Goal: Task Accomplishment & Management: Use online tool/utility

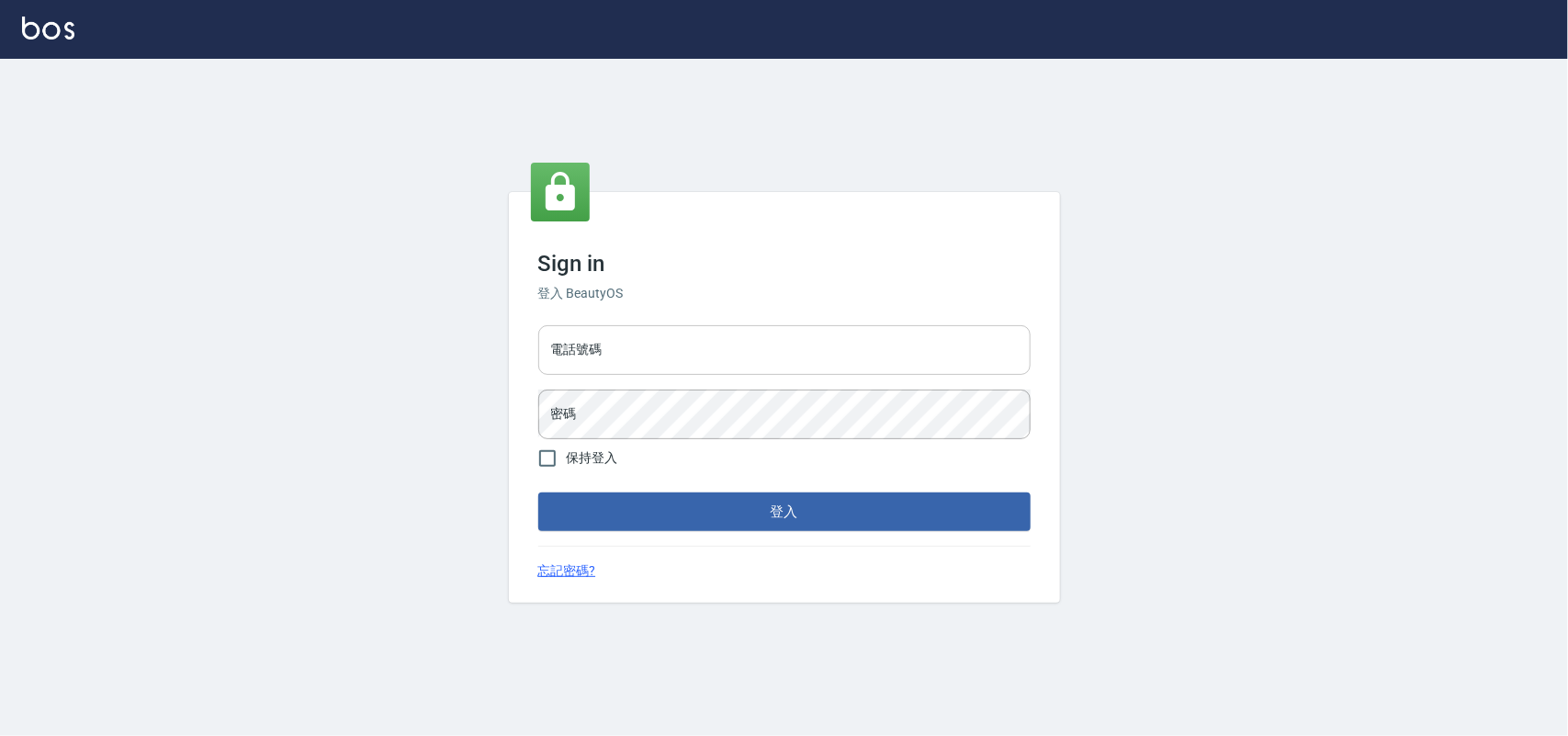
click at [691, 337] on input "電話號碼" at bounding box center [784, 349] width 492 height 49
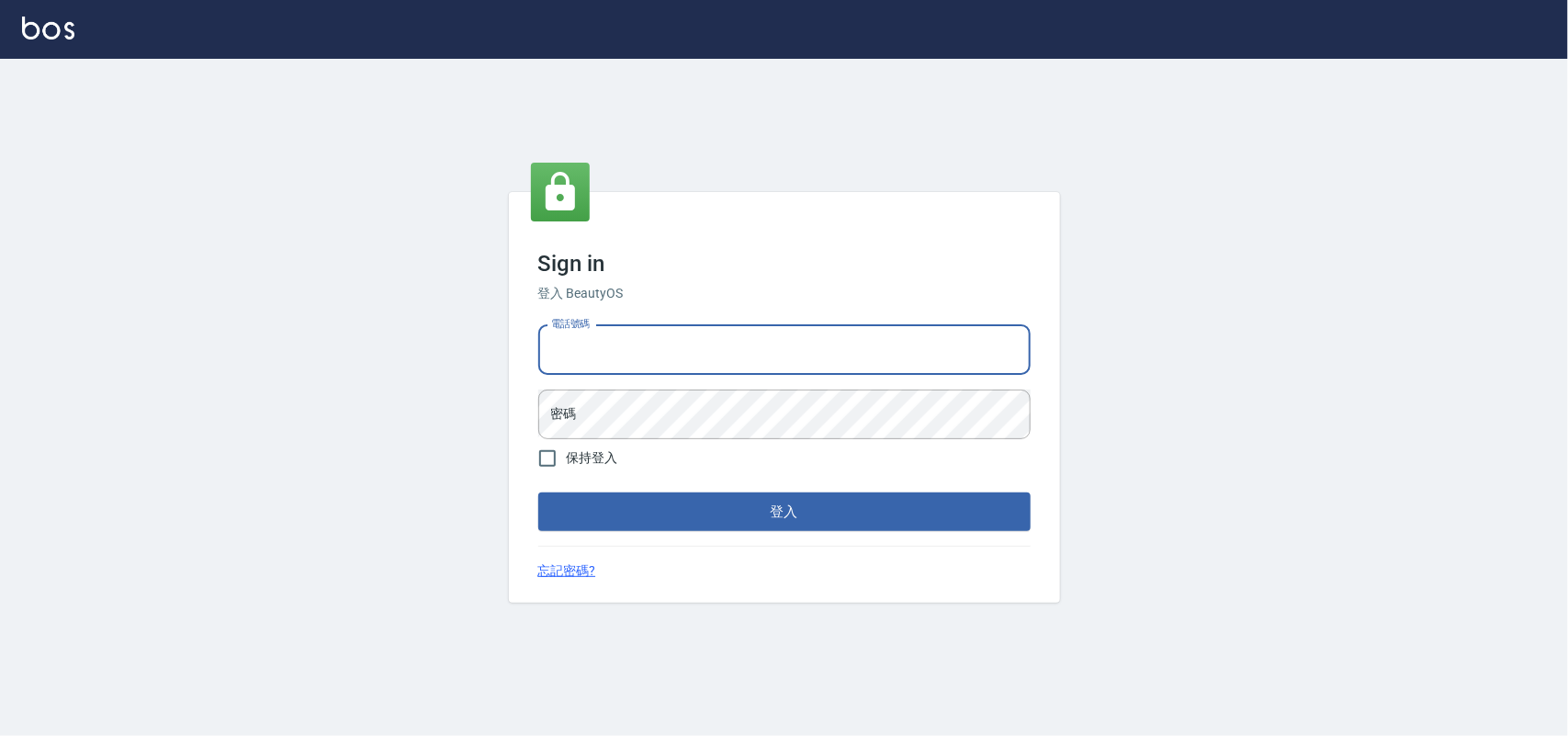
type input "0985335300"
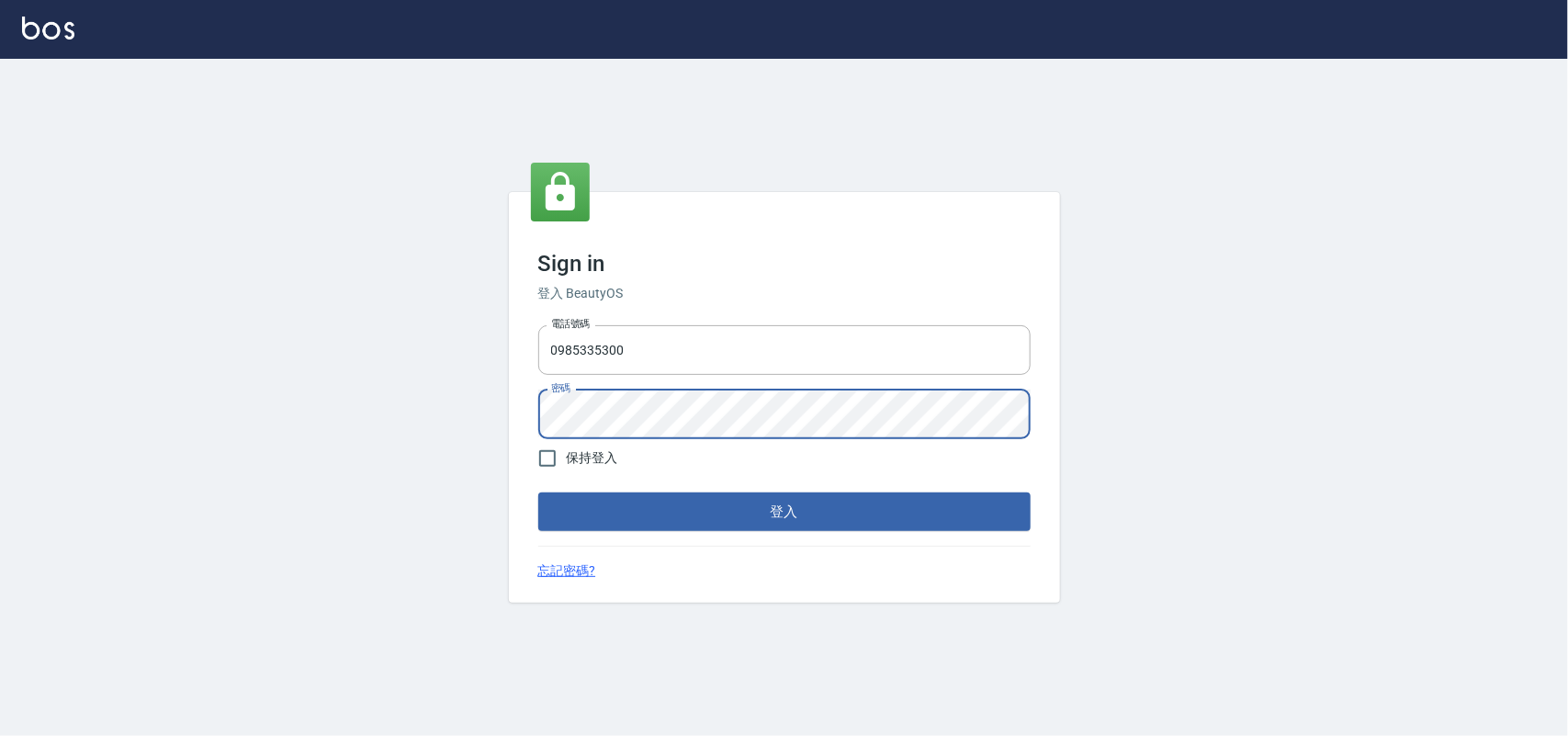
click at [538, 492] on button "登入" at bounding box center [784, 511] width 492 height 39
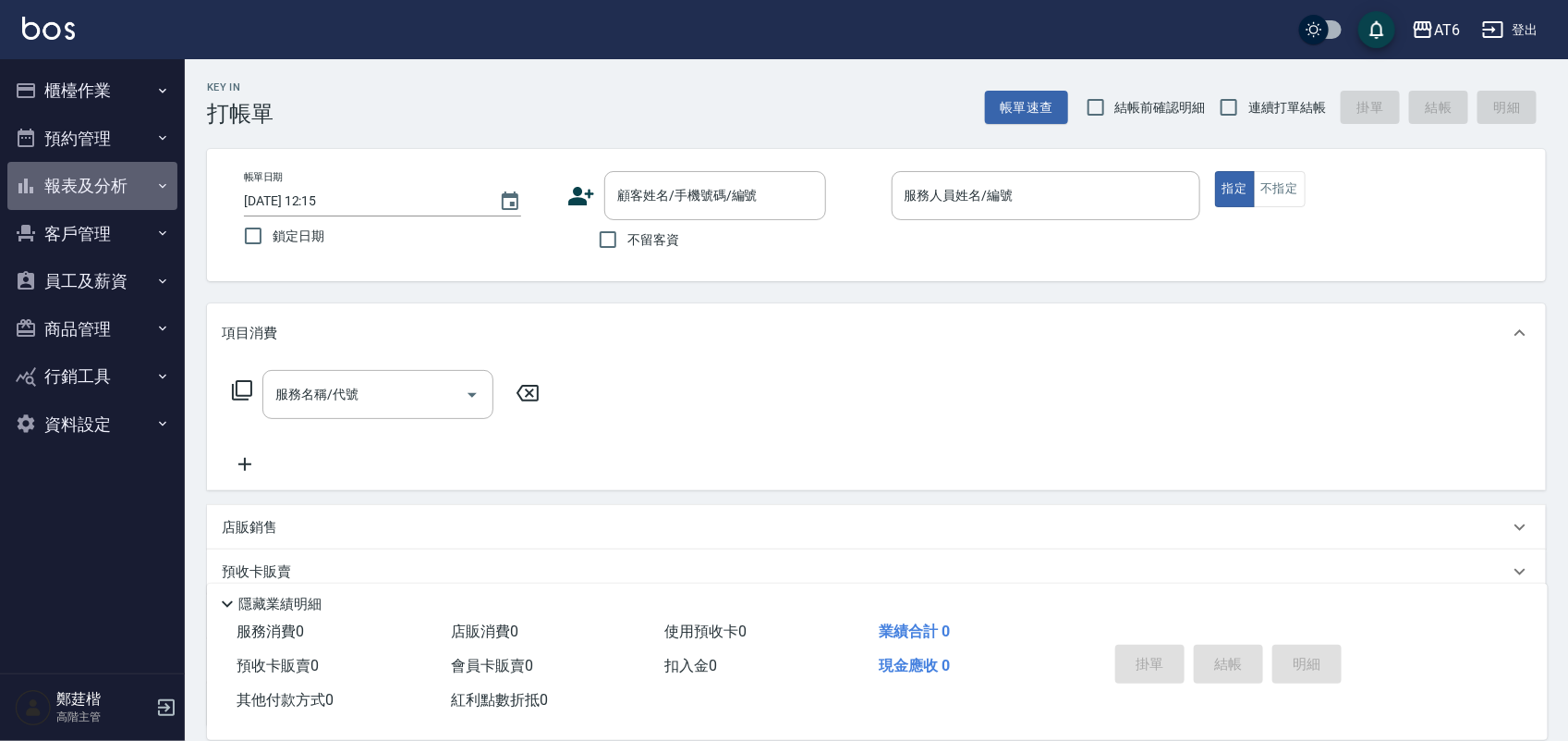
click at [136, 192] on button "報表及分析" at bounding box center [92, 185] width 170 height 48
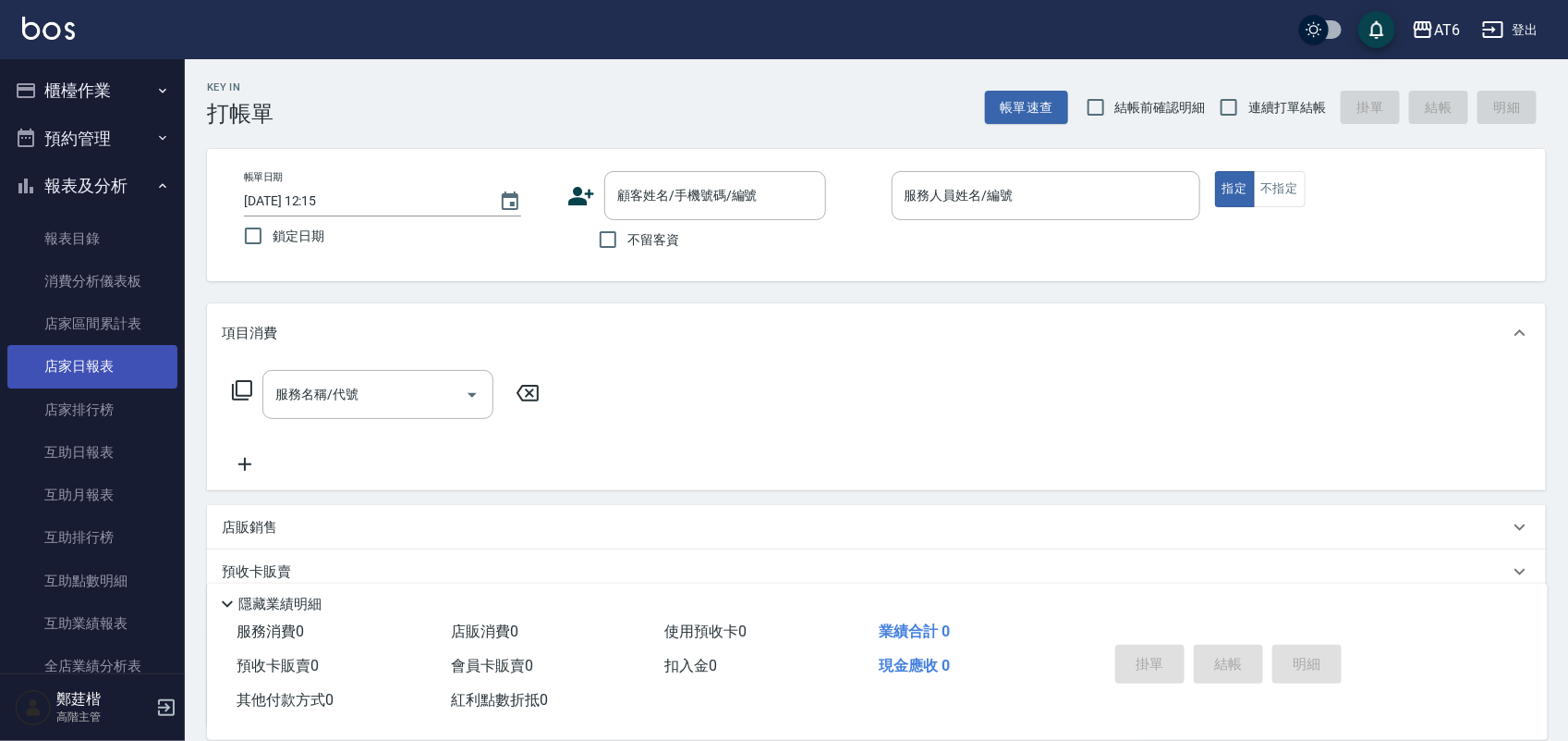
click at [118, 376] on link "店家日報表" at bounding box center [92, 366] width 170 height 43
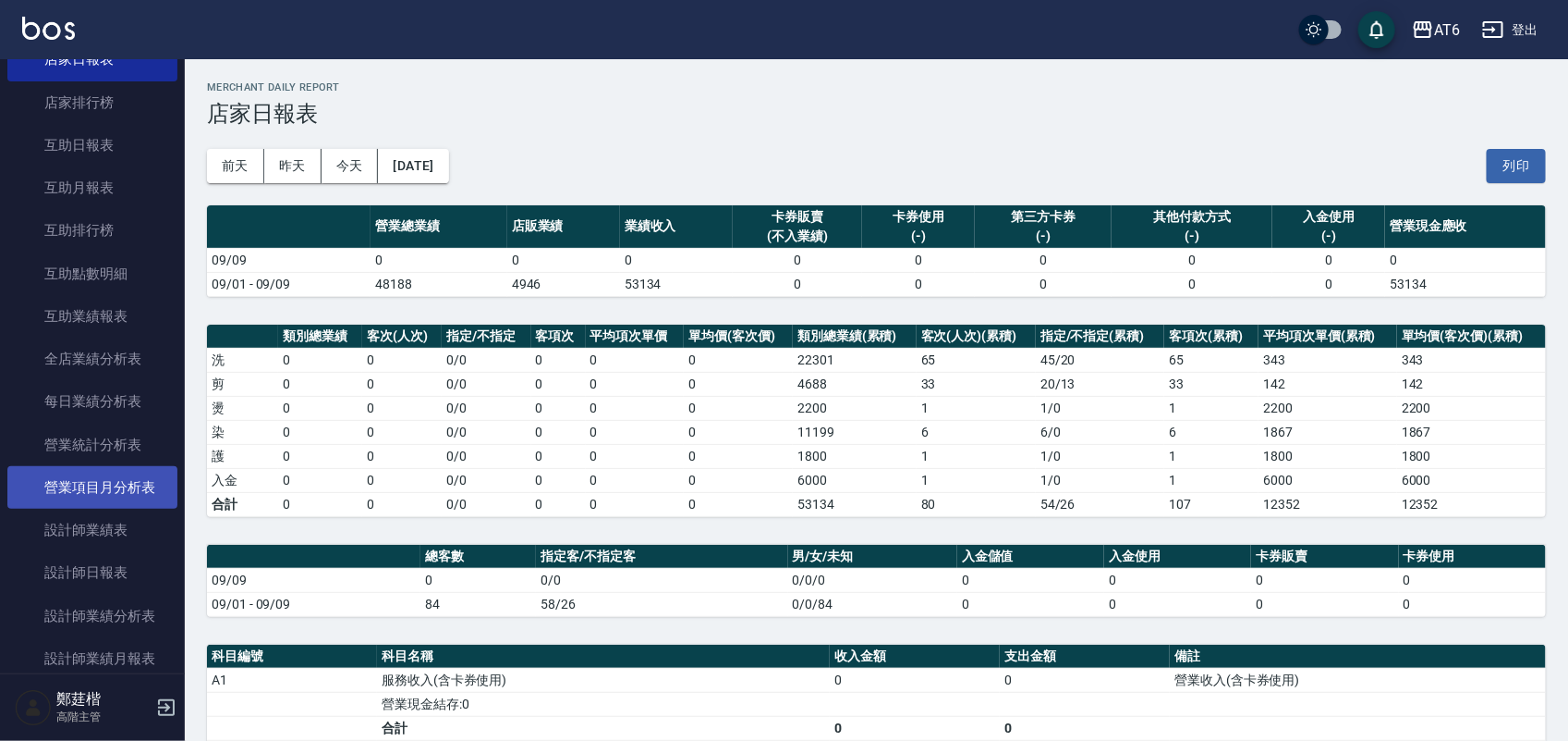
scroll to position [347, 0]
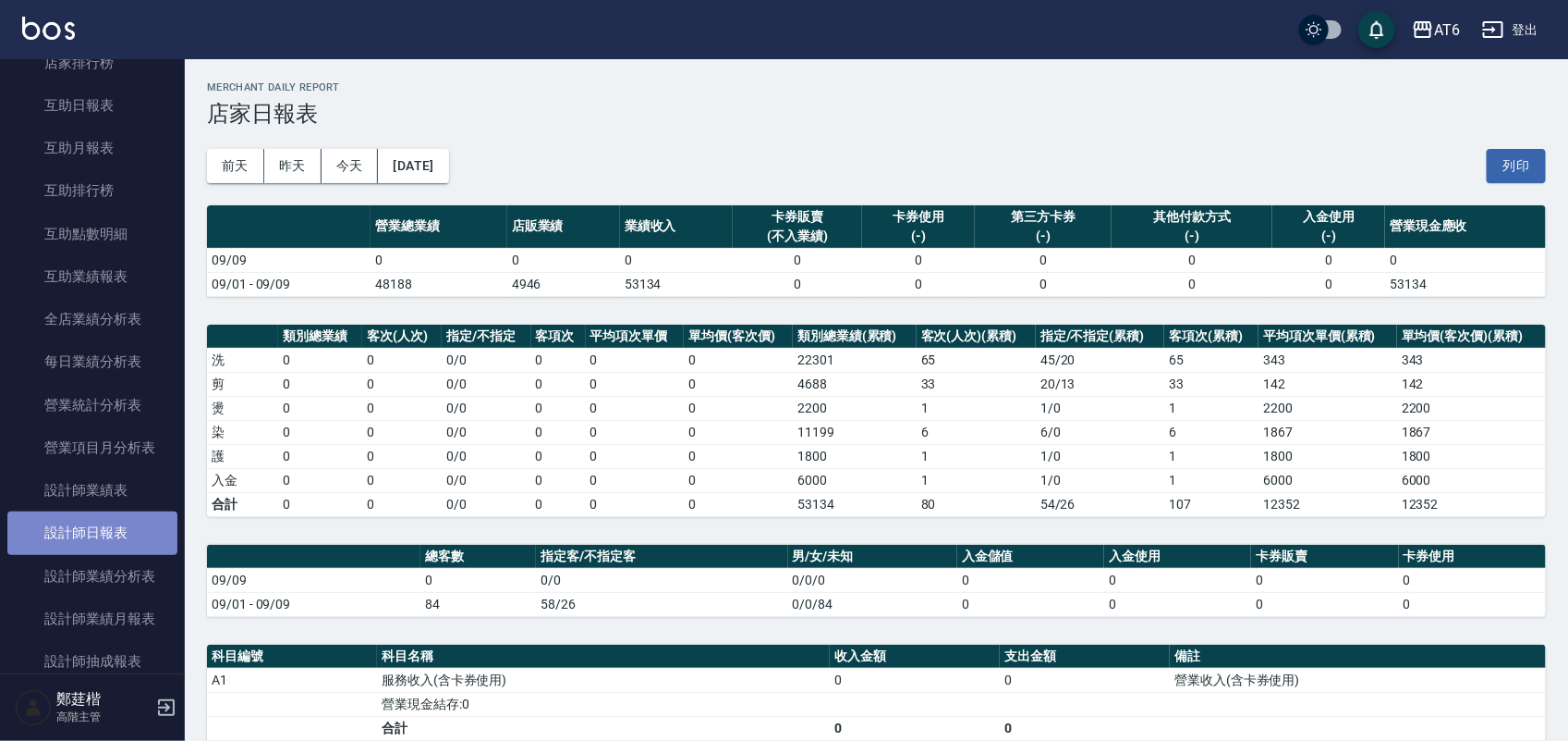
click at [126, 533] on link "設計師日報表" at bounding box center [92, 533] width 170 height 43
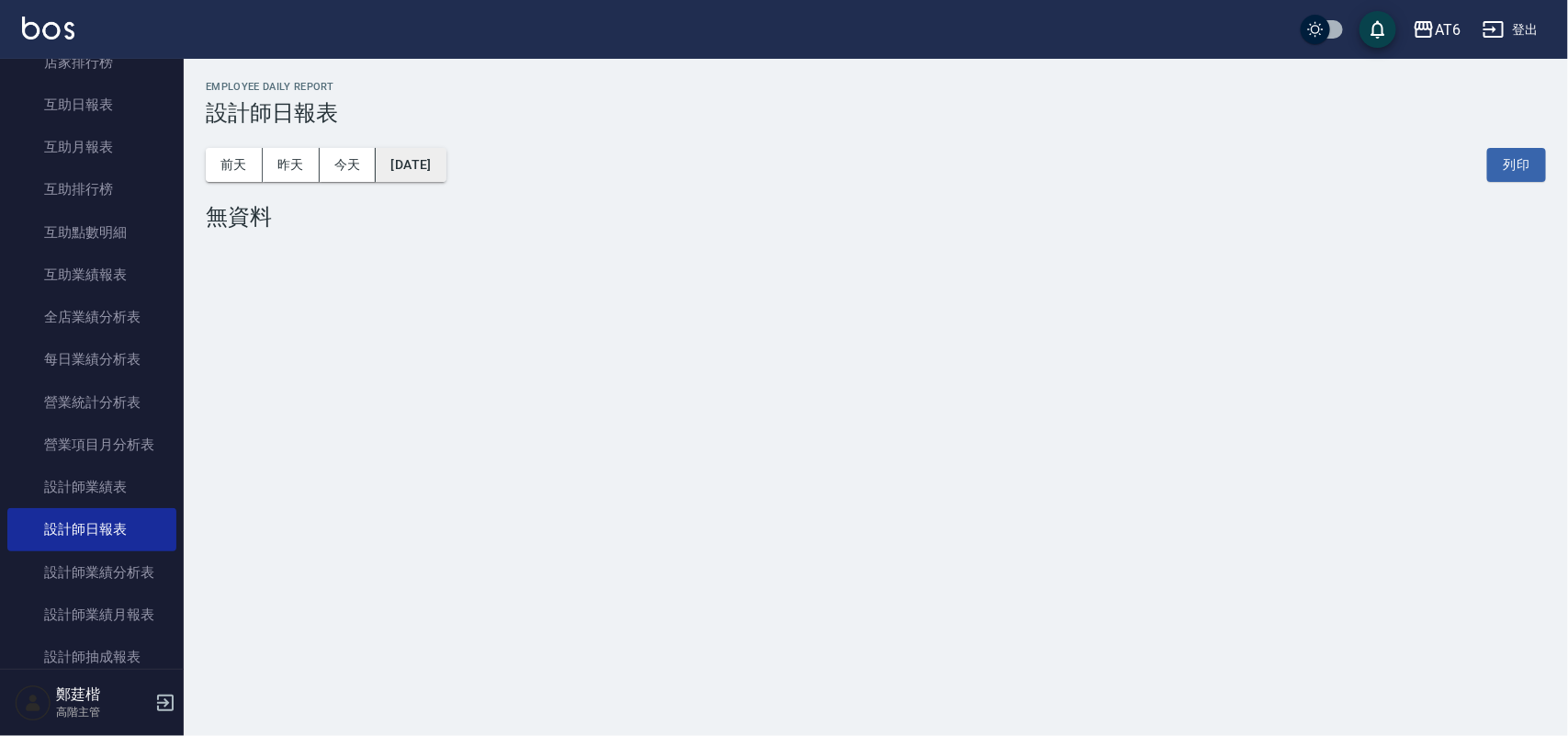
click at [446, 156] on button "[DATE]" at bounding box center [410, 164] width 70 height 34
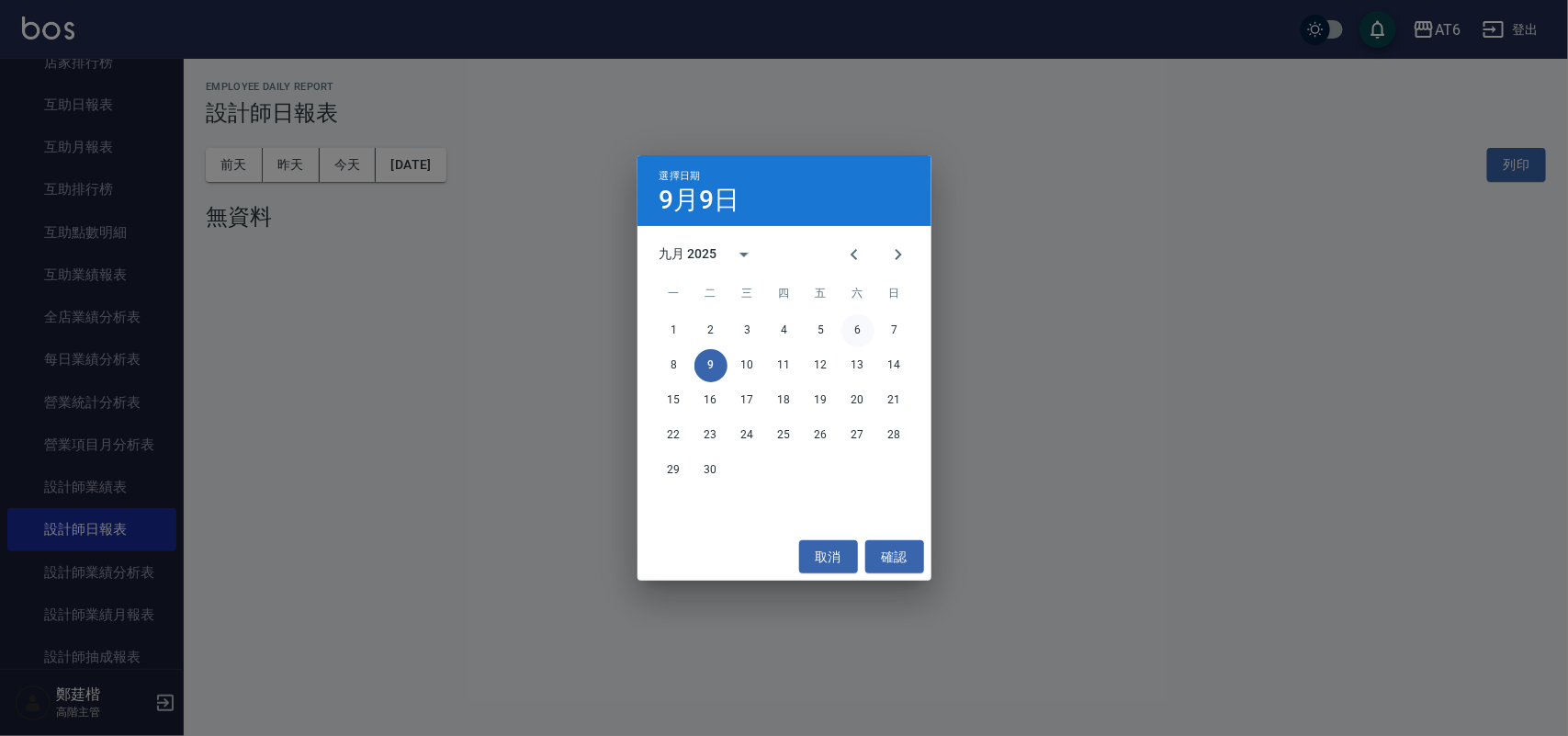
click at [863, 329] on button "6" at bounding box center [858, 330] width 33 height 33
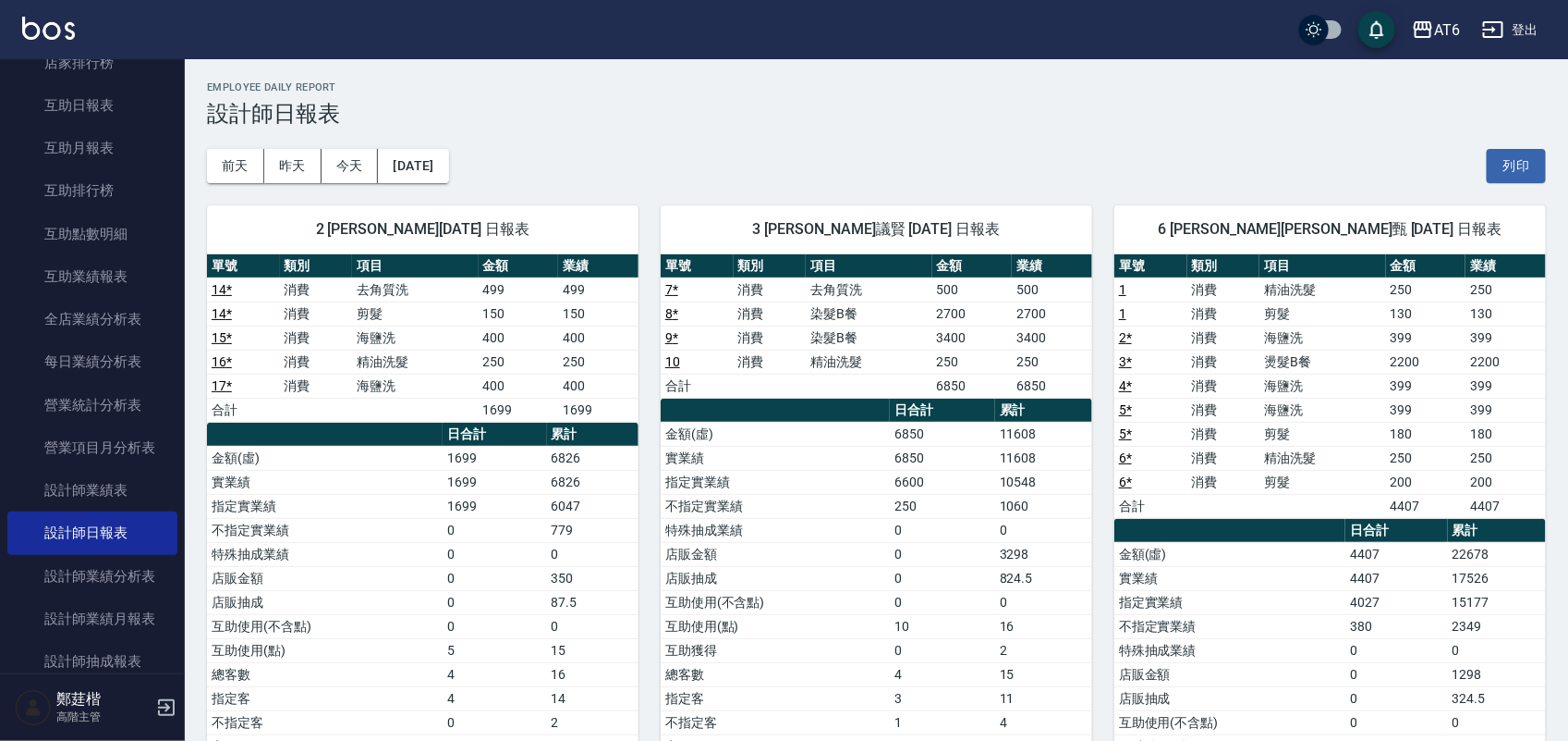
drag, startPoint x: 856, startPoint y: 144, endPoint x: 818, endPoint y: 144, distance: 38.0
click at [818, 144] on div "[DATE] [DATE] [DATE] [DATE] 列印" at bounding box center [877, 166] width 1339 height 78
click at [444, 178] on button "[DATE]" at bounding box center [413, 165] width 70 height 35
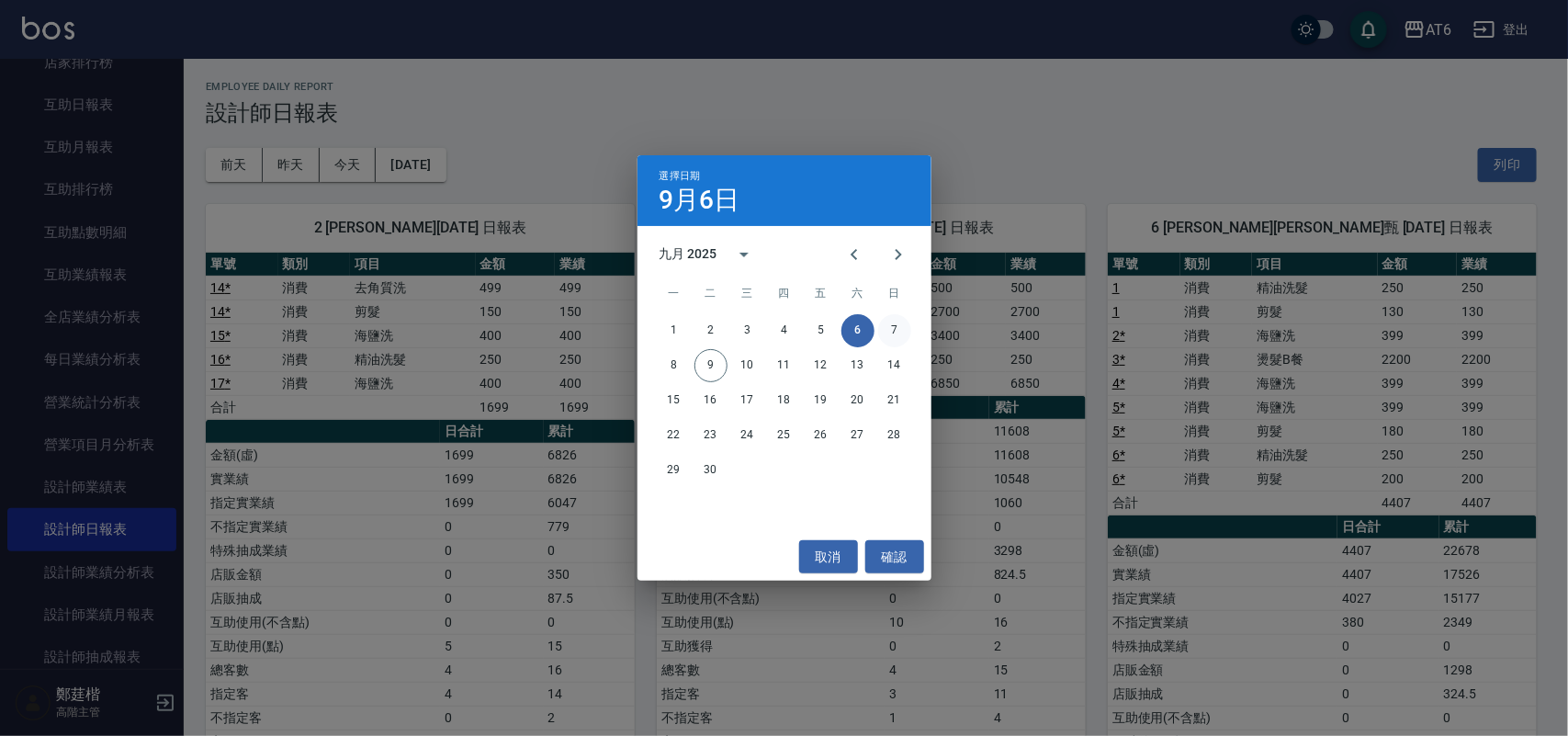
click at [903, 326] on button "7" at bounding box center [895, 330] width 33 height 33
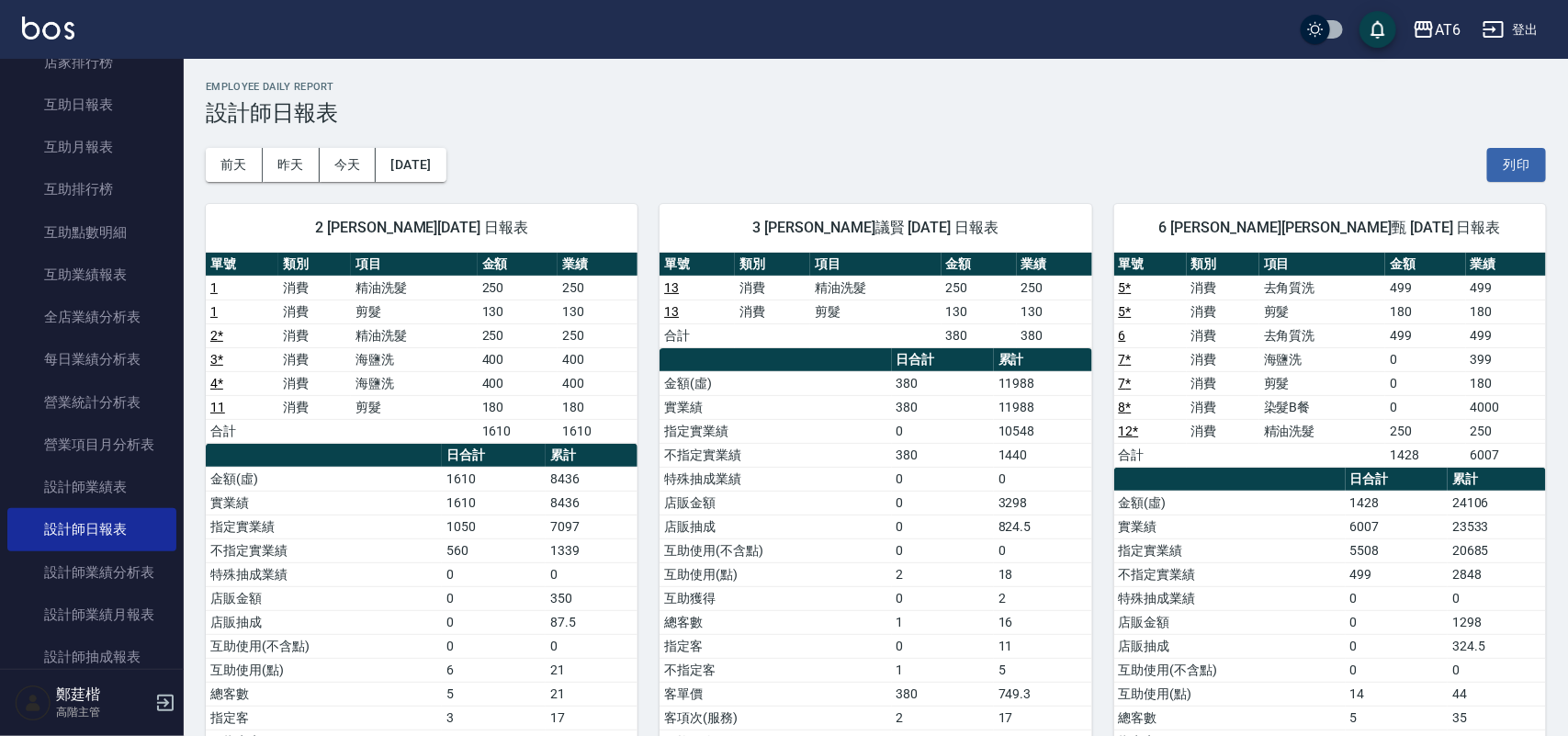
click at [849, 123] on h3 "設計師日報表" at bounding box center [876, 113] width 1341 height 26
drag, startPoint x: 970, startPoint y: 145, endPoint x: 882, endPoint y: 142, distance: 88.1
click at [882, 142] on div "[DATE] [DATE] [DATE] [DATE] 列印" at bounding box center [872, 165] width 1331 height 78
click at [883, 140] on div "[DATE] [DATE] [DATE] [DATE] 列印" at bounding box center [872, 165] width 1331 height 78
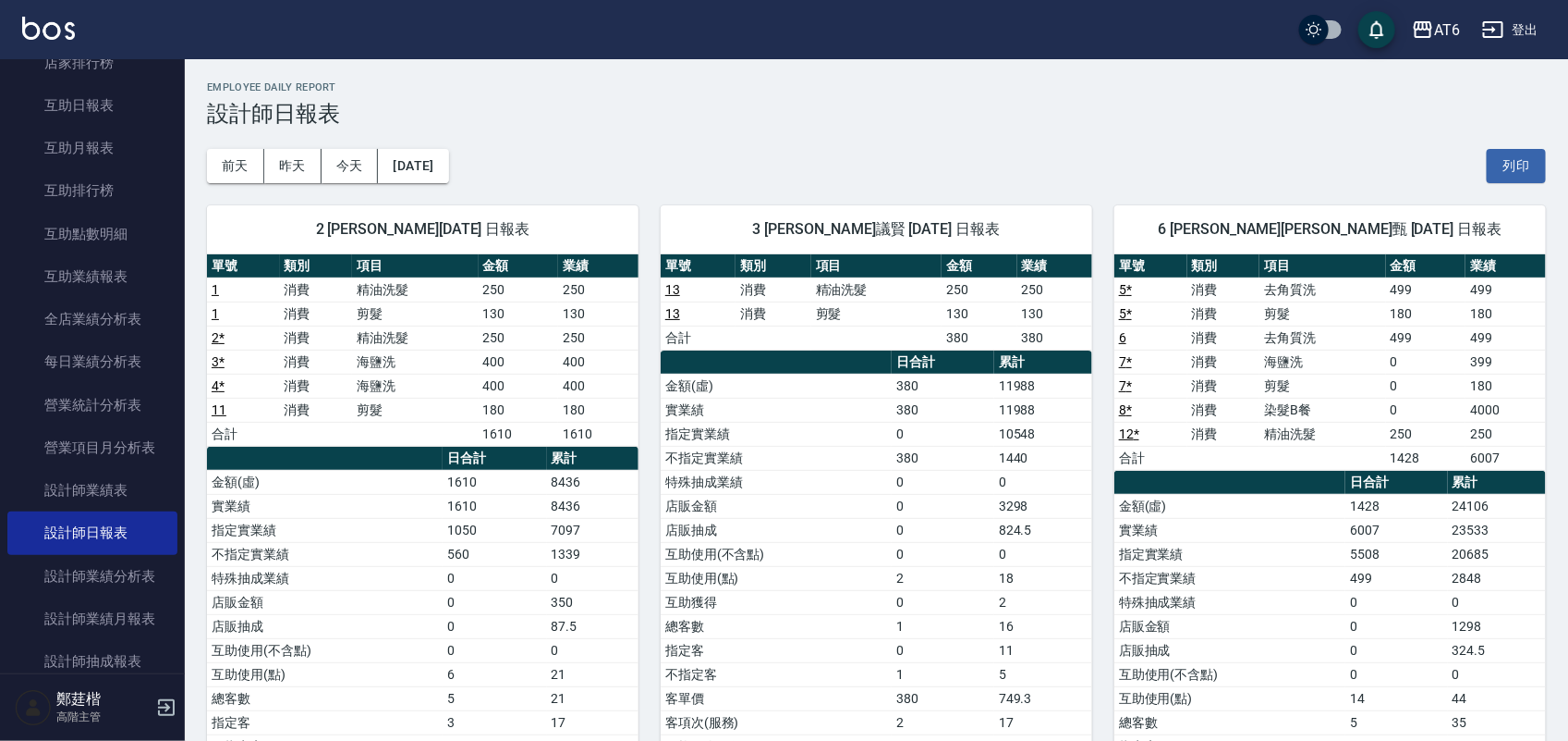
click at [888, 141] on div "[DATE] [DATE] [DATE] [DATE] 列印" at bounding box center [877, 166] width 1339 height 78
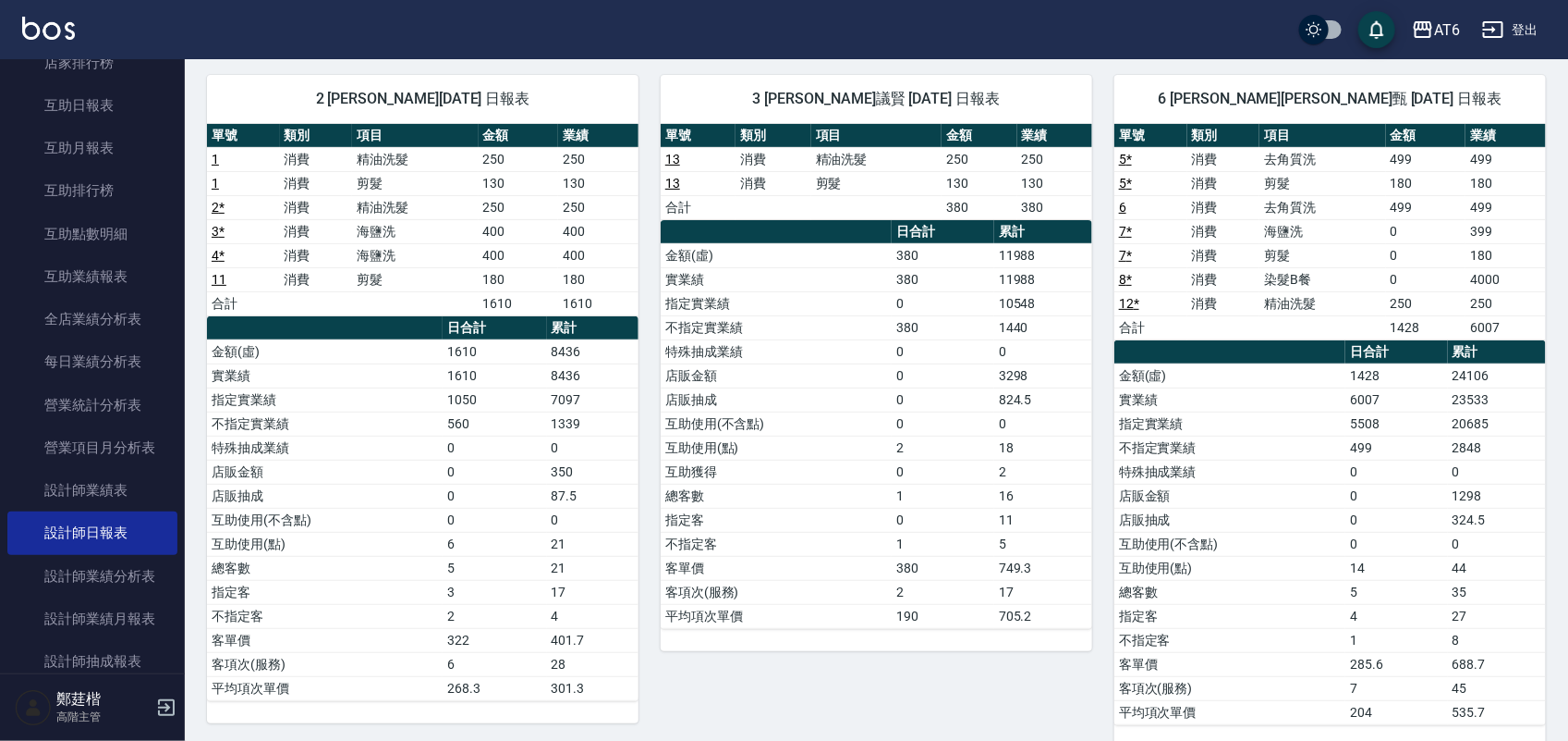
scroll to position [347, 0]
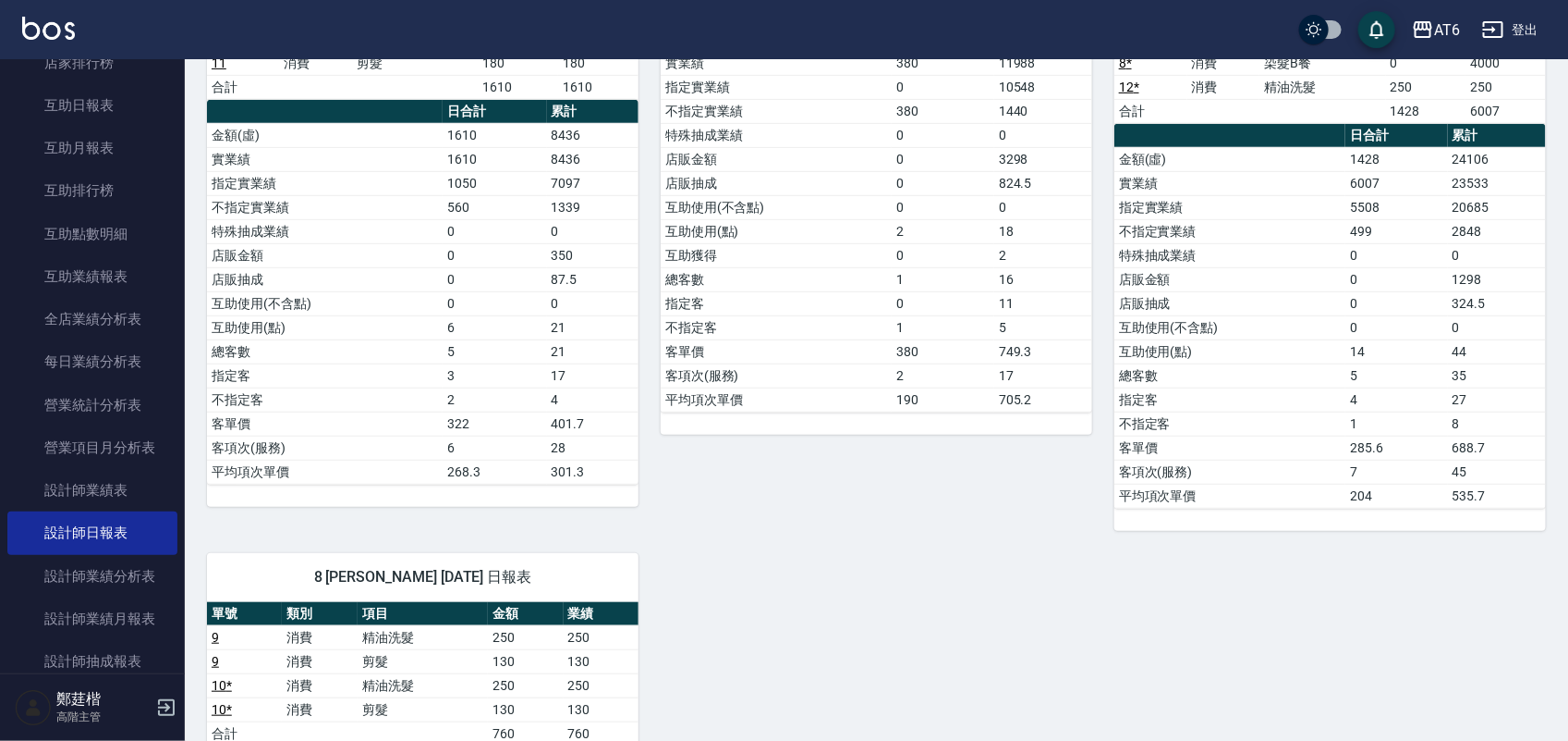
drag, startPoint x: 1028, startPoint y: 611, endPoint x: 938, endPoint y: 580, distance: 95.2
click at [1032, 602] on div "2 [PERSON_NAME][DATE] 日報表 單號 類別 項目 金額 業績 1 消費 精油洗髮 250 250 1 消費 剪髮 130 130 2 * …" at bounding box center [865, 506] width 1361 height 1341
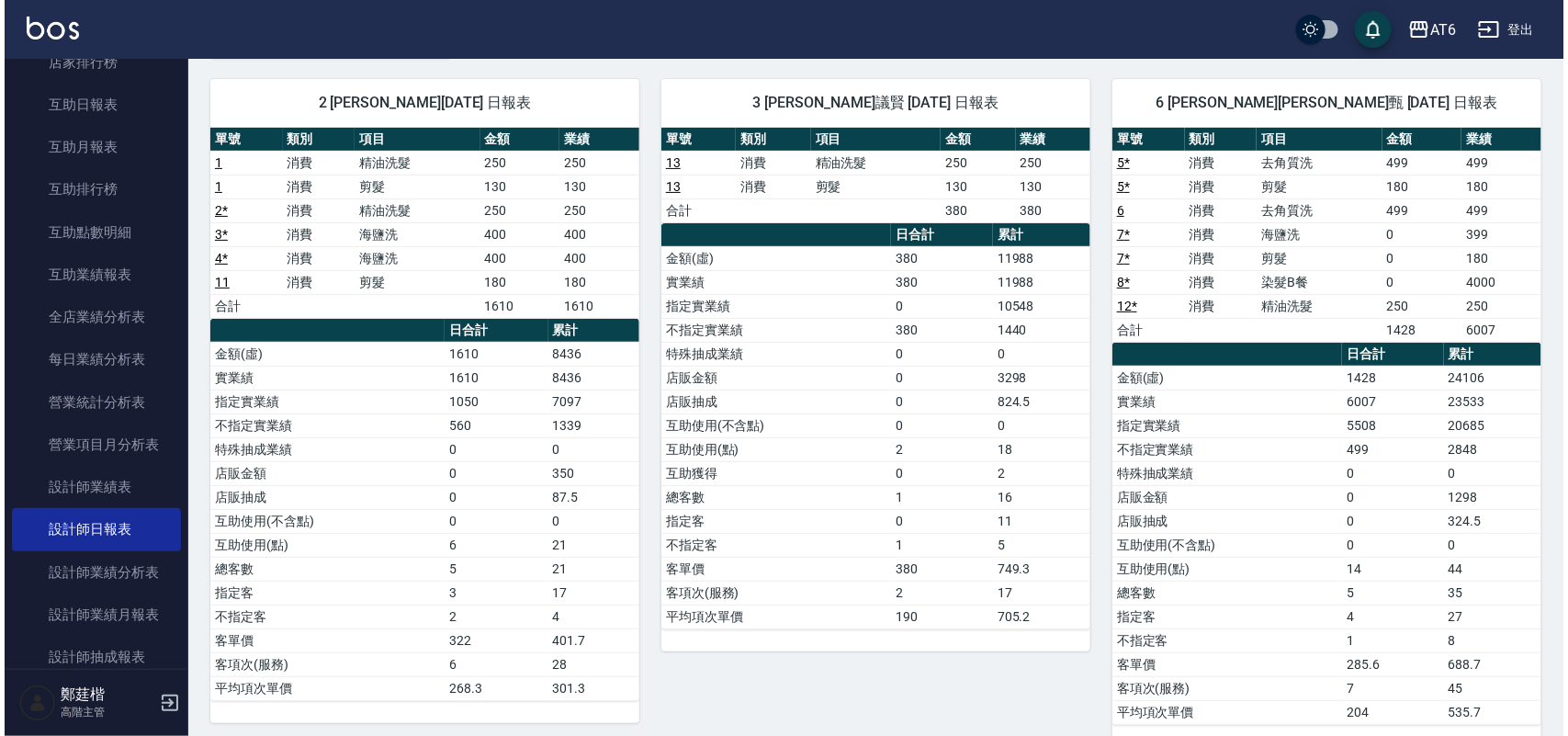
scroll to position [0, 0]
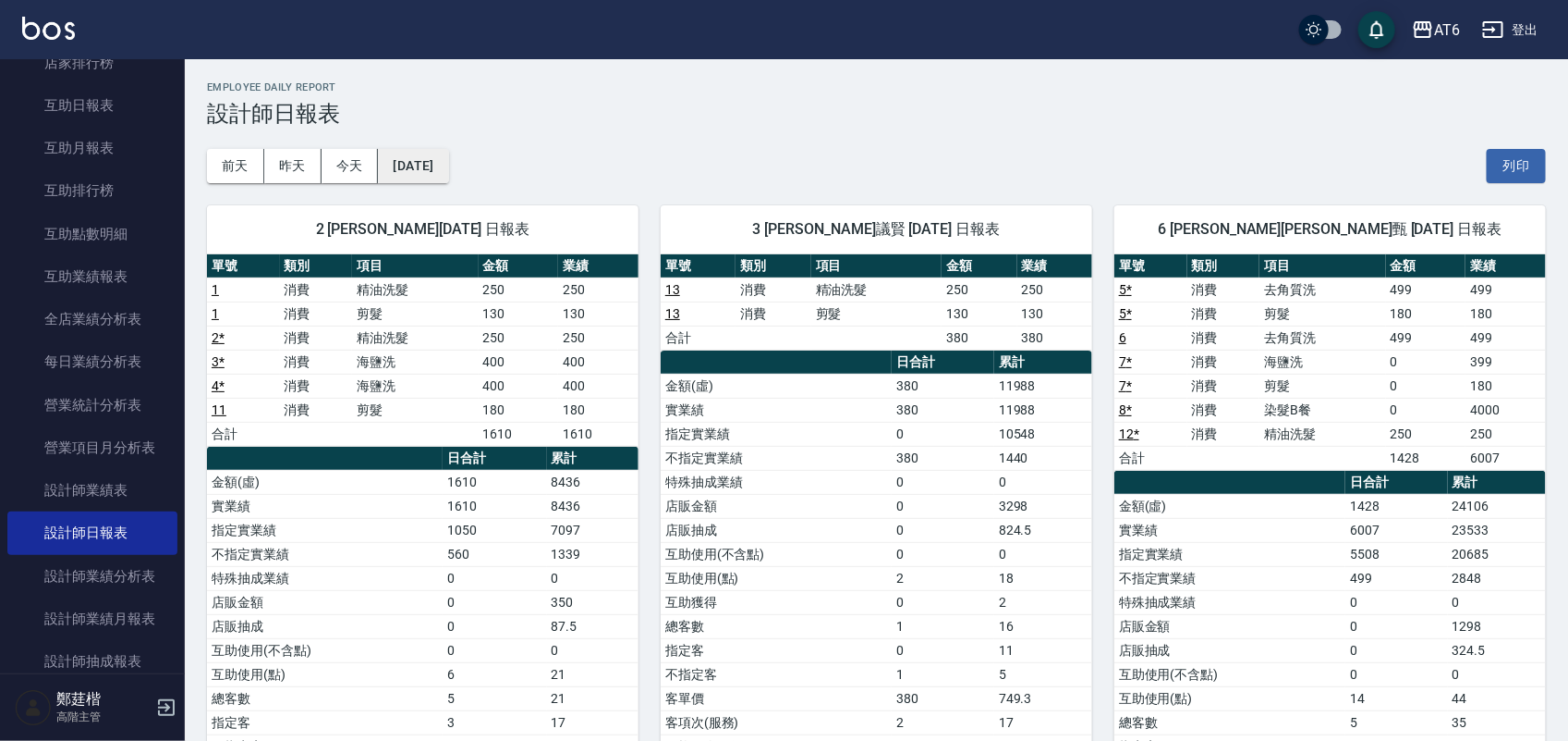
click at [445, 150] on button "[DATE]" at bounding box center [413, 165] width 70 height 35
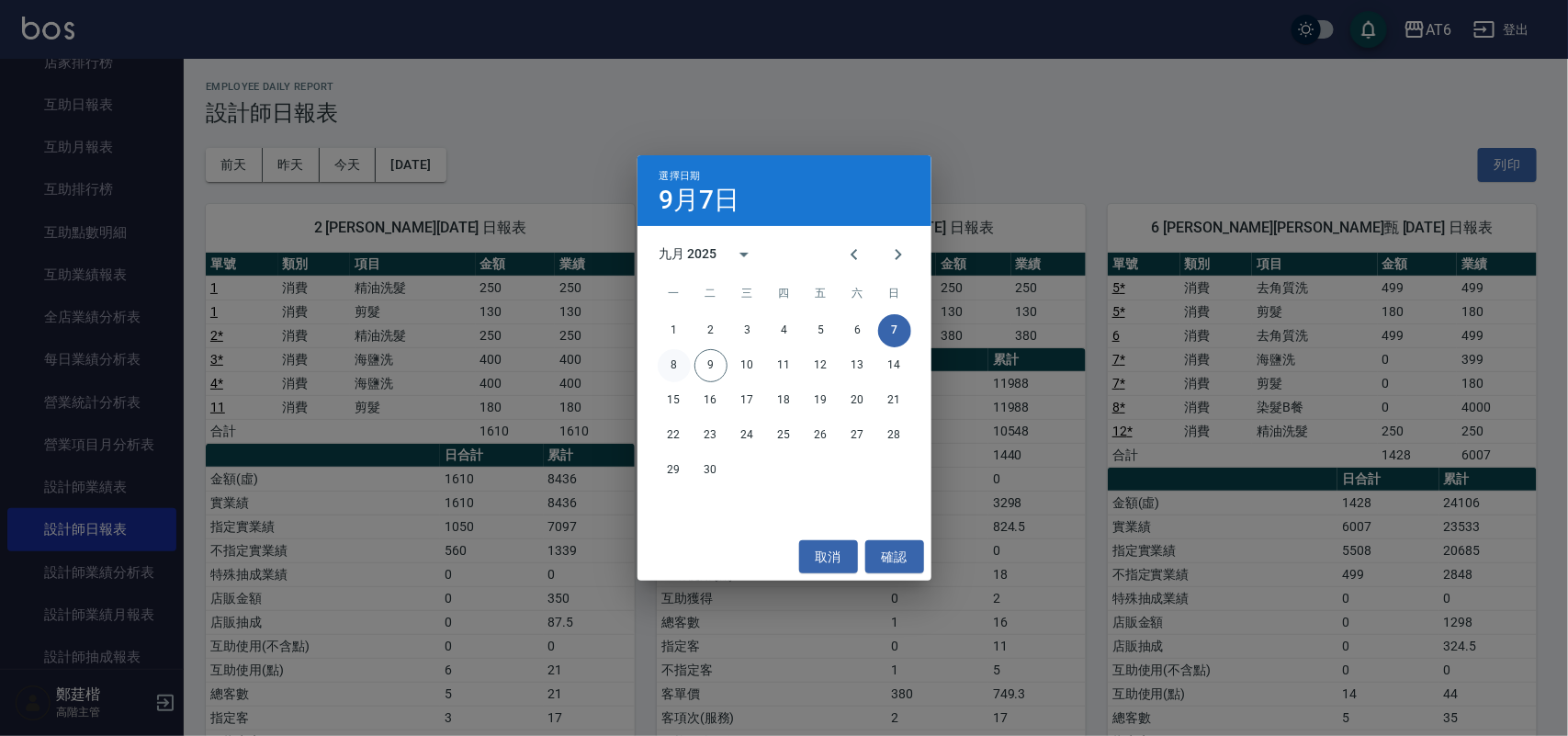
click at [682, 360] on button "8" at bounding box center [674, 366] width 33 height 33
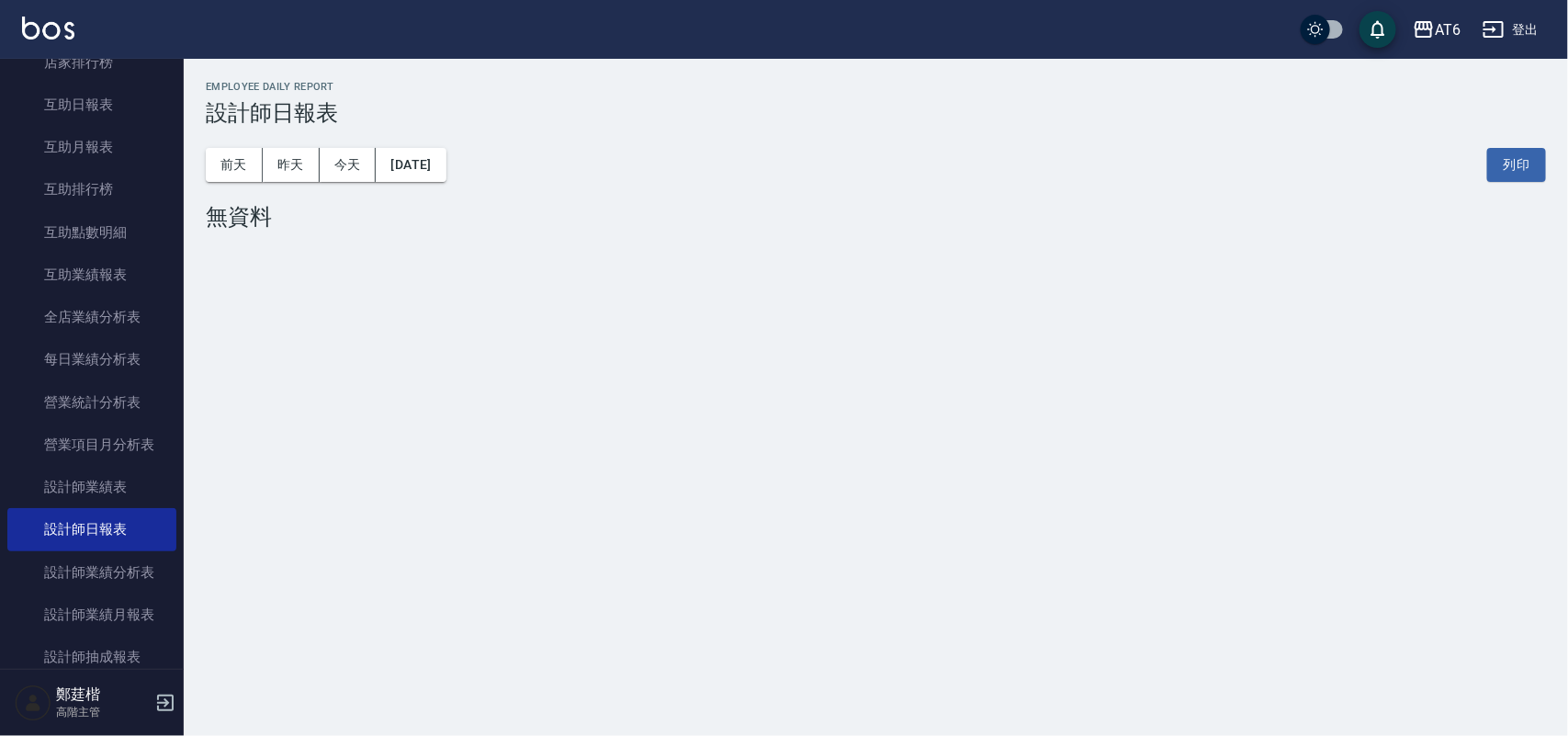
drag, startPoint x: 589, startPoint y: 272, endPoint x: 603, endPoint y: 259, distance: 19.1
click at [590, 269] on div "AT6 [DATE] 設計師日報表 列印時間： [DATE][PHONE_NUMBER]:16 Employee Daily Report 設計師日報表 [D…" at bounding box center [784, 368] width 1568 height 736
drag, startPoint x: 613, startPoint y: 255, endPoint x: 625, endPoint y: 222, distance: 35.1
click at [616, 253] on div "AT6 [DATE] 設計師日報表 列印時間： [DATE][PHONE_NUMBER]:16 Employee Daily Report 設計師日報表 [D…" at bounding box center [875, 159] width 1384 height 200
drag, startPoint x: 612, startPoint y: 182, endPoint x: 595, endPoint y: 182, distance: 17.0
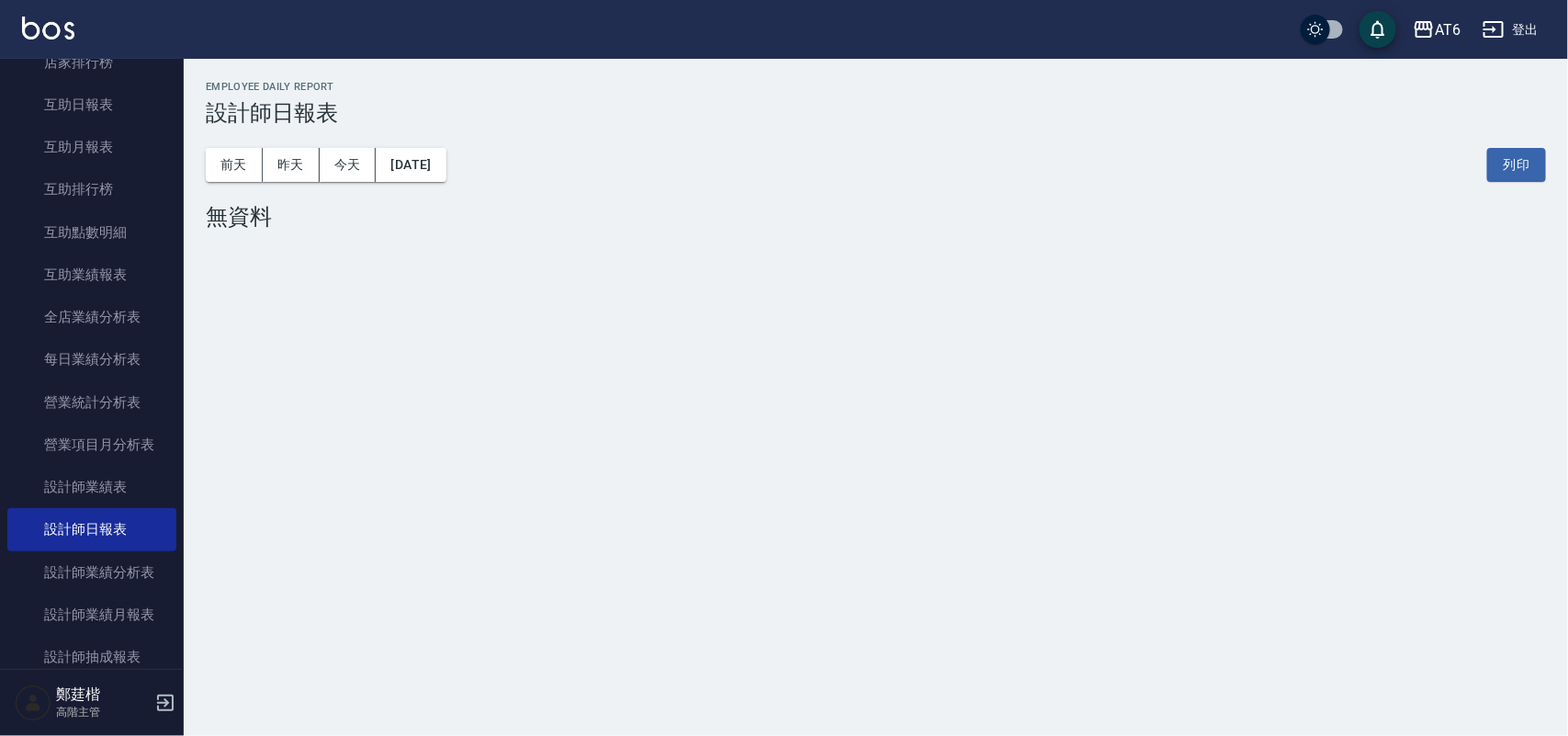
click at [595, 182] on div "[DATE] [DATE] [DATE] [DATE] 列印" at bounding box center [876, 165] width 1341 height 78
click at [590, 177] on div "[DATE] [DATE] [DATE] [DATE] 列印" at bounding box center [876, 165] width 1341 height 78
click at [606, 168] on div "[DATE] [DATE] [DATE] [DATE] 列印" at bounding box center [876, 165] width 1341 height 78
click at [613, 163] on div "[DATE] [DATE] [DATE] [DATE] 列印" at bounding box center [876, 165] width 1341 height 78
click at [616, 161] on div "[DATE] [DATE] [DATE] [DATE] 列印" at bounding box center [876, 165] width 1341 height 78
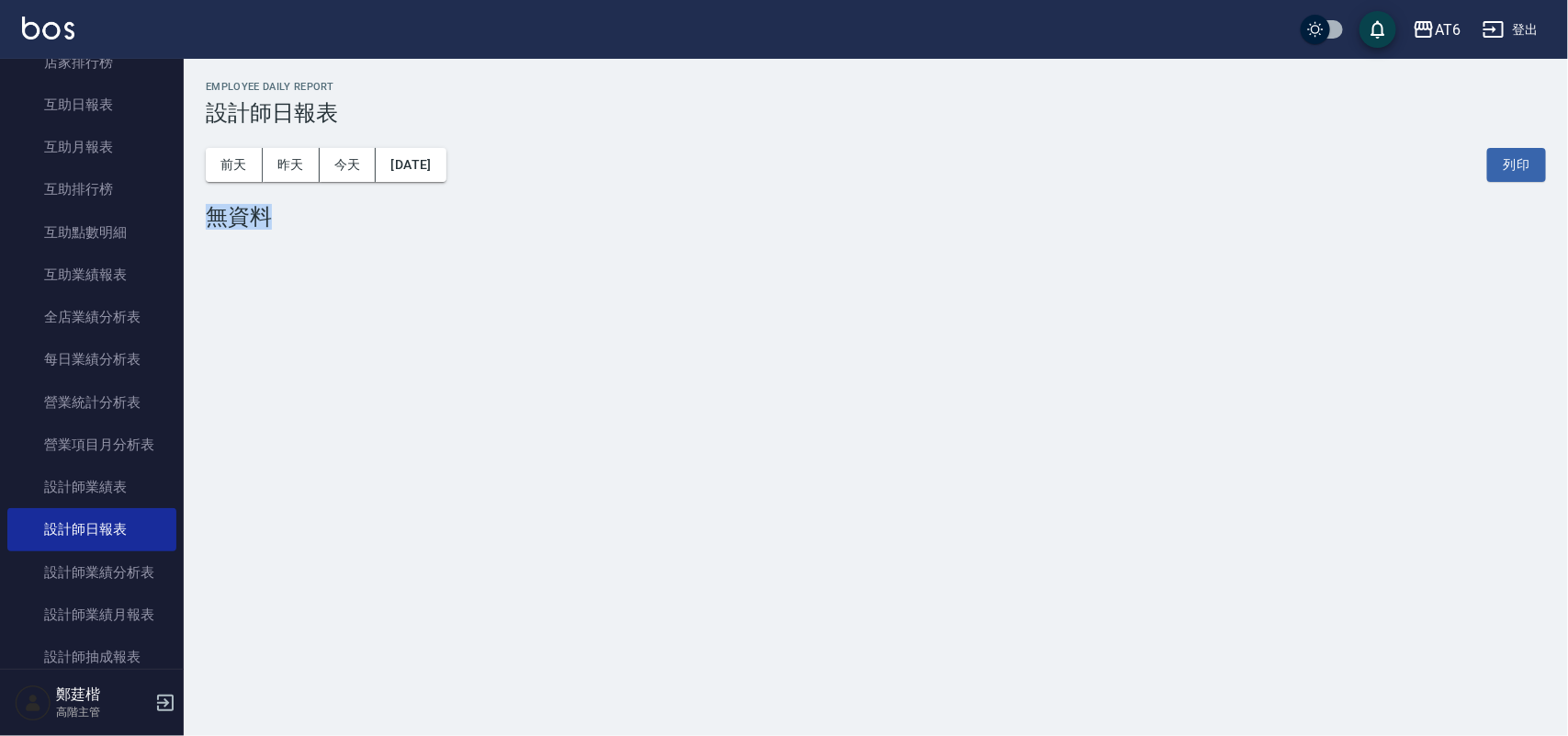
click at [616, 161] on div "[DATE] [DATE] [DATE] [DATE] 列印" at bounding box center [876, 165] width 1341 height 78
click at [616, 136] on div "[DATE] [DATE] [DATE] [DATE] 列印" at bounding box center [876, 165] width 1341 height 78
click at [616, 131] on div "[DATE] [DATE] [DATE] [DATE] 列印" at bounding box center [876, 165] width 1341 height 78
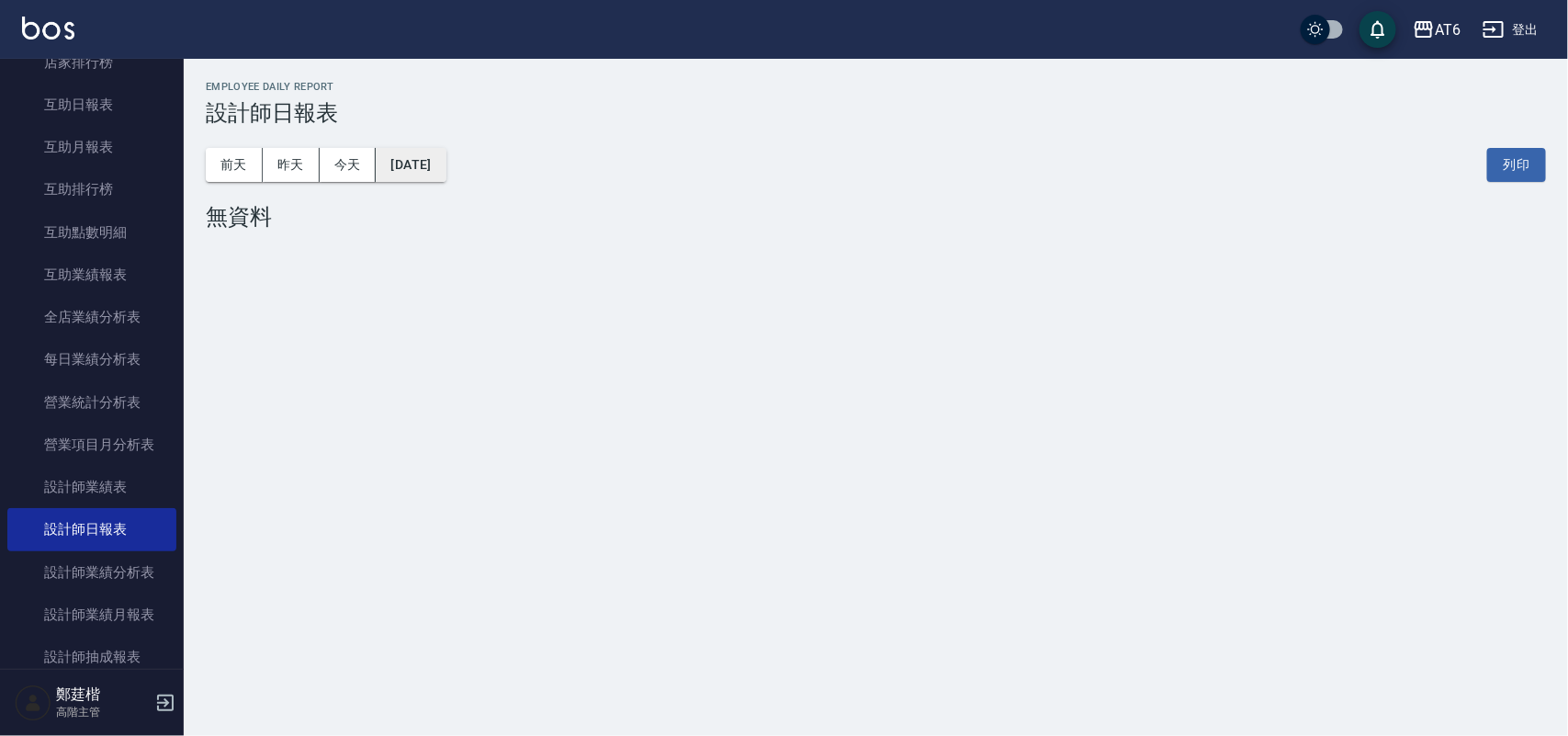
click at [460, 182] on div "[DATE] [DATE] [DATE] [DATE] 列印" at bounding box center [876, 165] width 1341 height 78
click at [446, 172] on button "[DATE]" at bounding box center [410, 164] width 70 height 34
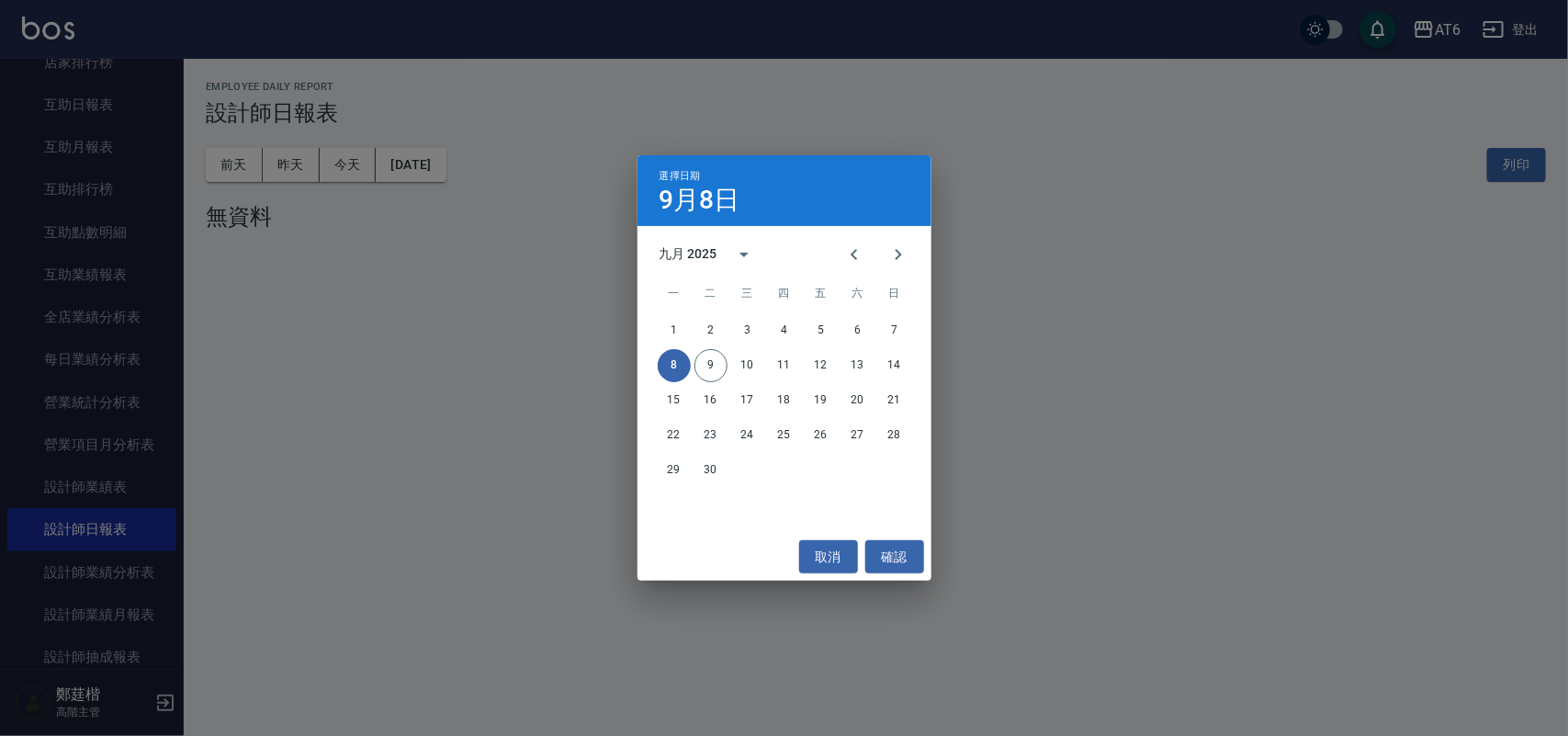
click at [525, 161] on div "選擇日期 [DATE] 九月 2025 一 二 三 四 五 六 日 1 2 3 4 5 6 7 8 9 10 11 12 13 14 15 16 17 18 …" at bounding box center [784, 368] width 1568 height 736
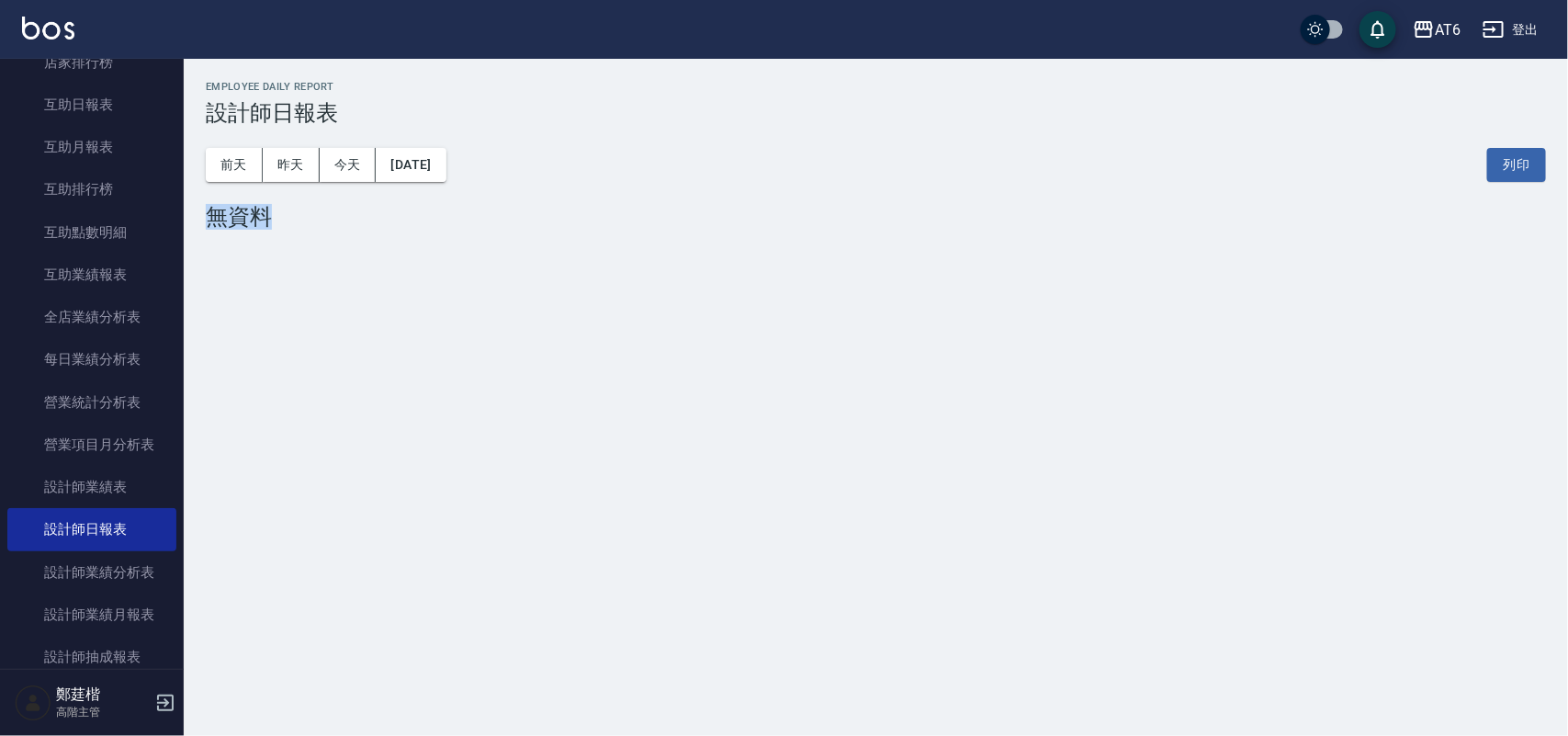
click at [525, 161] on div "[DATE] [DATE] [DATE] [DATE] 列印" at bounding box center [876, 165] width 1341 height 78
click at [488, 97] on div "Employee Daily Report 設計師日報表" at bounding box center [876, 103] width 1341 height 45
drag, startPoint x: 503, startPoint y: 97, endPoint x: 424, endPoint y: 106, distance: 79.5
click at [424, 106] on h3 "設計師日報表" at bounding box center [876, 113] width 1341 height 26
click at [370, 103] on h3 "設計師日報表" at bounding box center [876, 113] width 1341 height 26
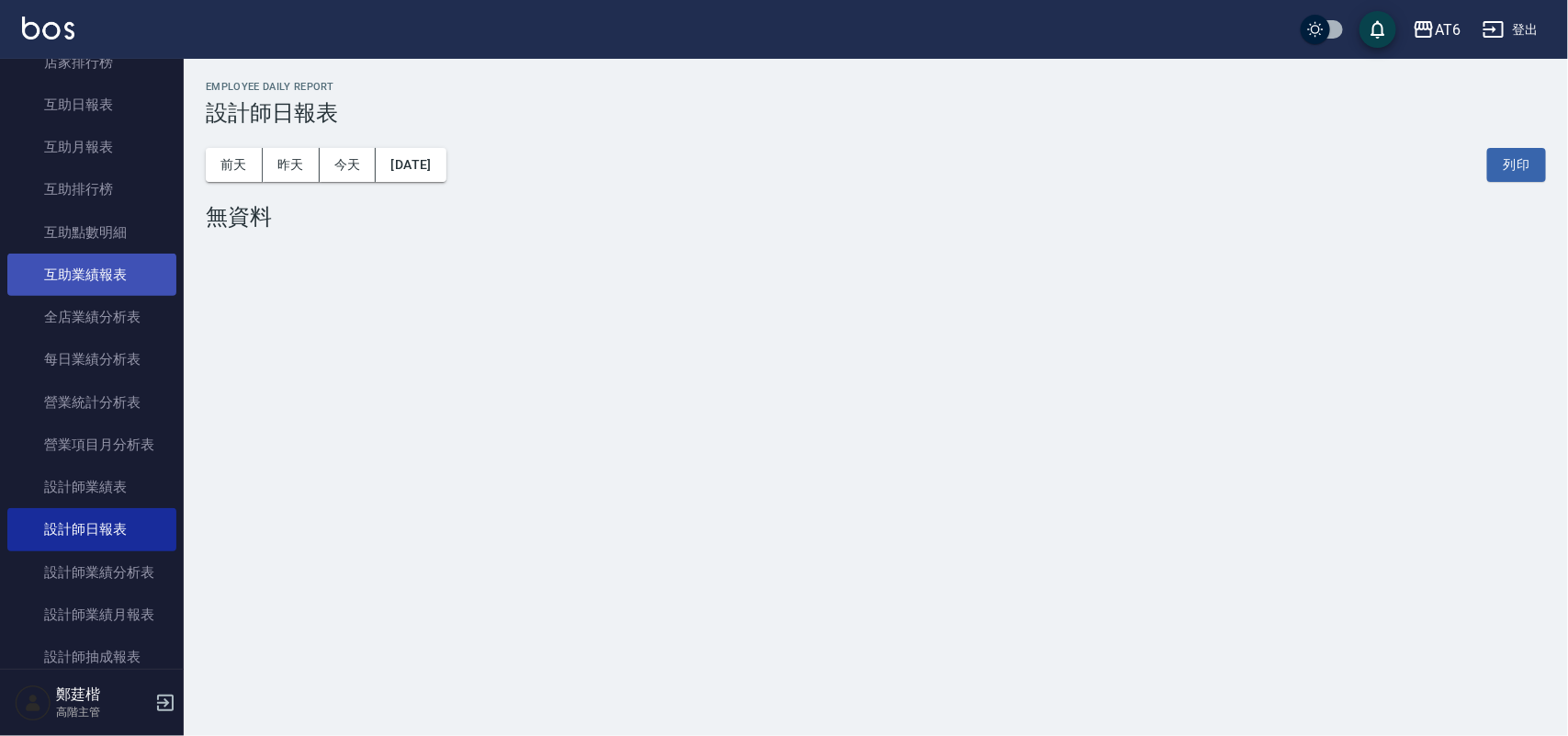
drag, startPoint x: 88, startPoint y: 314, endPoint x: 97, endPoint y: 282, distance: 33.2
click at [89, 314] on link "全店業績分析表" at bounding box center [92, 317] width 169 height 43
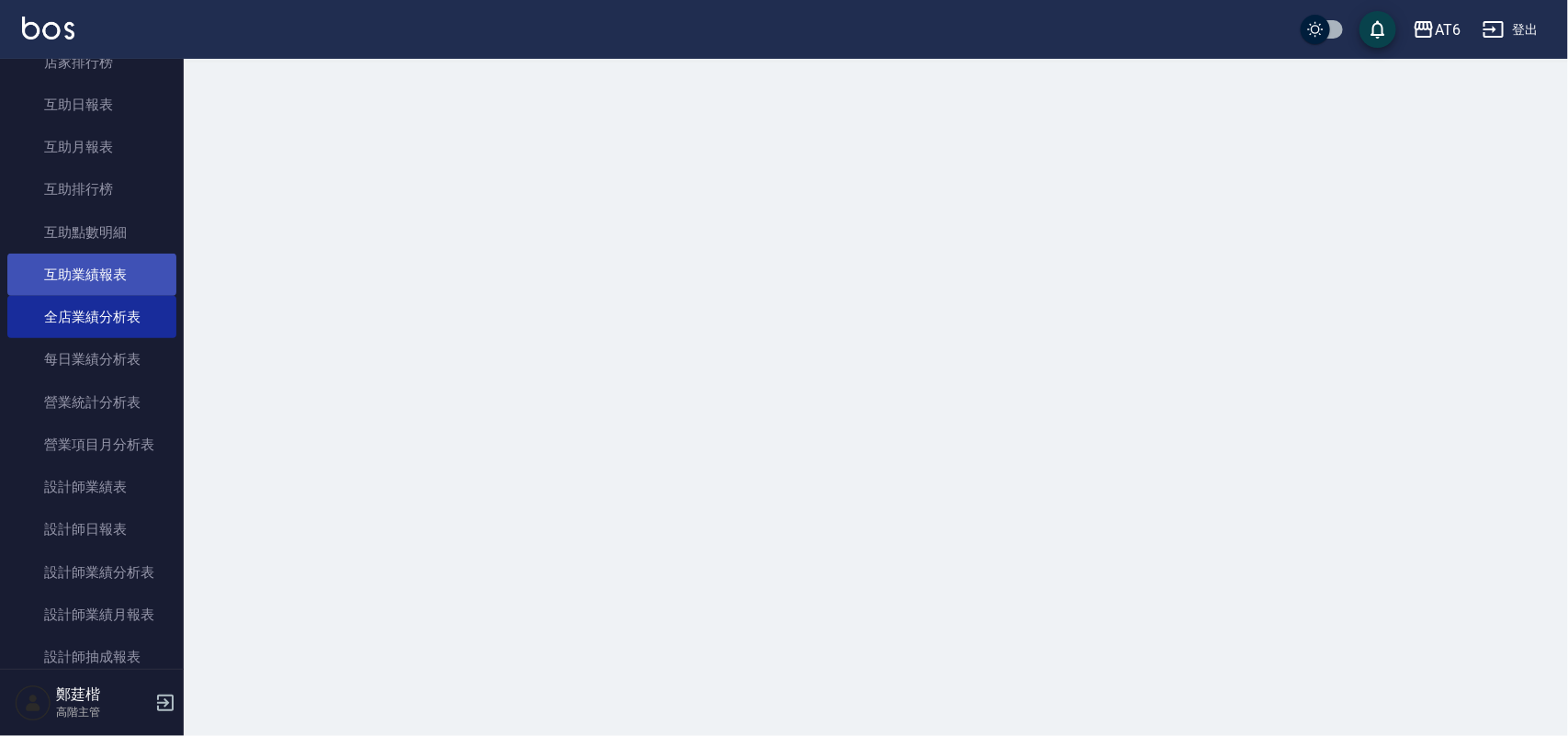
click at [97, 282] on link "互助業績報表" at bounding box center [92, 275] width 169 height 43
click at [104, 277] on link "互助業績報表" at bounding box center [92, 275] width 169 height 43
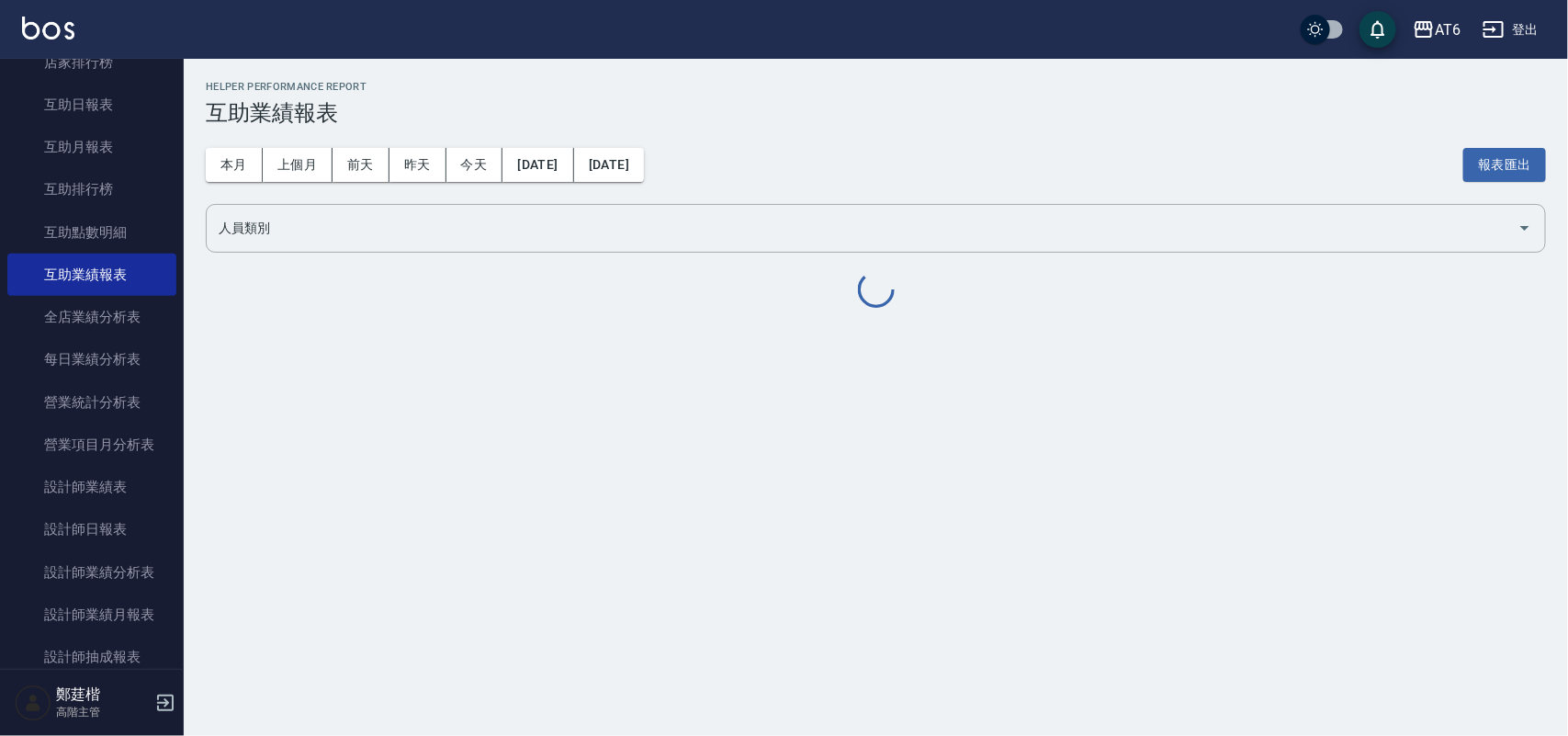
click at [355, 90] on h2 "Helper Performance Report" at bounding box center [876, 86] width 1341 height 12
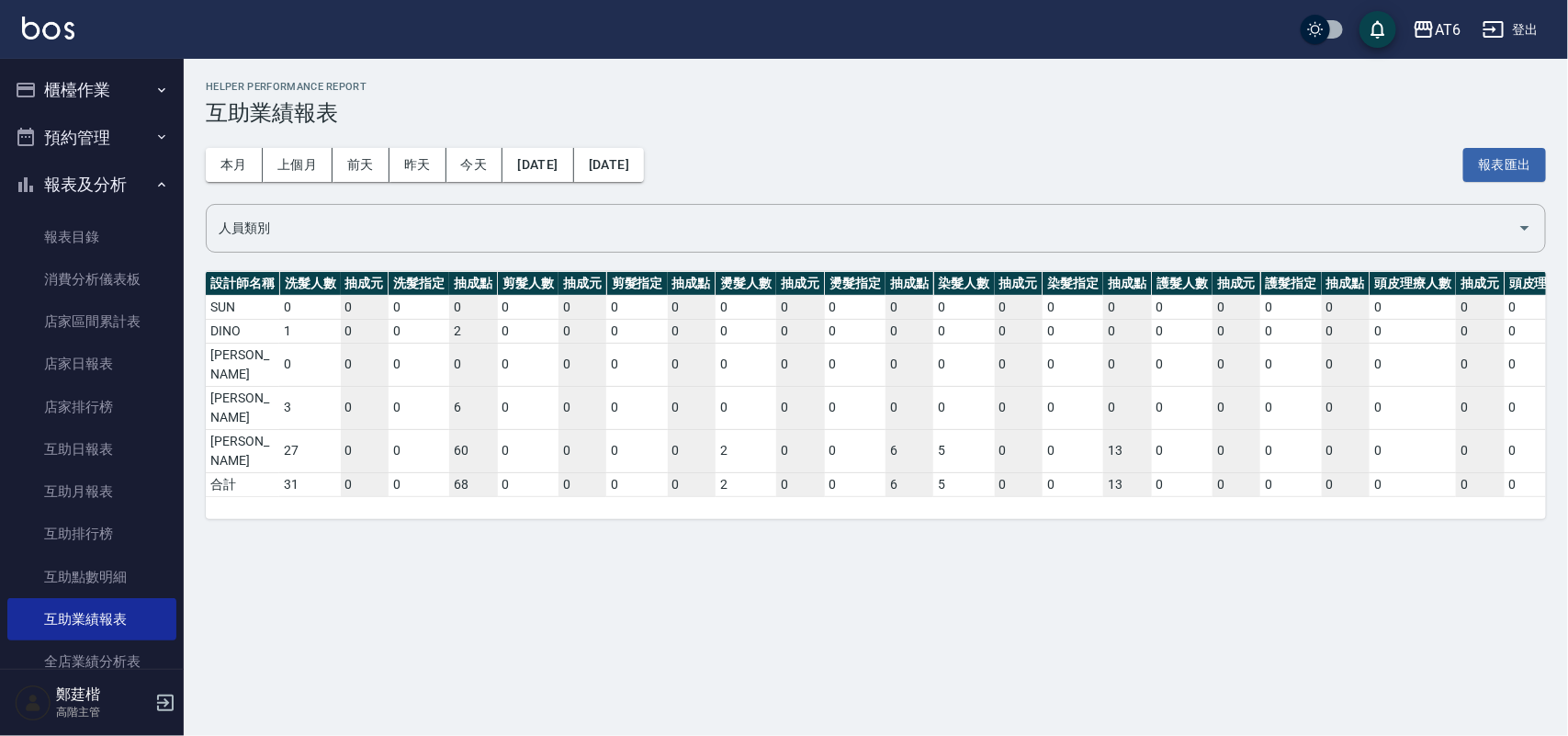
click at [450, 94] on div "Helper Performance Report 互助業績報表" at bounding box center [876, 103] width 1341 height 45
click at [110, 173] on button "報表及分析" at bounding box center [92, 184] width 169 height 47
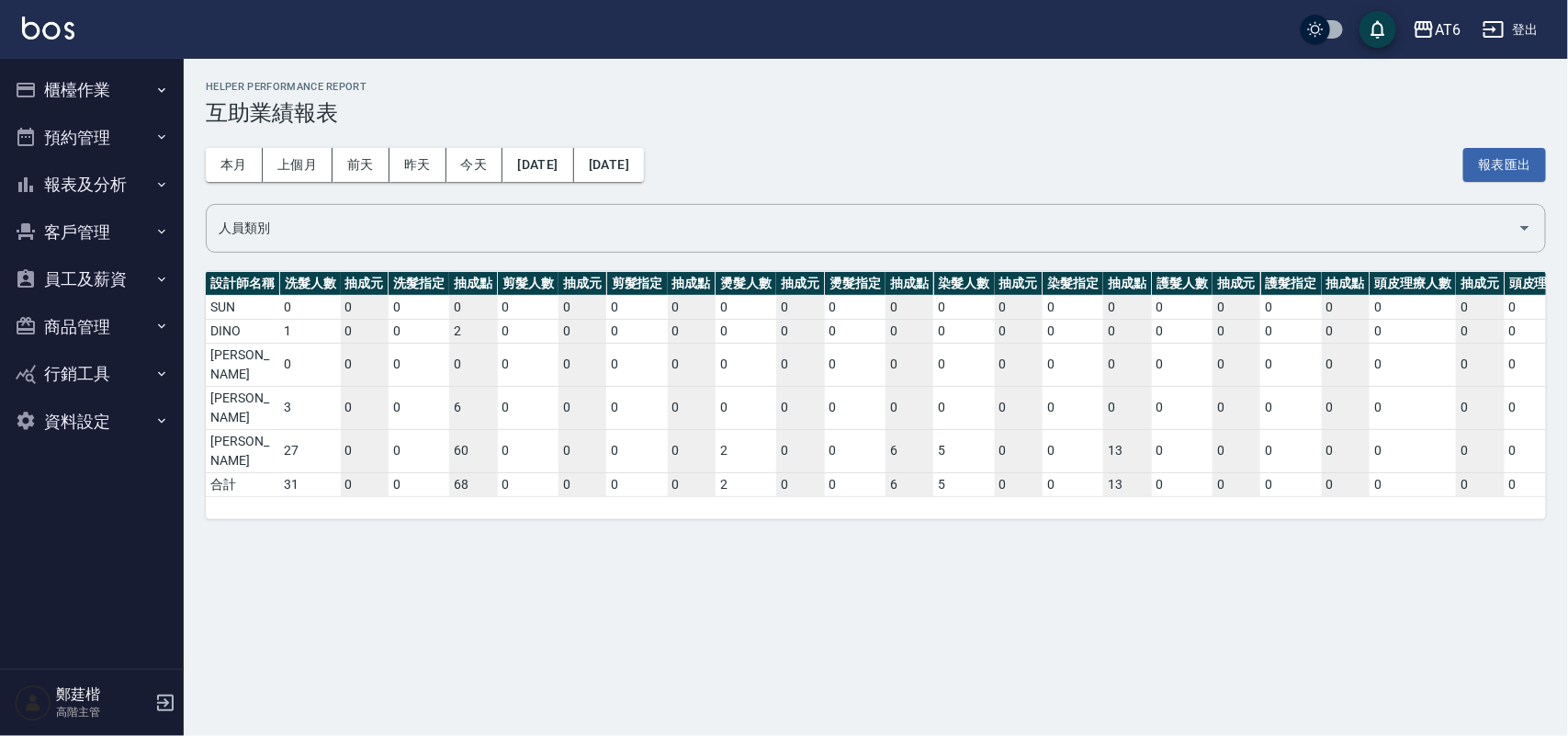
click at [97, 60] on ul "櫃檯作業 打帳單 帳單列表 掛單列表 座位開單 營業儀表板 現金收支登錄 高階收支登錄 材料自購登錄 每日結帳 排班表 現場電腦打卡 掃碼打卡 預約管理 預約…" at bounding box center [92, 254] width 169 height 393
click at [97, 80] on button "櫃檯作業" at bounding box center [92, 89] width 169 height 47
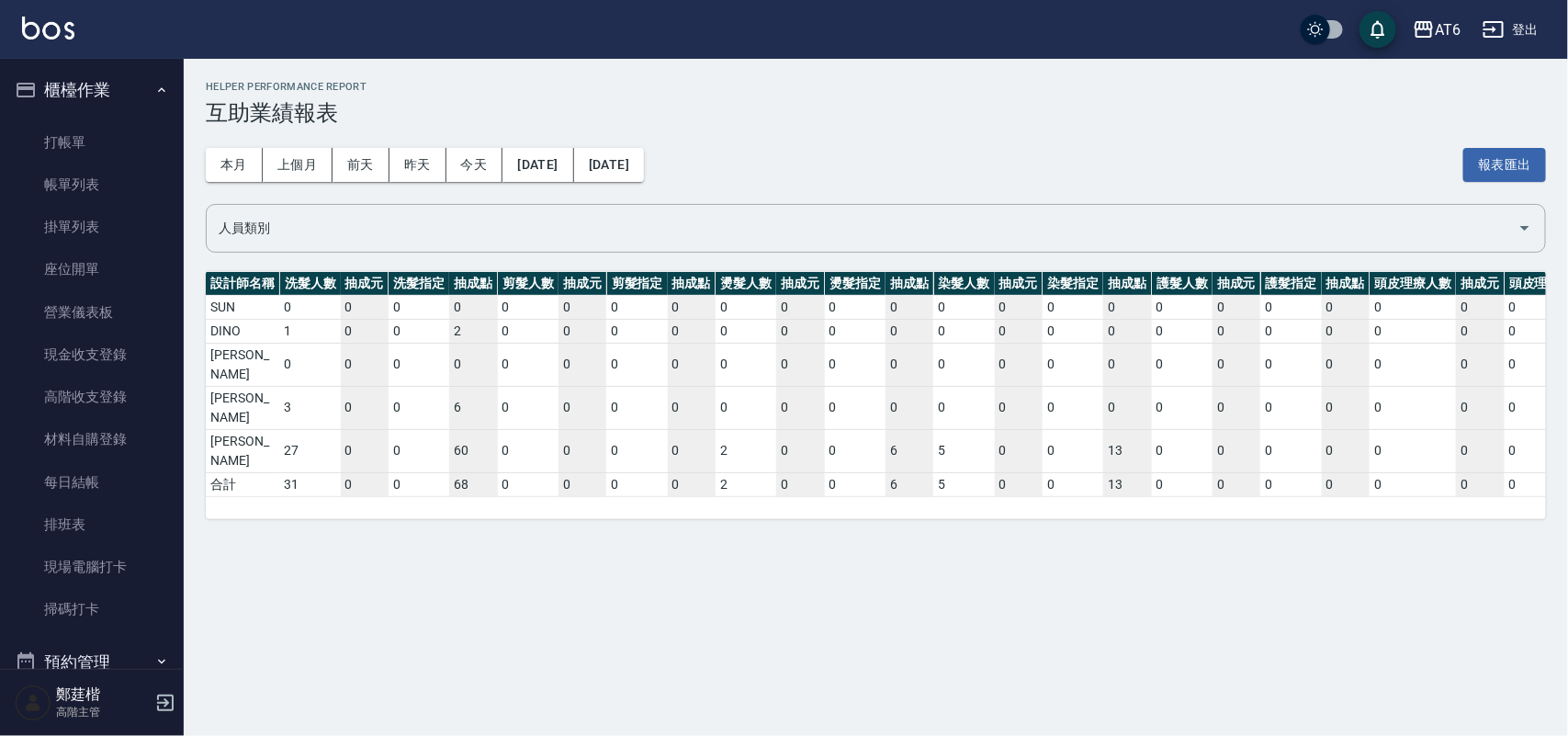
click at [97, 80] on button "櫃檯作業" at bounding box center [92, 89] width 169 height 47
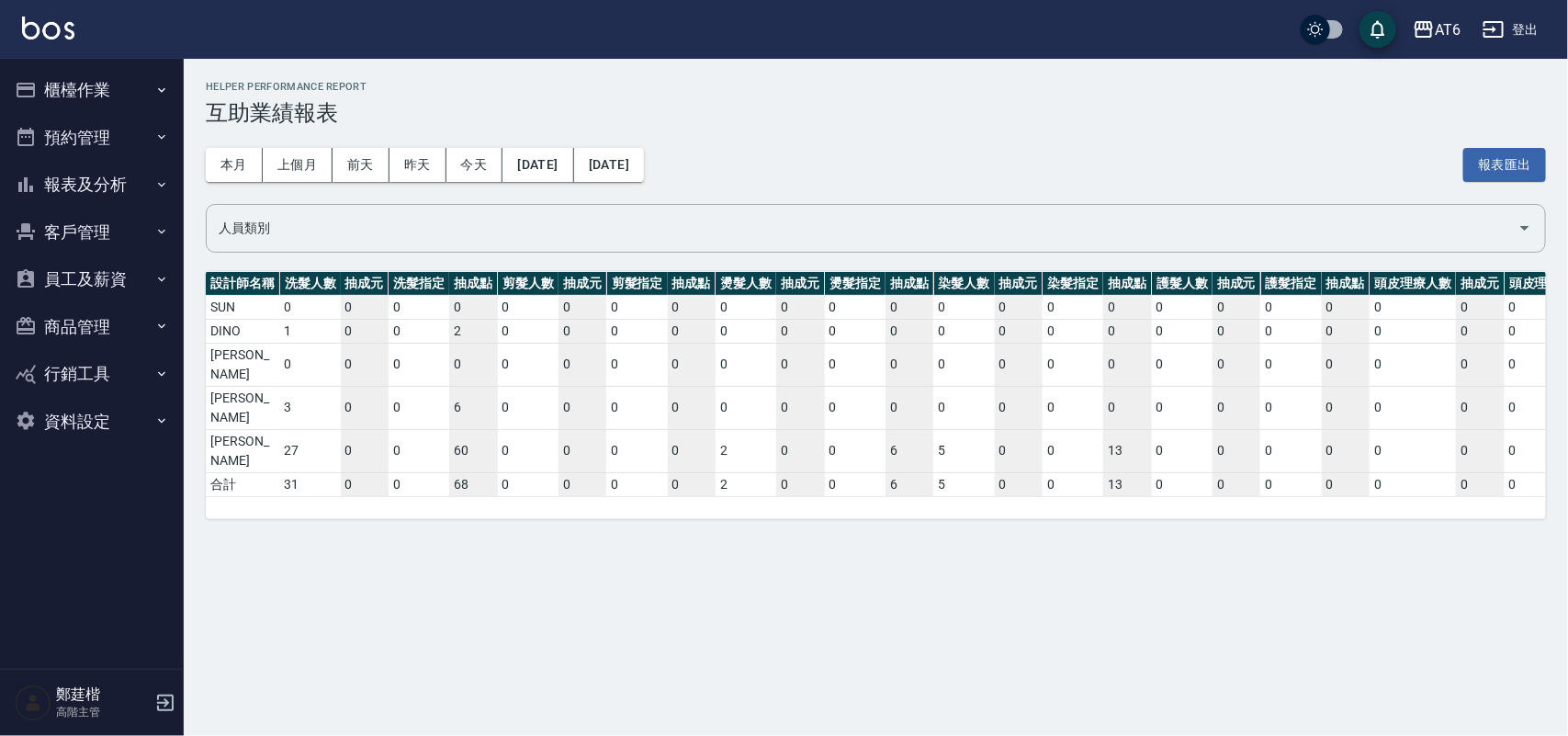
click at [94, 161] on button "報表及分析" at bounding box center [92, 184] width 169 height 47
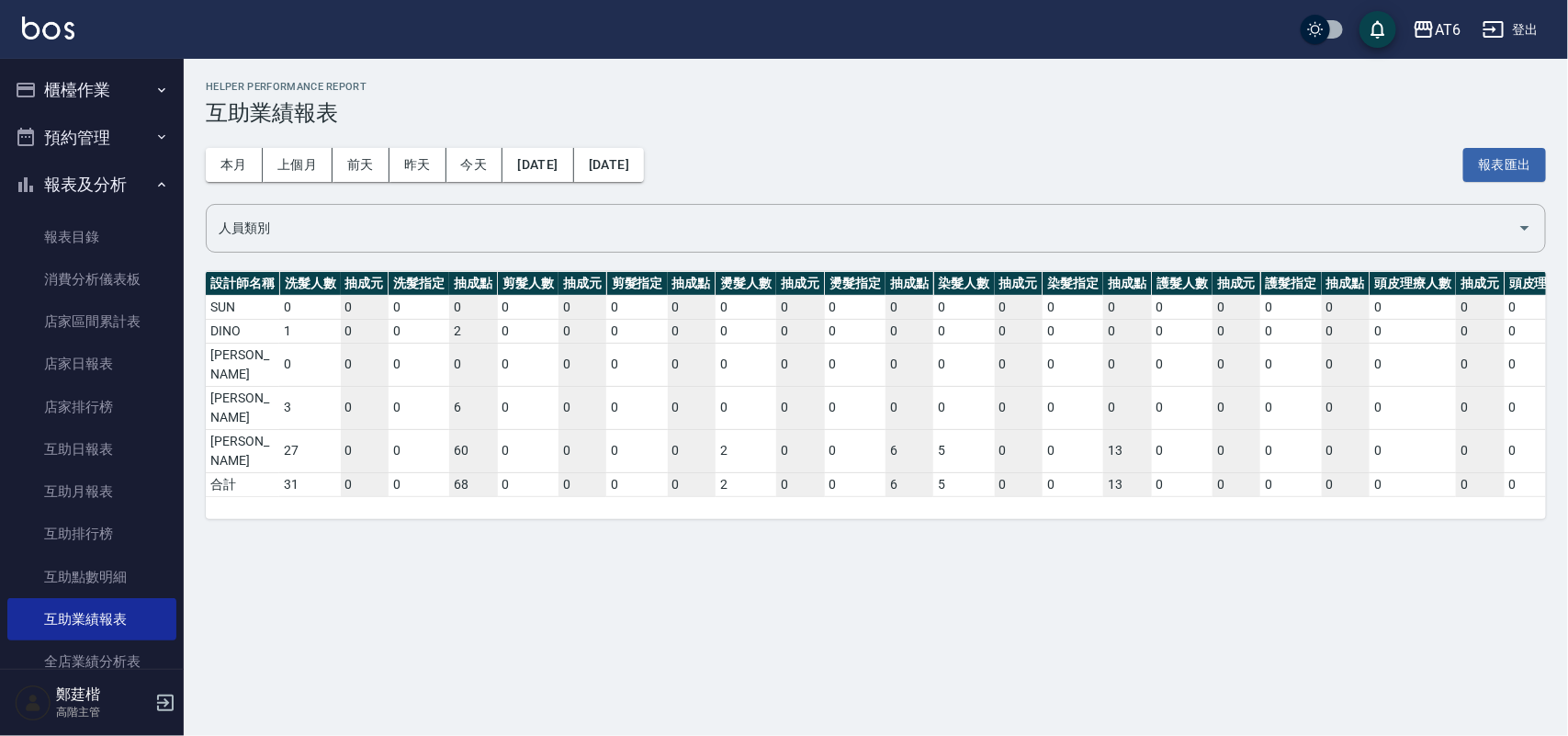
click at [107, 185] on button "報表及分析" at bounding box center [92, 184] width 169 height 47
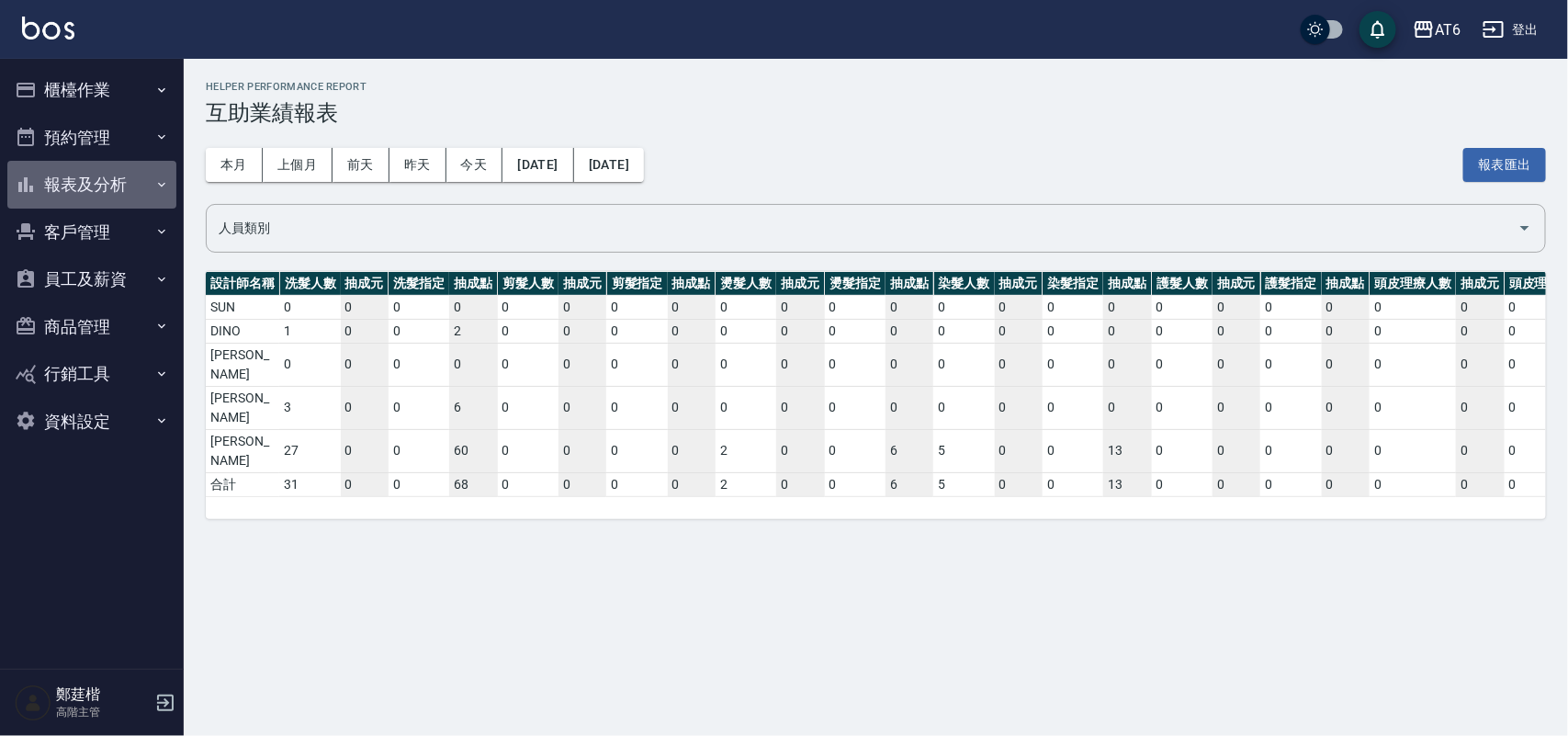
click at [108, 184] on button "報表及分析" at bounding box center [92, 184] width 169 height 47
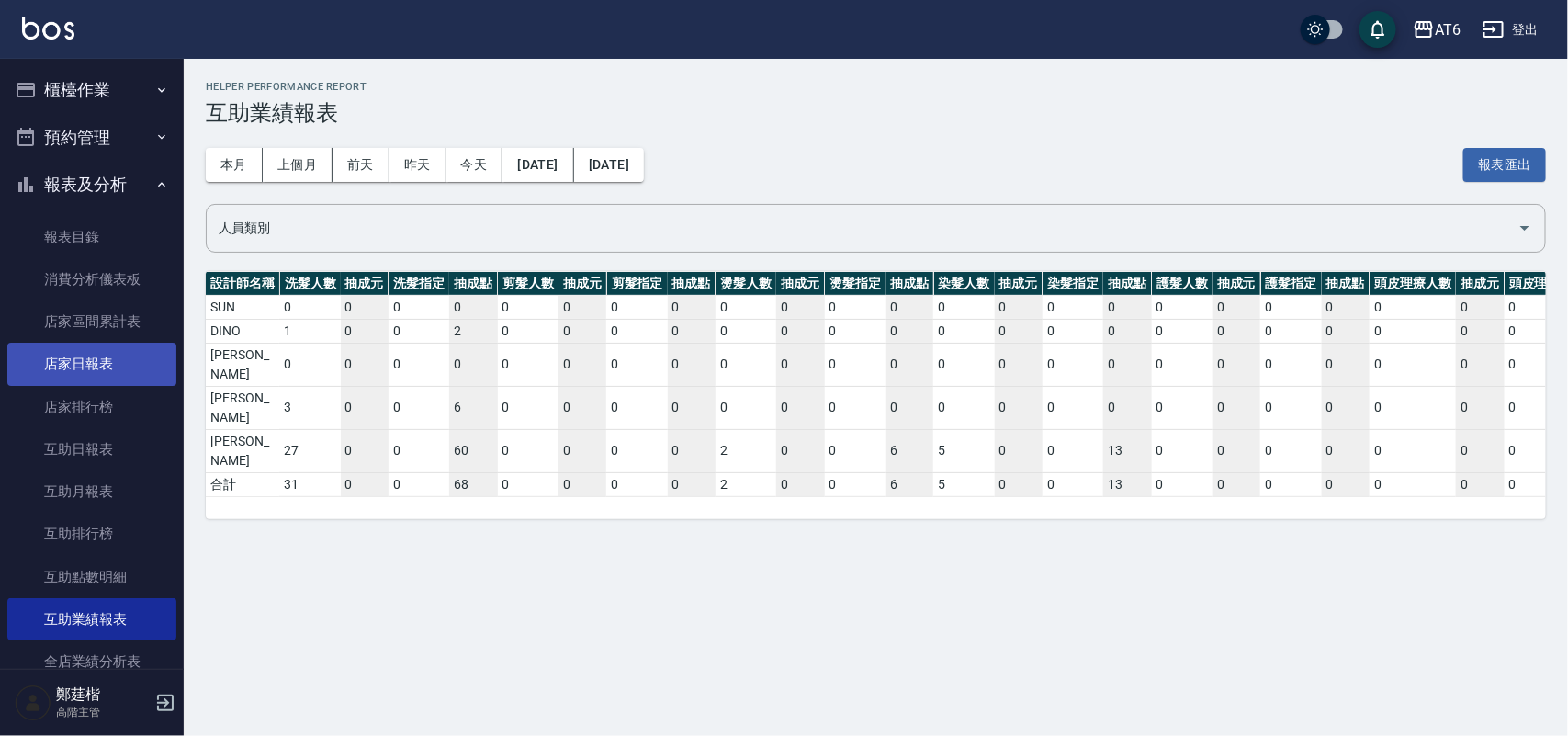
click at [102, 365] on link "店家日報表" at bounding box center [92, 364] width 169 height 43
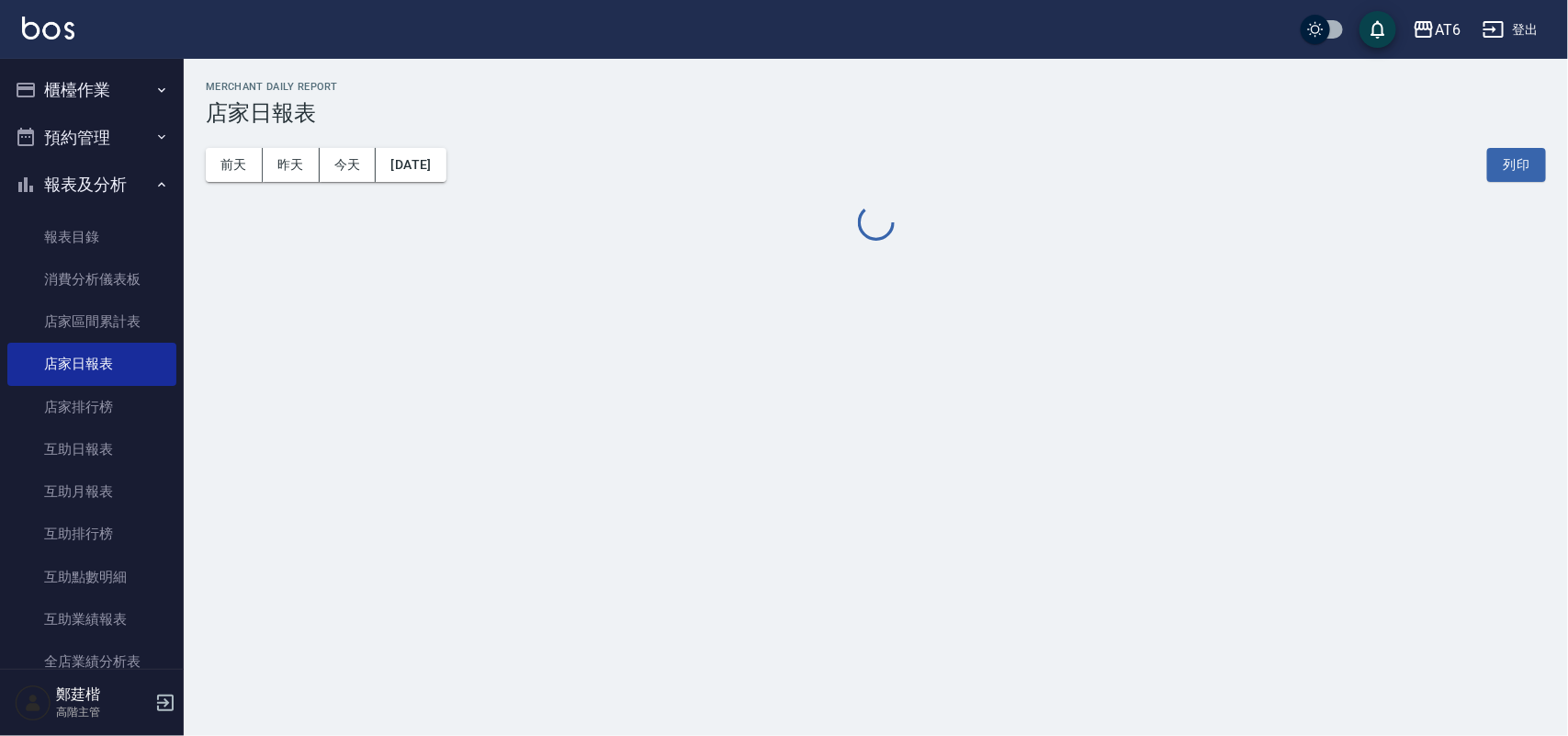
drag, startPoint x: 534, startPoint y: 111, endPoint x: 512, endPoint y: 118, distance: 23.1
click at [423, 118] on h3 "店家日報表" at bounding box center [876, 113] width 1341 height 26
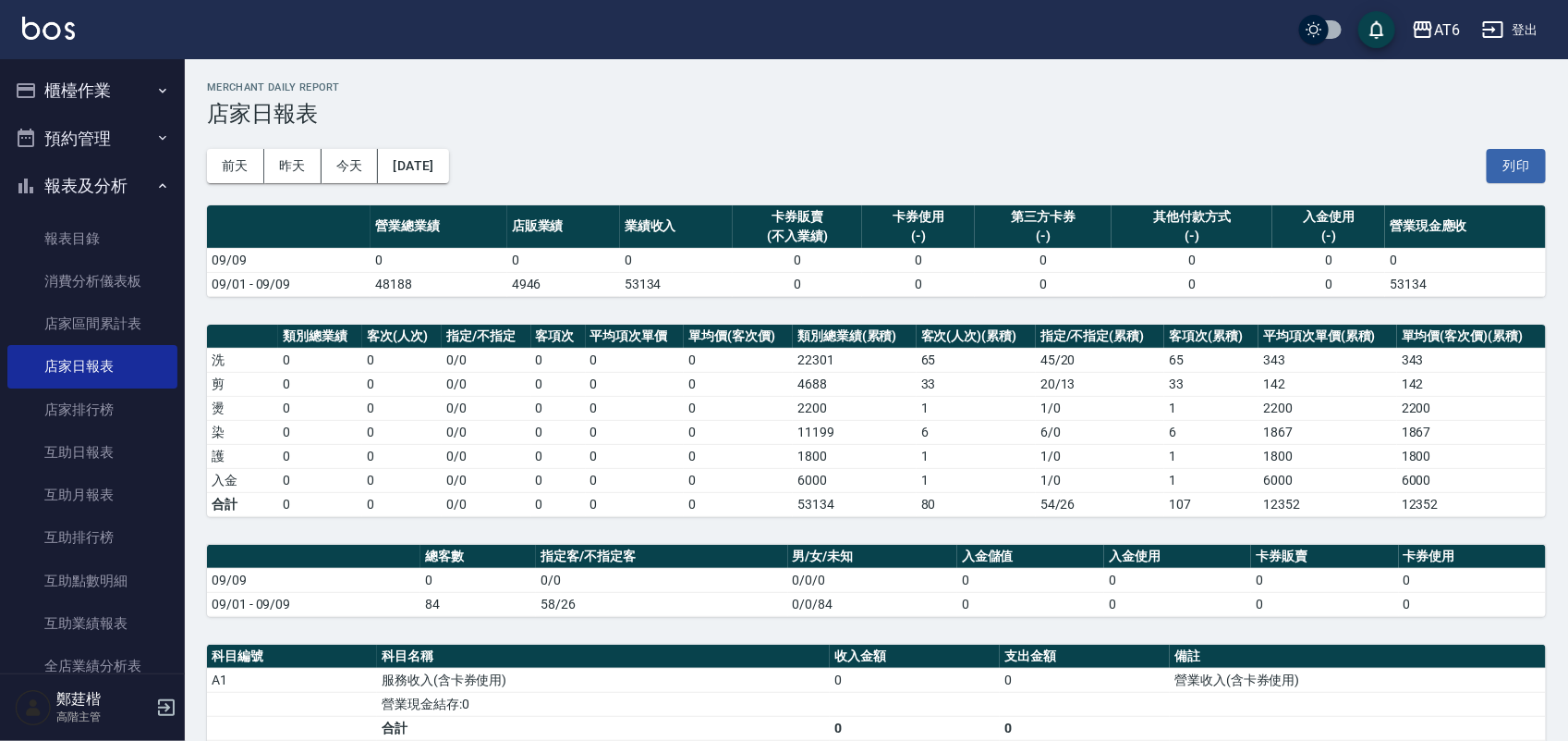
drag, startPoint x: 516, startPoint y: 118, endPoint x: 459, endPoint y: 117, distance: 57.0
click at [459, 117] on h3 "店家日報表" at bounding box center [877, 114] width 1339 height 26
drag, startPoint x: 769, startPoint y: 113, endPoint x: 672, endPoint y: 121, distance: 97.3
click at [672, 121] on h3 "店家日報表" at bounding box center [877, 114] width 1339 height 26
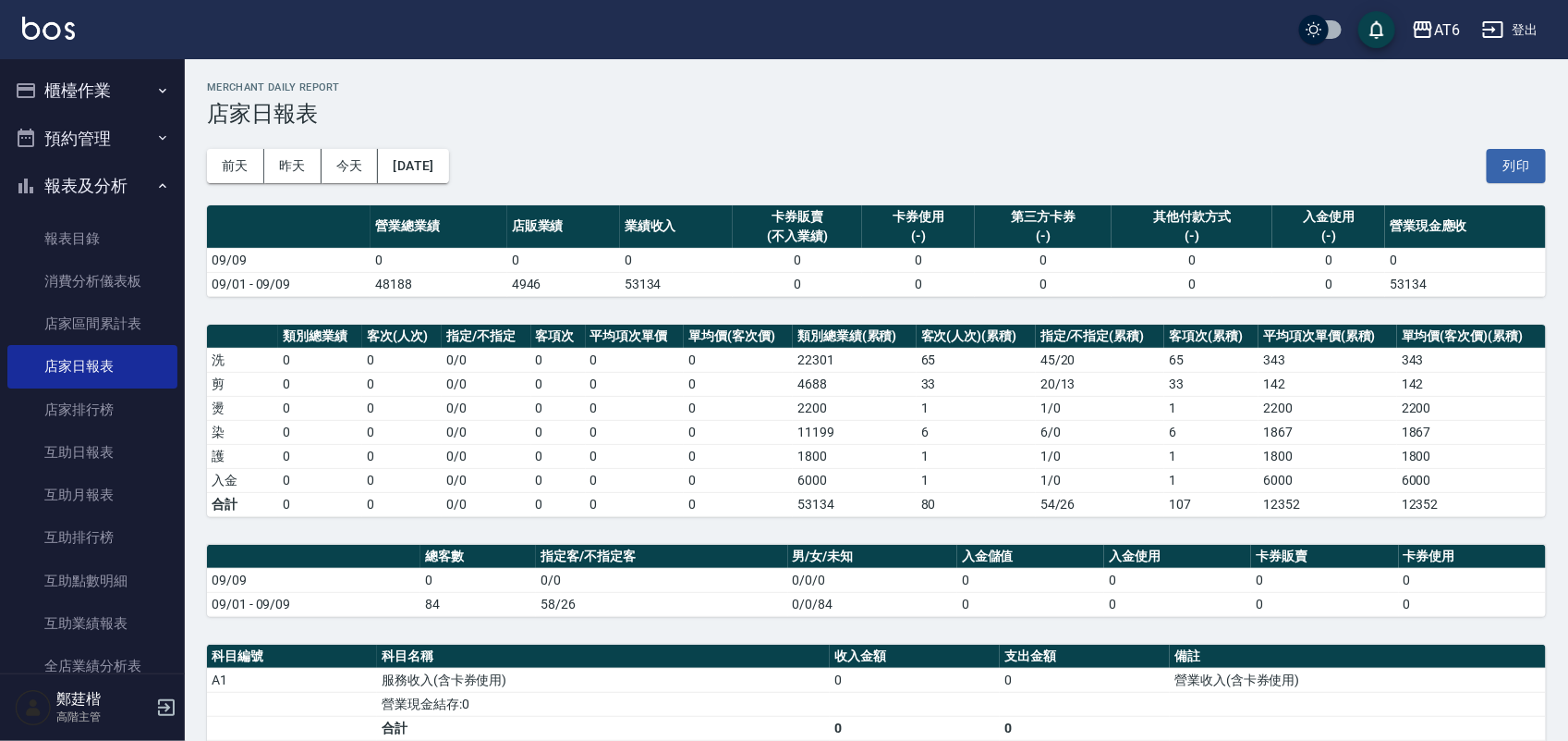
click at [667, 118] on h3 "店家日報表" at bounding box center [877, 114] width 1339 height 26
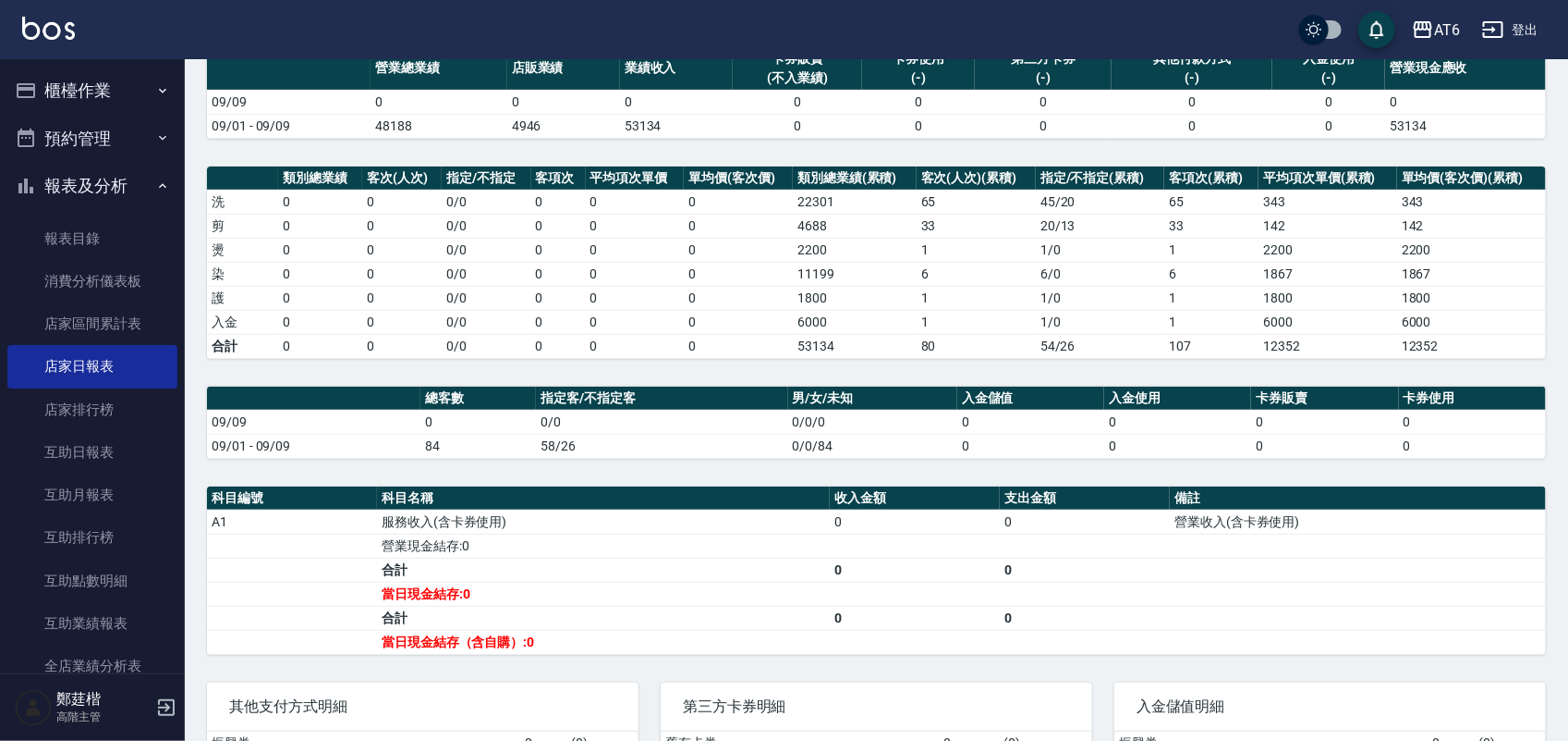
scroll to position [319, 0]
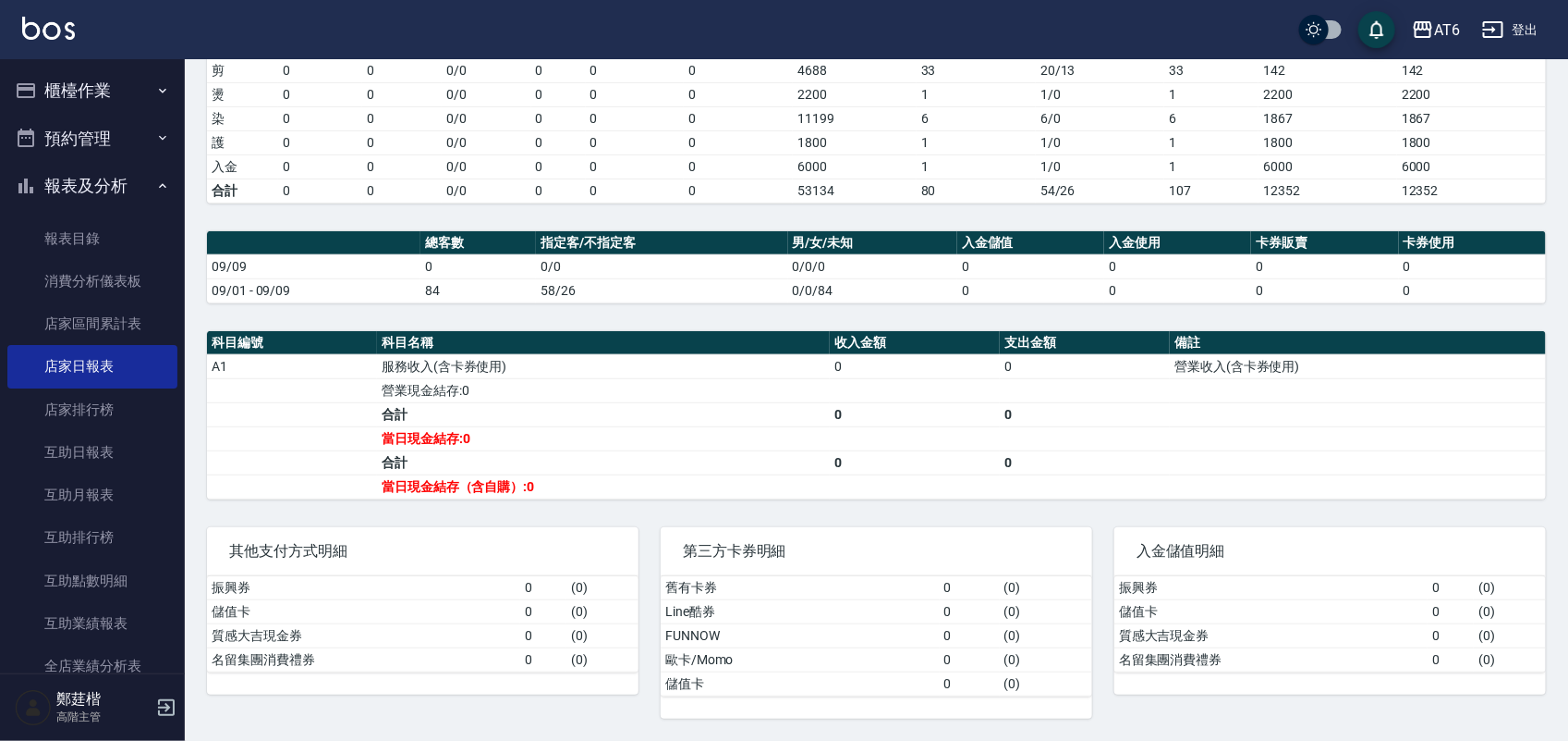
click at [135, 178] on button "報表及分析" at bounding box center [92, 185] width 170 height 48
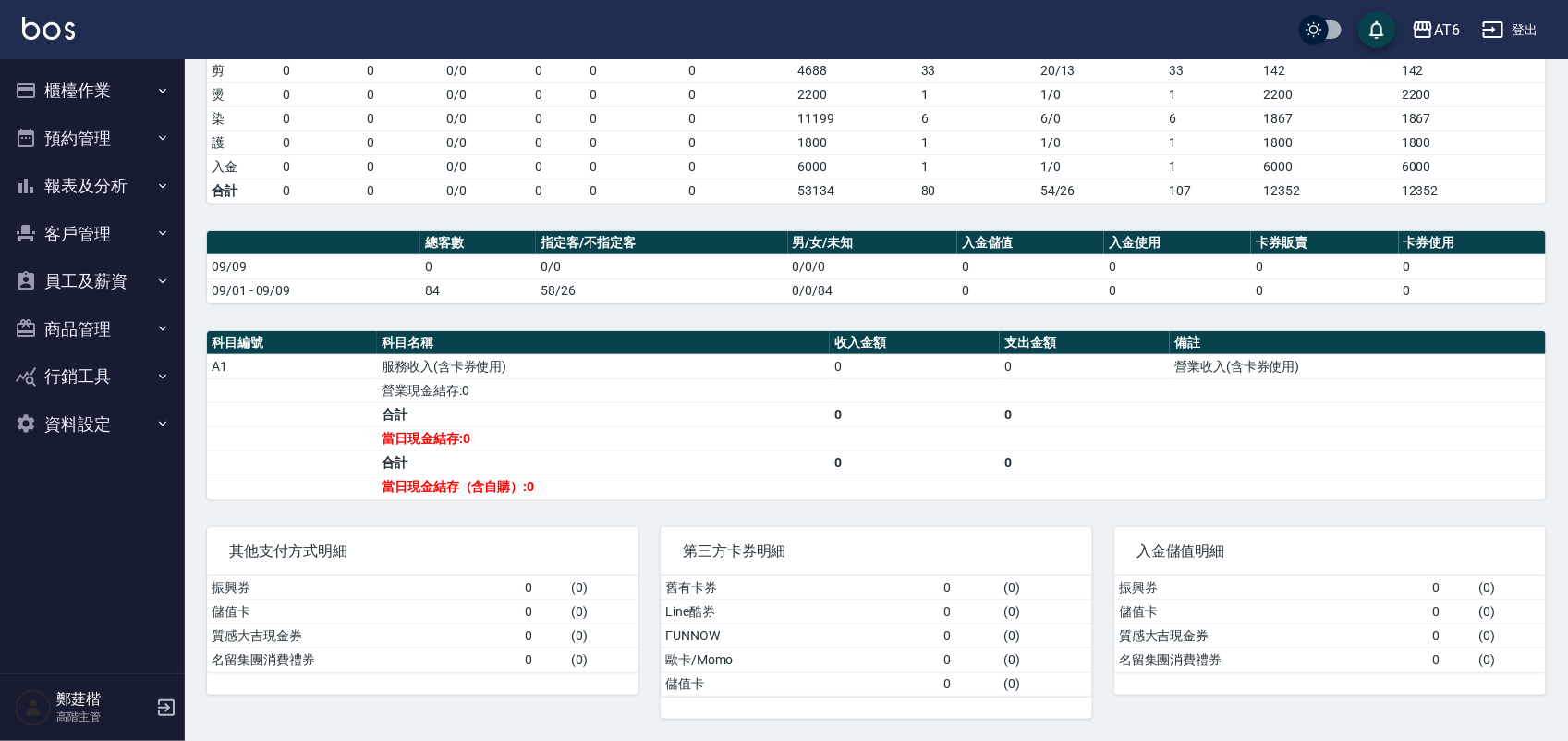
click at [75, 75] on button "櫃檯作業" at bounding box center [92, 90] width 170 height 48
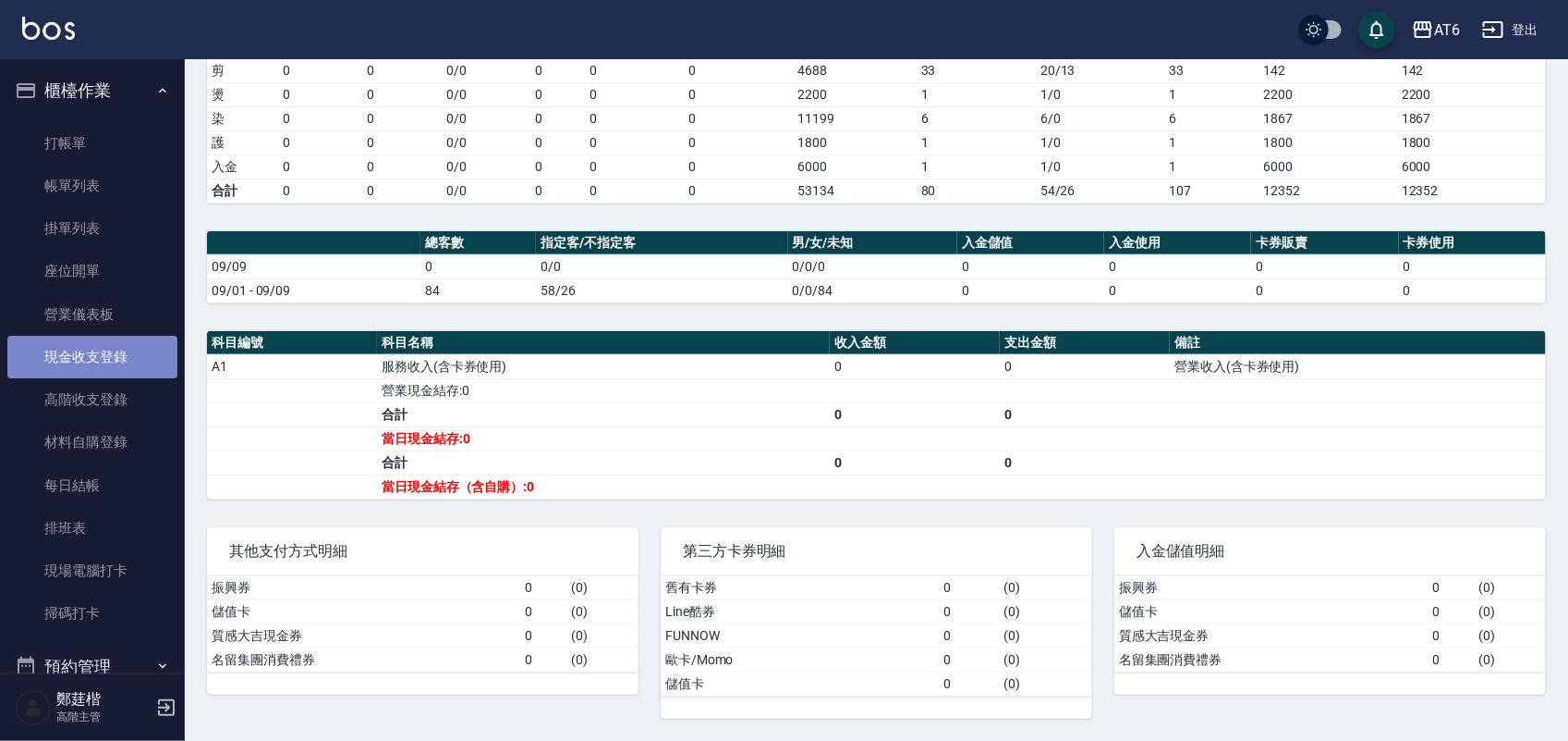
click at [134, 373] on link "現金收支登錄" at bounding box center [92, 357] width 170 height 43
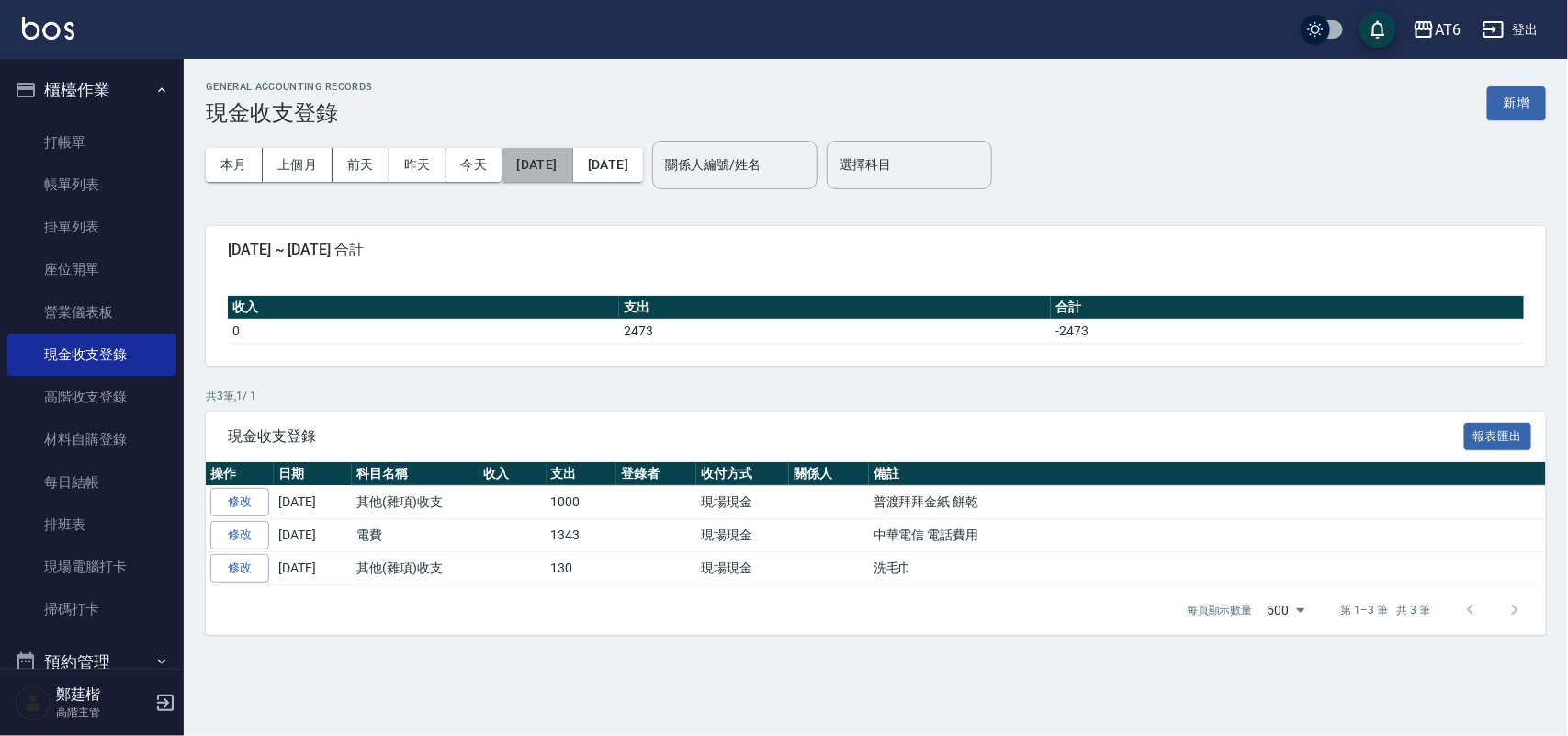
click at [557, 159] on button "[DATE]" at bounding box center [537, 164] width 71 height 34
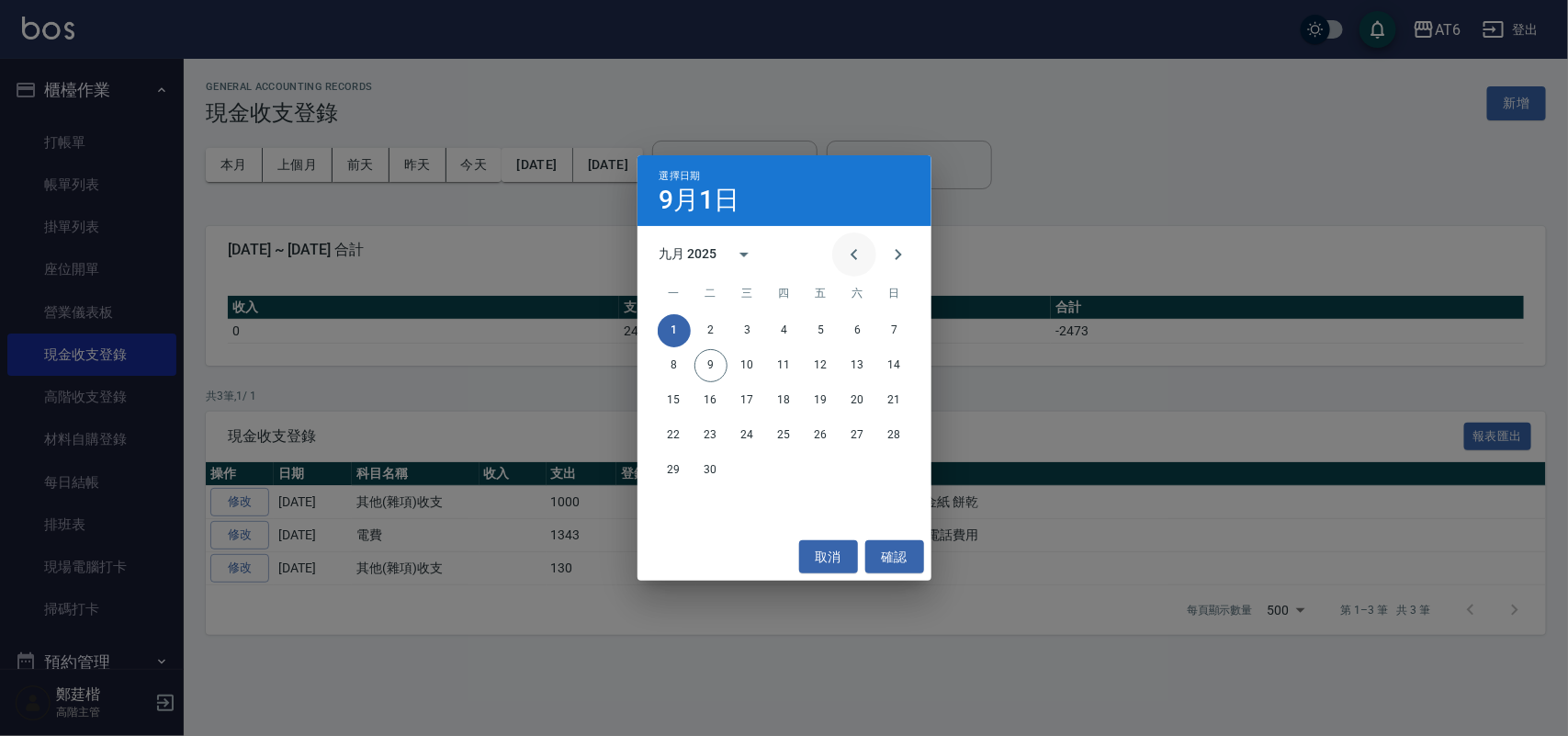
click at [865, 251] on button "Previous month" at bounding box center [853, 253] width 44 height 44
click at [896, 333] on button "1" at bounding box center [895, 330] width 33 height 33
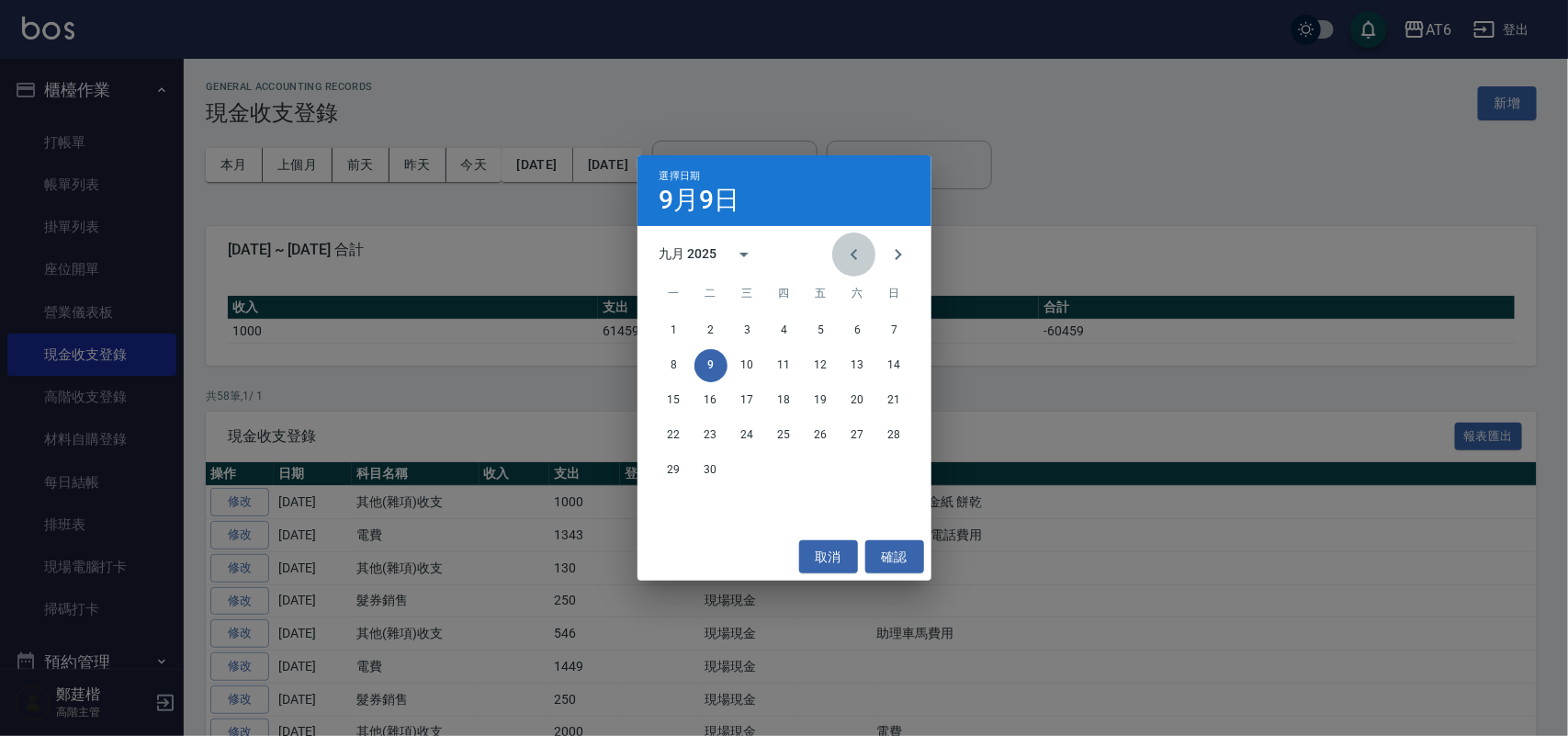
click at [845, 257] on icon "Previous month" at bounding box center [854, 254] width 22 height 22
click at [845, 255] on icon "Previous month" at bounding box center [854, 254] width 22 height 22
click at [676, 498] on button "30" at bounding box center [674, 505] width 33 height 33
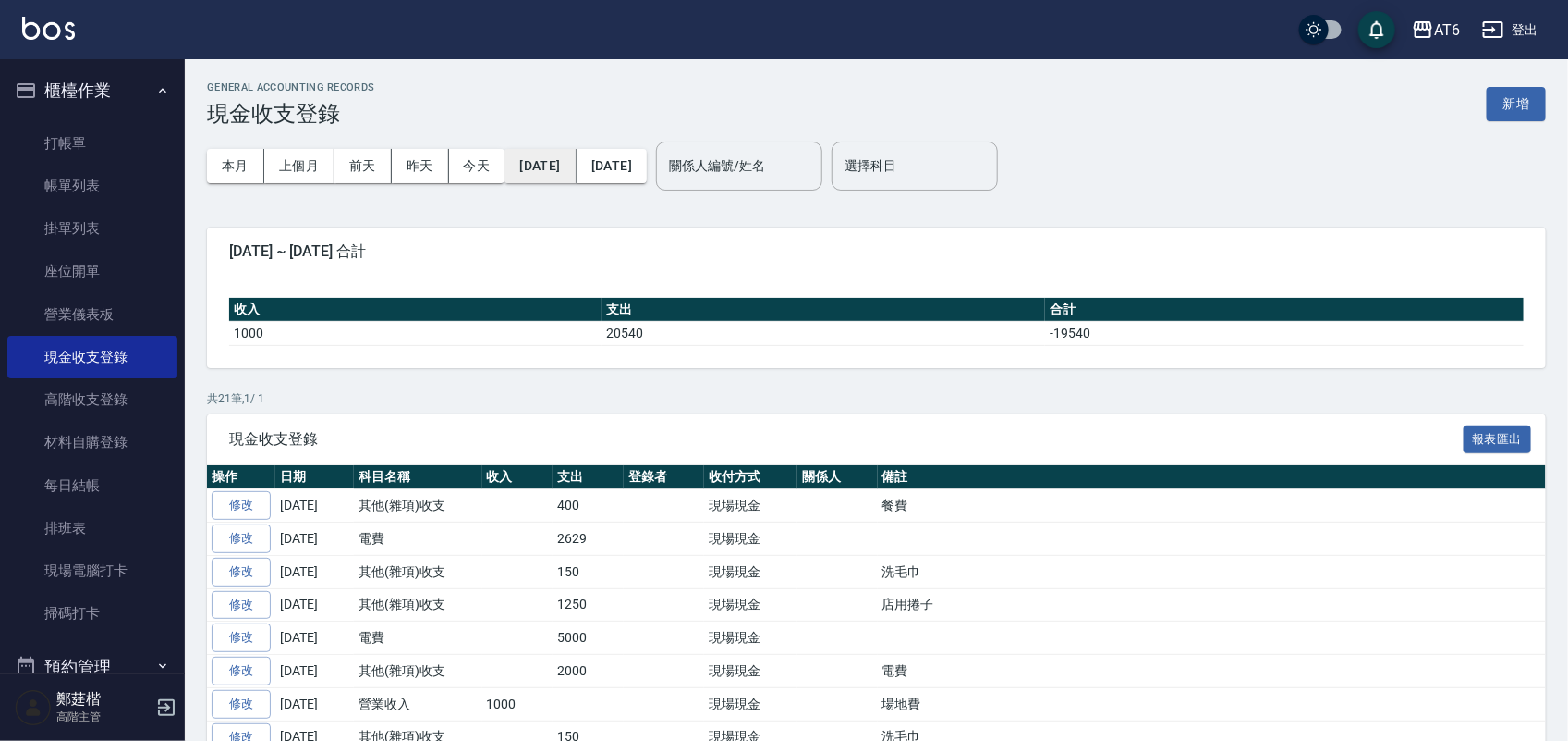
click at [575, 166] on button "[DATE]" at bounding box center [540, 165] width 71 height 35
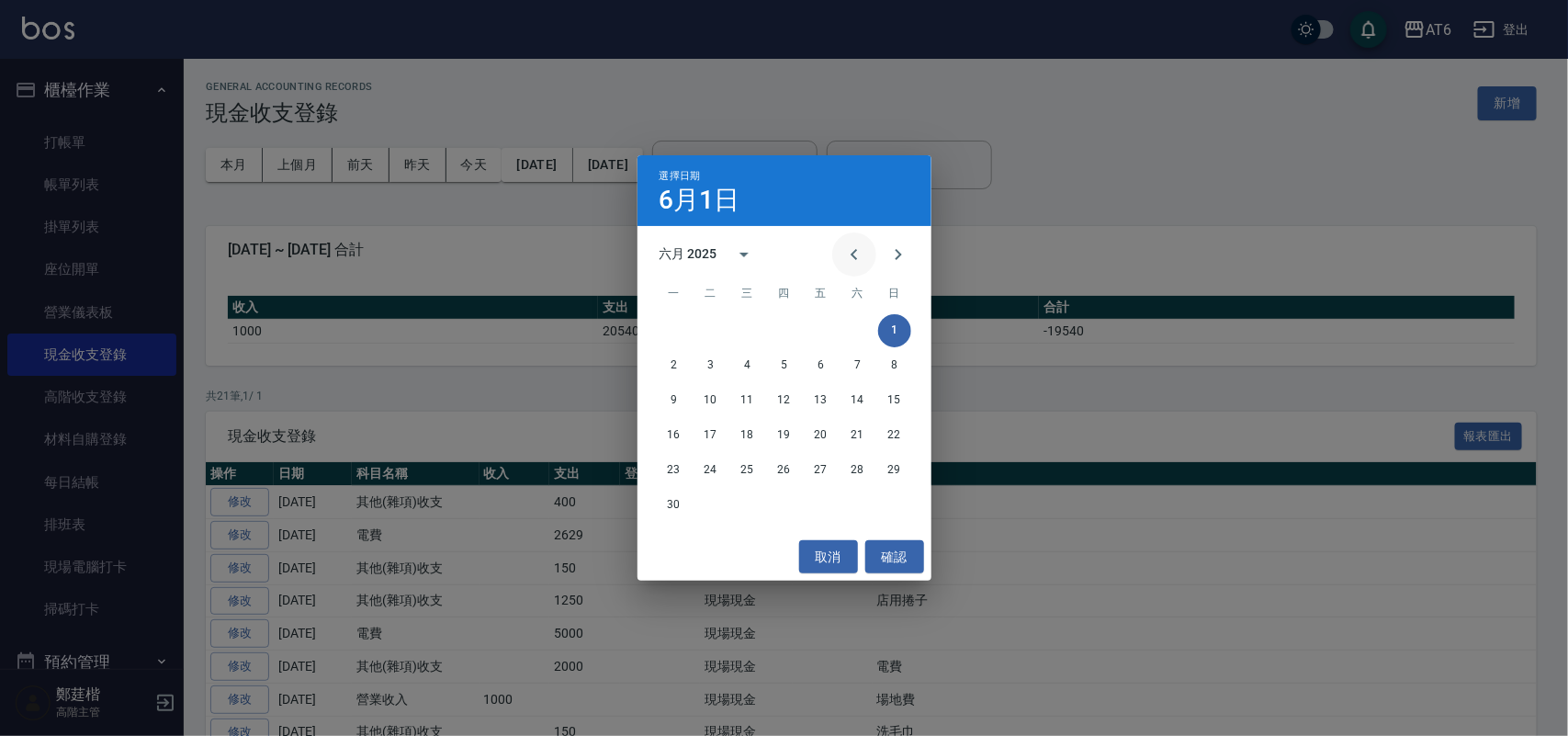
click at [854, 255] on icon "Previous month" at bounding box center [853, 254] width 6 height 11
click at [793, 330] on button "1" at bounding box center [784, 330] width 33 height 33
click at [868, 257] on button "Previous month" at bounding box center [853, 253] width 44 height 44
click at [850, 477] on button "31" at bounding box center [858, 471] width 33 height 33
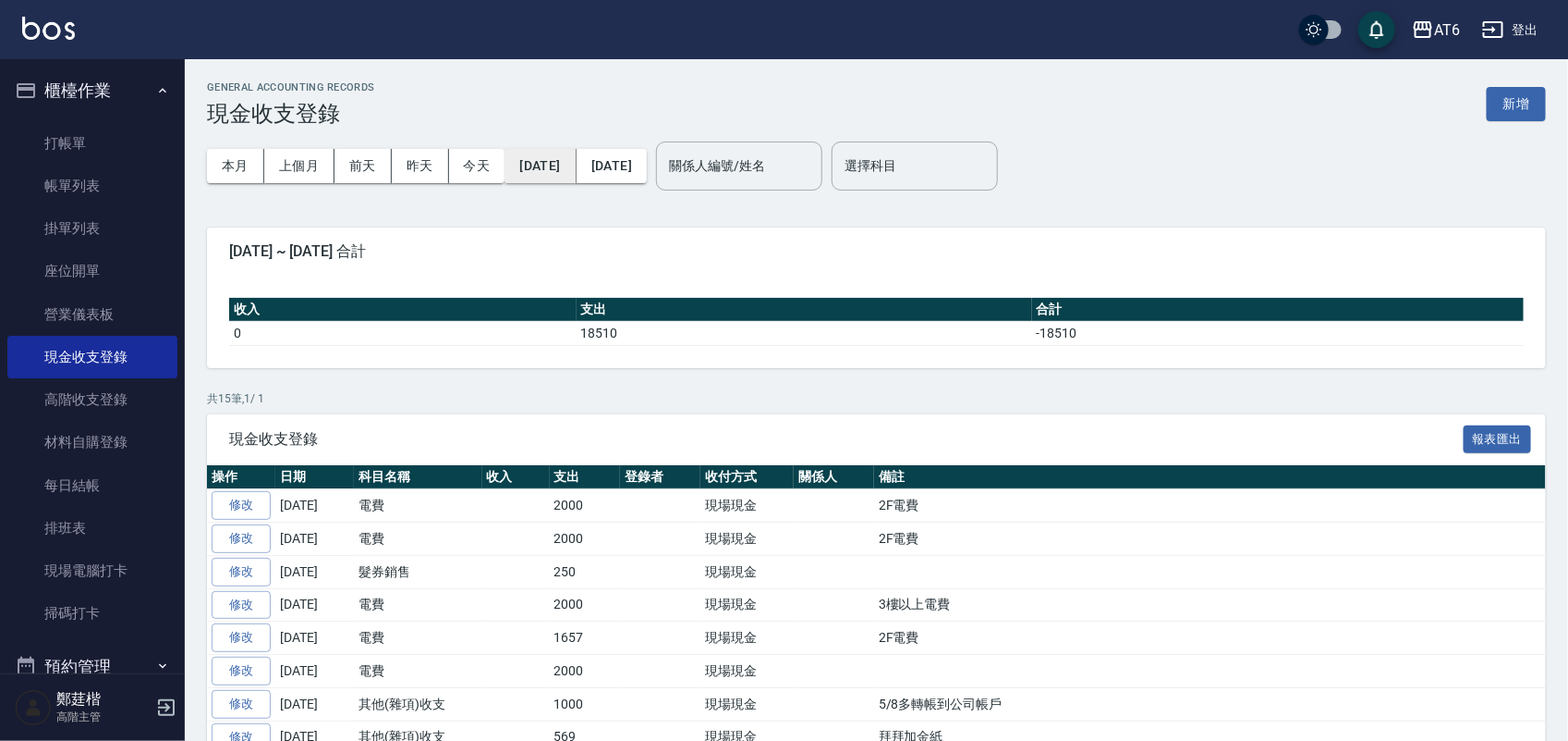
click at [548, 150] on button "[DATE]" at bounding box center [540, 165] width 71 height 35
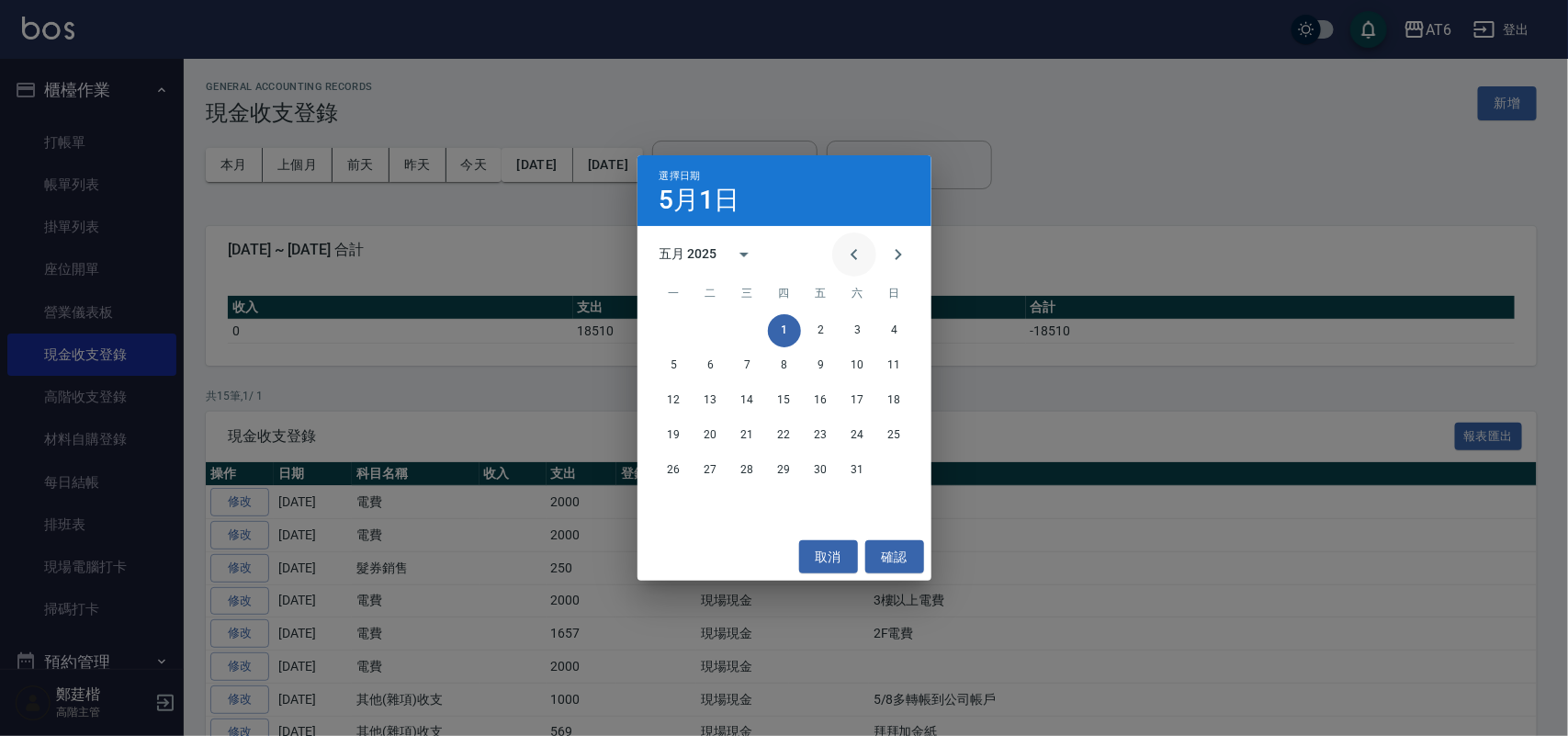
click at [852, 255] on icon "Previous month" at bounding box center [853, 254] width 6 height 11
click at [712, 317] on button "1" at bounding box center [711, 330] width 33 height 33
click at [849, 253] on icon "Previous month" at bounding box center [854, 254] width 22 height 22
click at [744, 477] on button "30" at bounding box center [748, 471] width 33 height 33
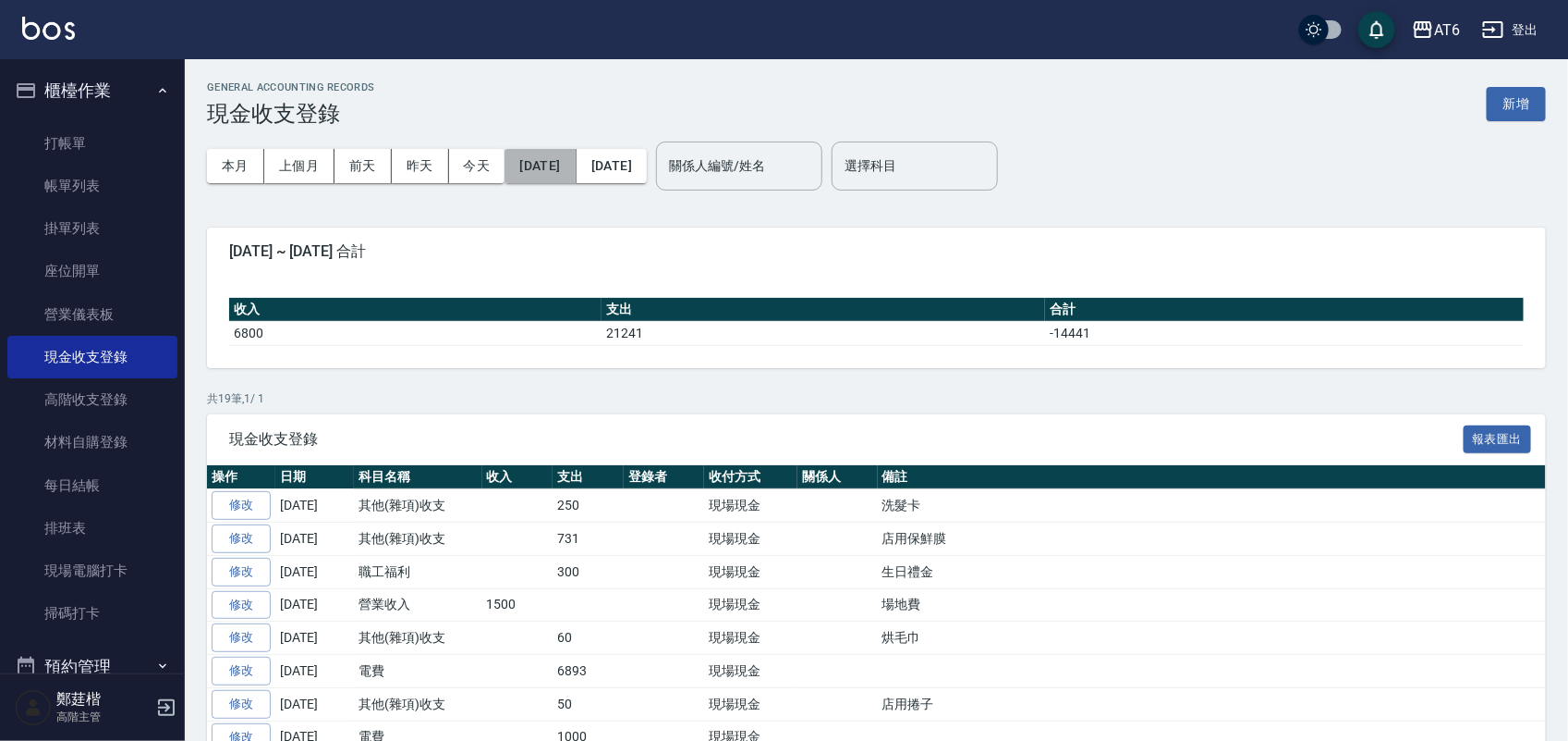
click at [569, 160] on button "[DATE]" at bounding box center [540, 165] width 71 height 35
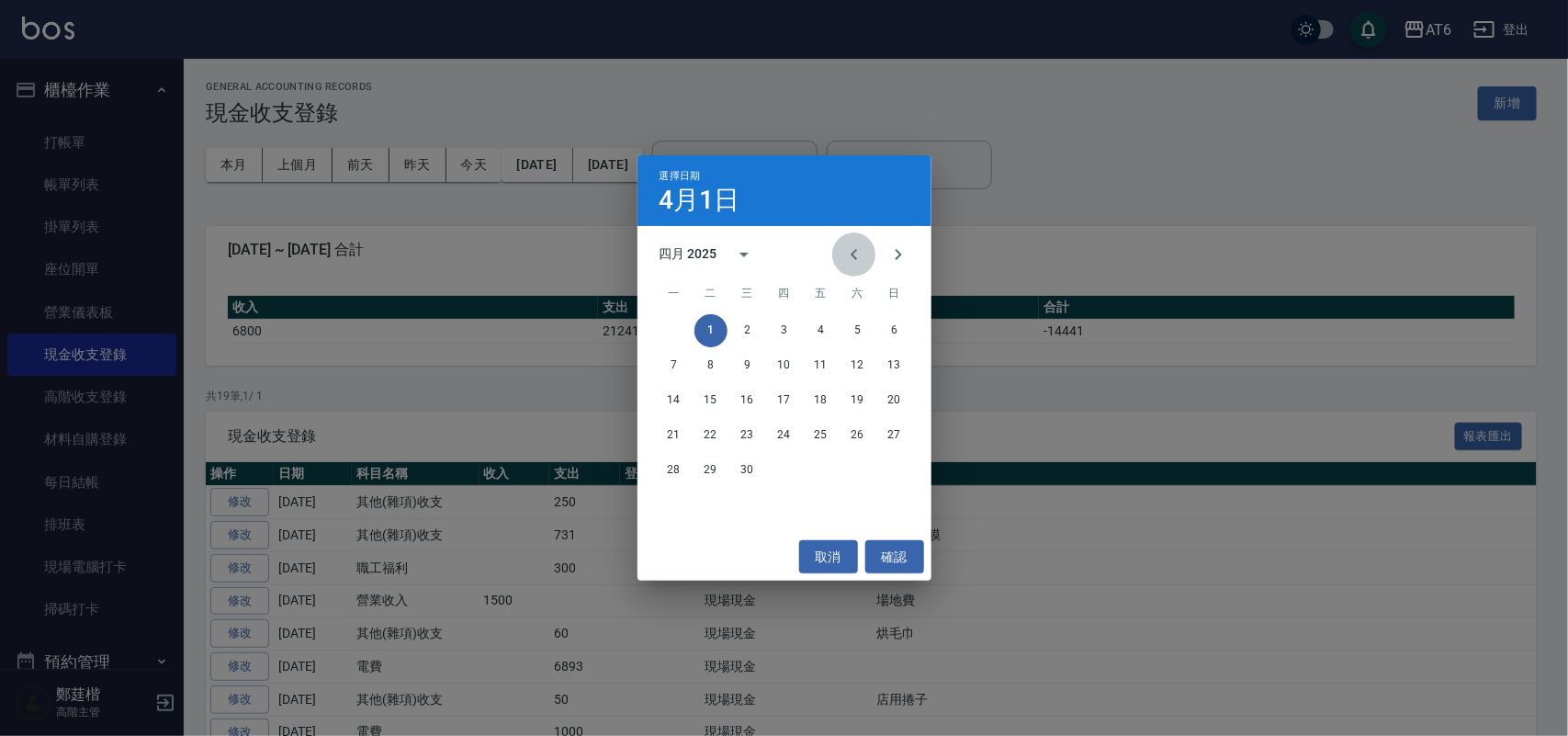
click at [852, 267] on button "Previous month" at bounding box center [853, 253] width 44 height 44
click at [854, 324] on button "1" at bounding box center [858, 330] width 33 height 33
click at [841, 246] on button "Previous month" at bounding box center [853, 253] width 44 height 44
click at [677, 500] on button "31" at bounding box center [674, 505] width 33 height 33
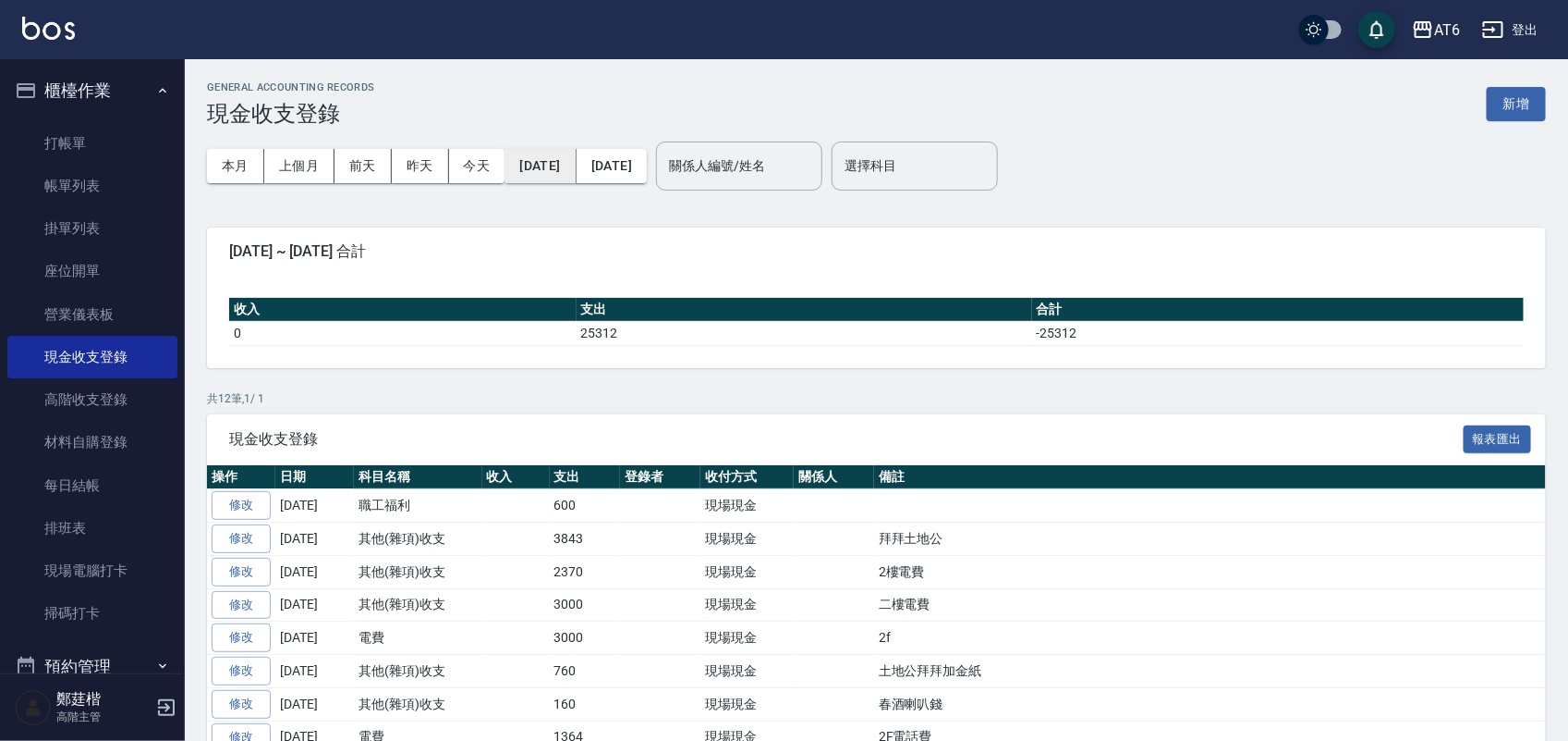
click at [575, 169] on button "[DATE]" at bounding box center [540, 165] width 71 height 35
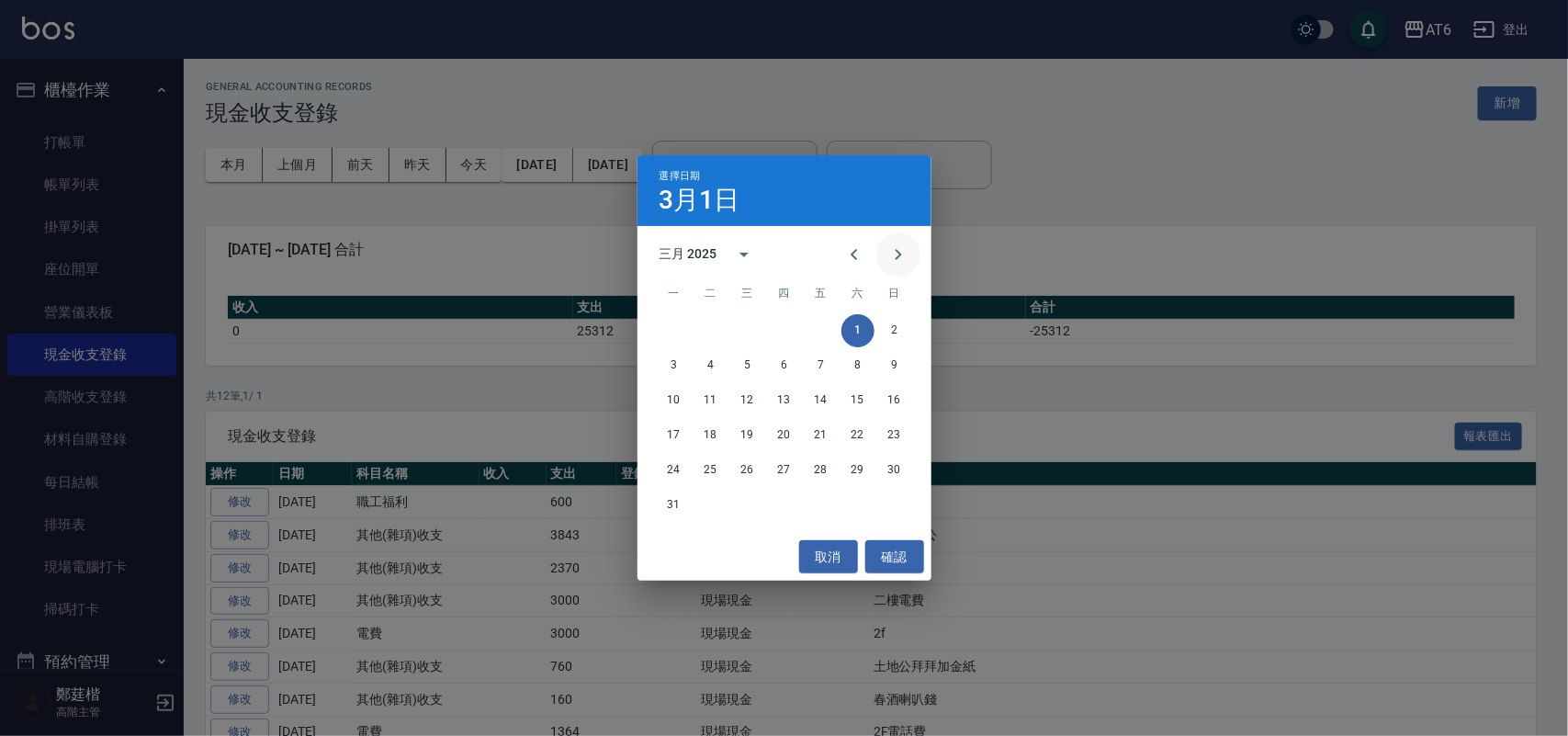
click at [891, 259] on icon "Next month" at bounding box center [899, 254] width 22 height 22
click at [892, 268] on button "Next month" at bounding box center [898, 253] width 44 height 44
click at [709, 324] on button "1" at bounding box center [711, 330] width 33 height 33
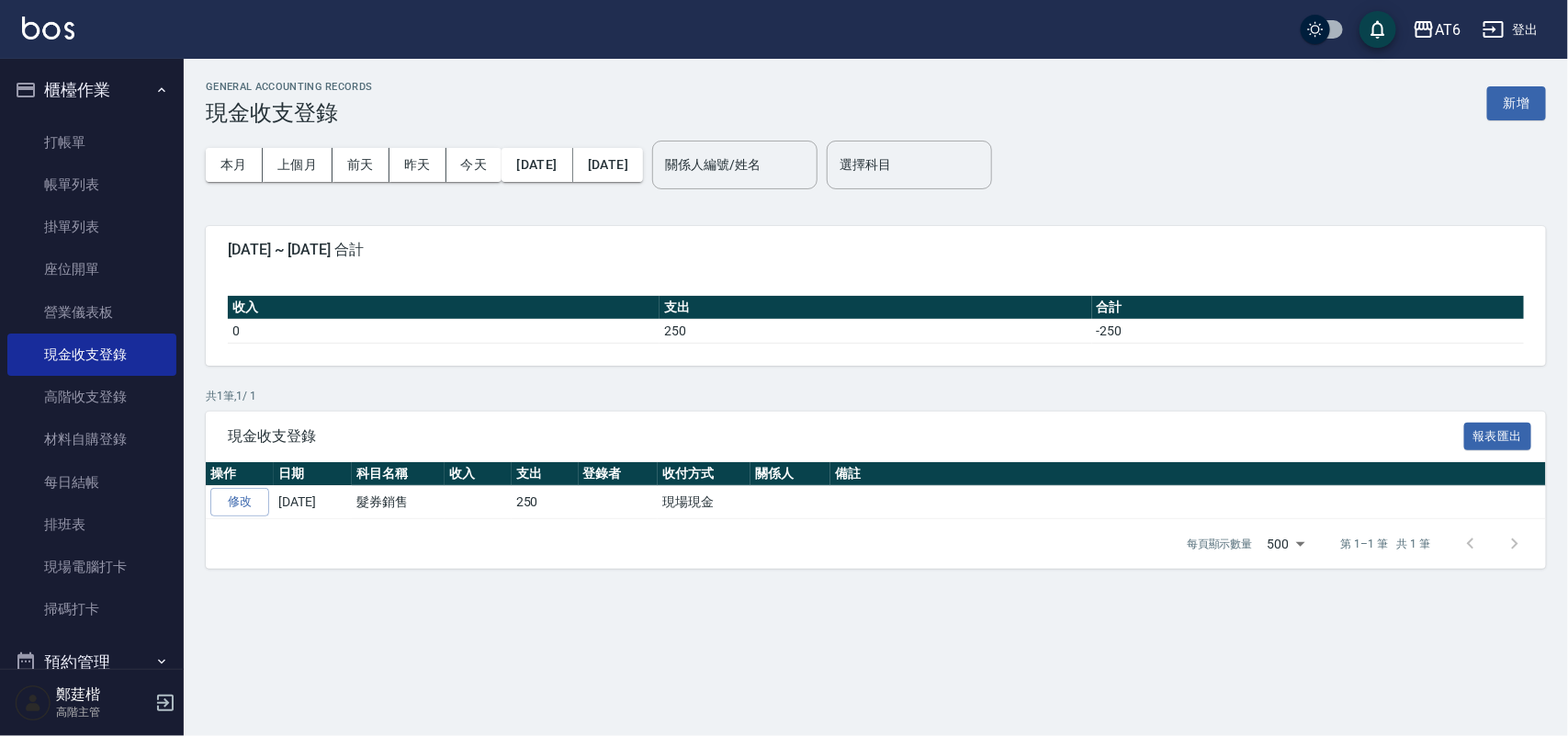
click at [643, 159] on button "[DATE]" at bounding box center [607, 164] width 70 height 34
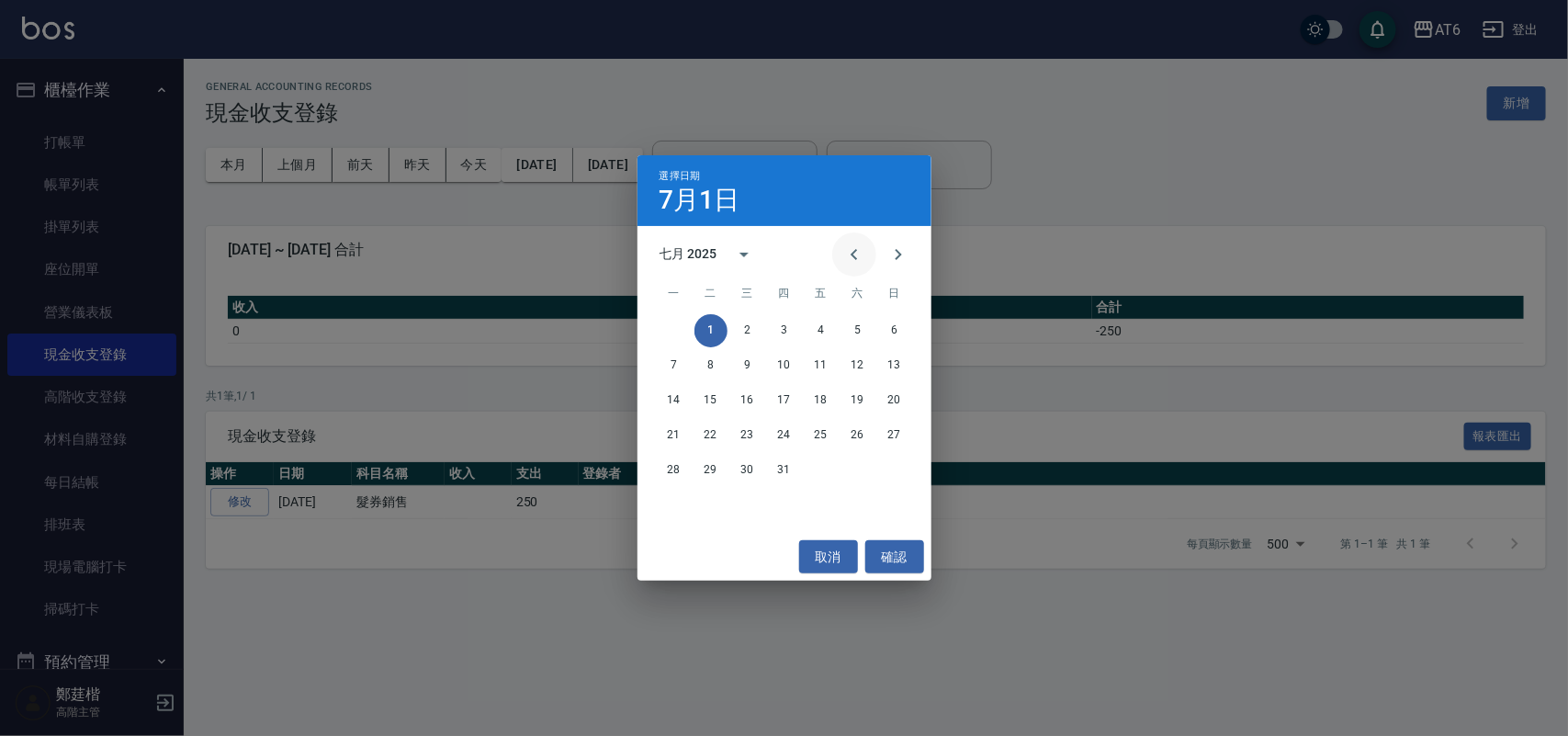
click at [846, 252] on icon "Previous month" at bounding box center [854, 254] width 22 height 22
drag, startPoint x: 672, startPoint y: 489, endPoint x: 979, endPoint y: 172, distance: 441.3
click at [673, 489] on button "30" at bounding box center [674, 505] width 33 height 33
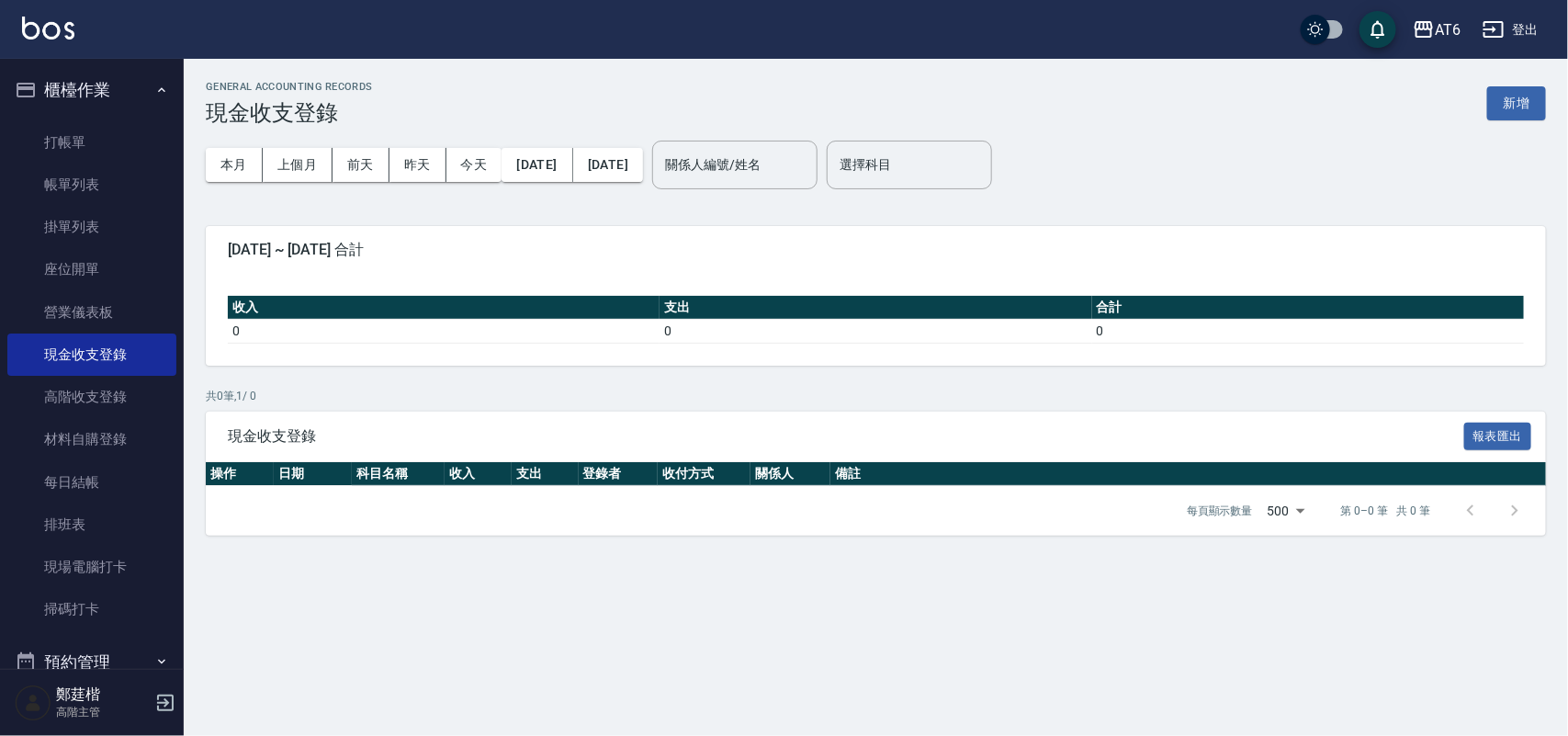
click at [999, 74] on div "GENERAL ACCOUNTING RECORDS 現金收支登錄 新增 本月 上個月 [DATE] [DATE] [DATE] [DATE] [DATE] …" at bounding box center [875, 307] width 1384 height 498
click at [905, 90] on div "GENERAL ACCOUNTING RECORDS 現金收支登錄 新增" at bounding box center [876, 103] width 1341 height 45
click at [1019, 97] on div "GENERAL ACCOUNTING RECORDS 現金收支登錄 新增" at bounding box center [876, 103] width 1341 height 45
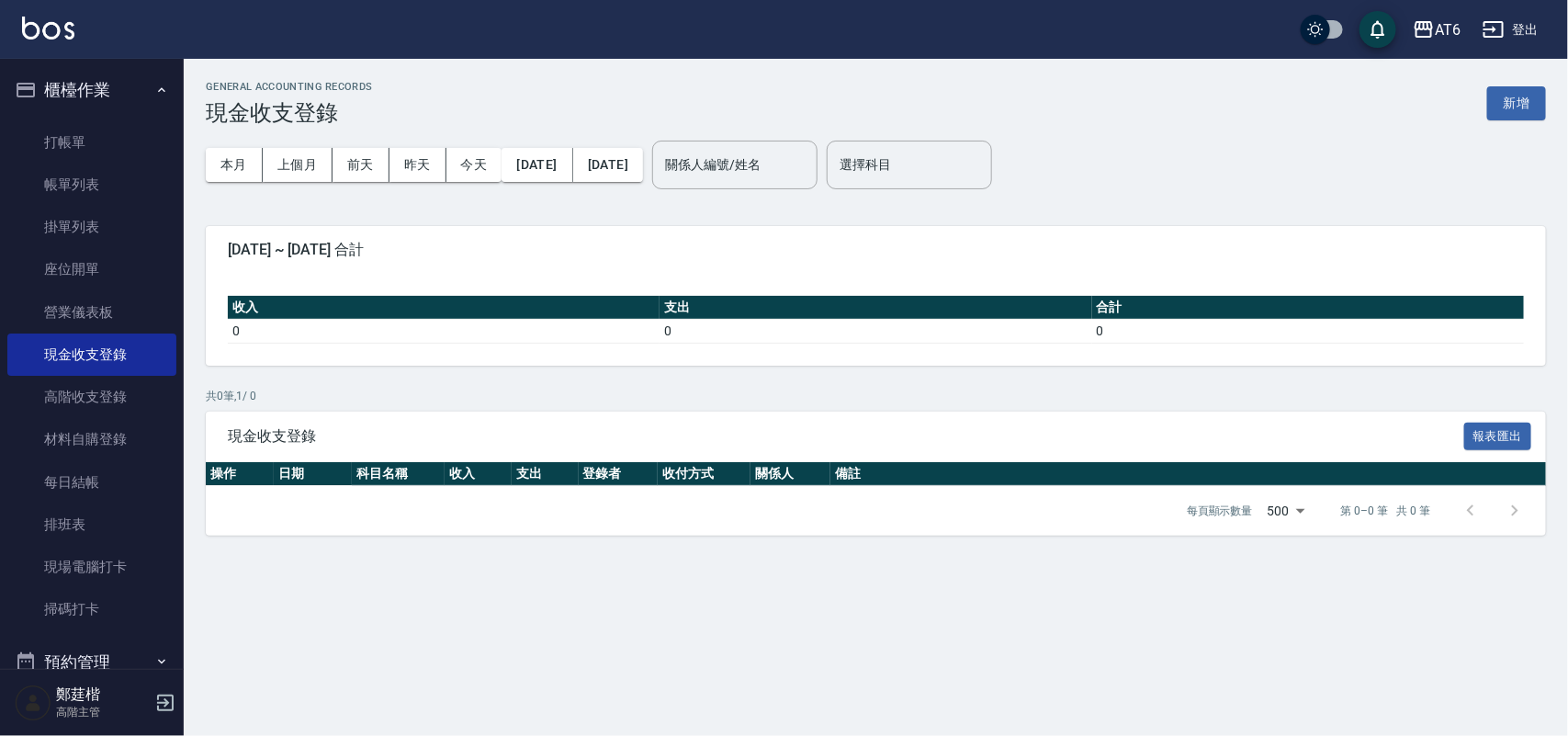
click at [836, 97] on div "GENERAL ACCOUNTING RECORDS 現金收支登錄 新增" at bounding box center [876, 103] width 1341 height 45
click at [733, 97] on div "GENERAL ACCOUNTING RECORDS 現金收支登錄 新增" at bounding box center [876, 103] width 1341 height 45
click at [572, 159] on button "[DATE]" at bounding box center [537, 164] width 71 height 34
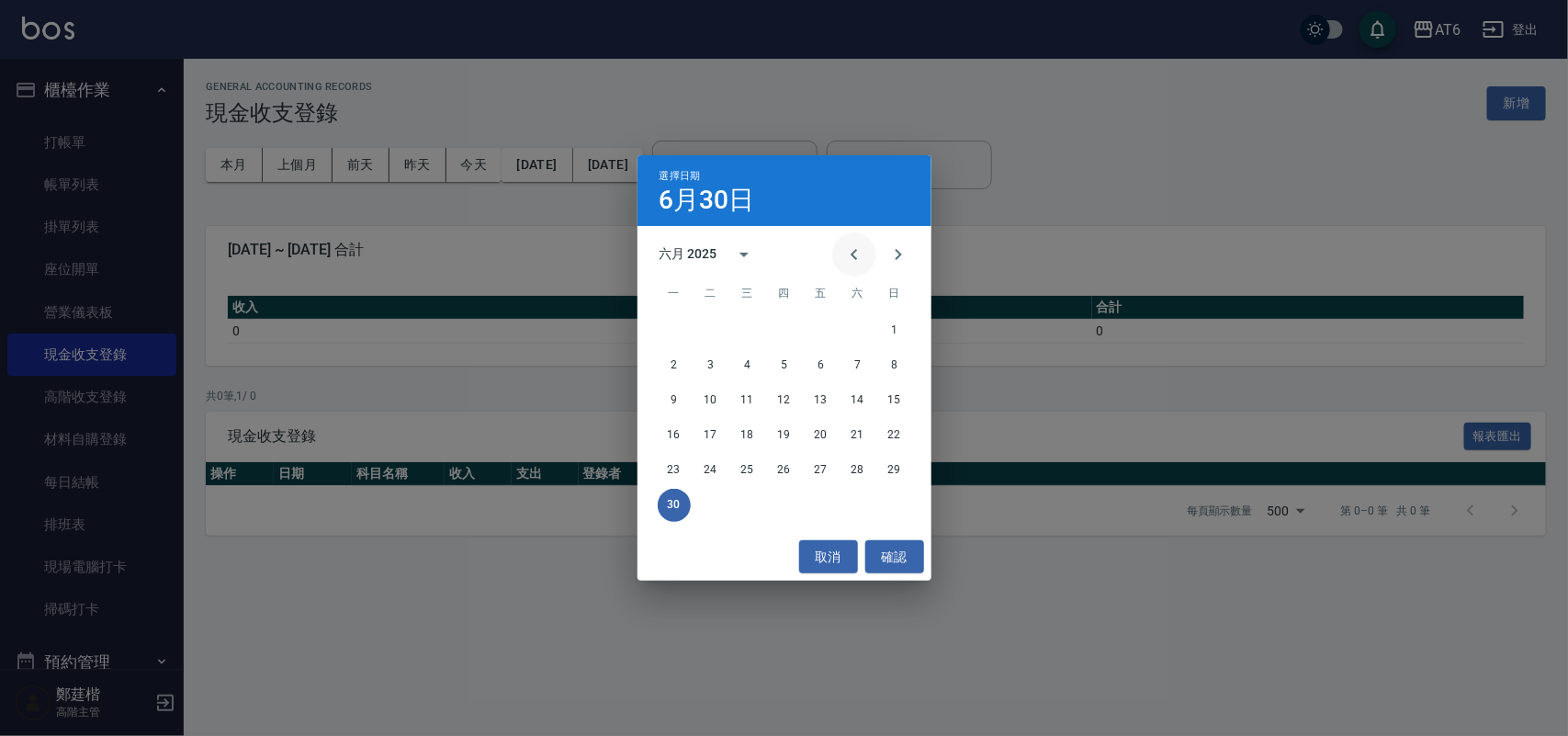
click at [857, 258] on icon "Previous month" at bounding box center [854, 254] width 22 height 22
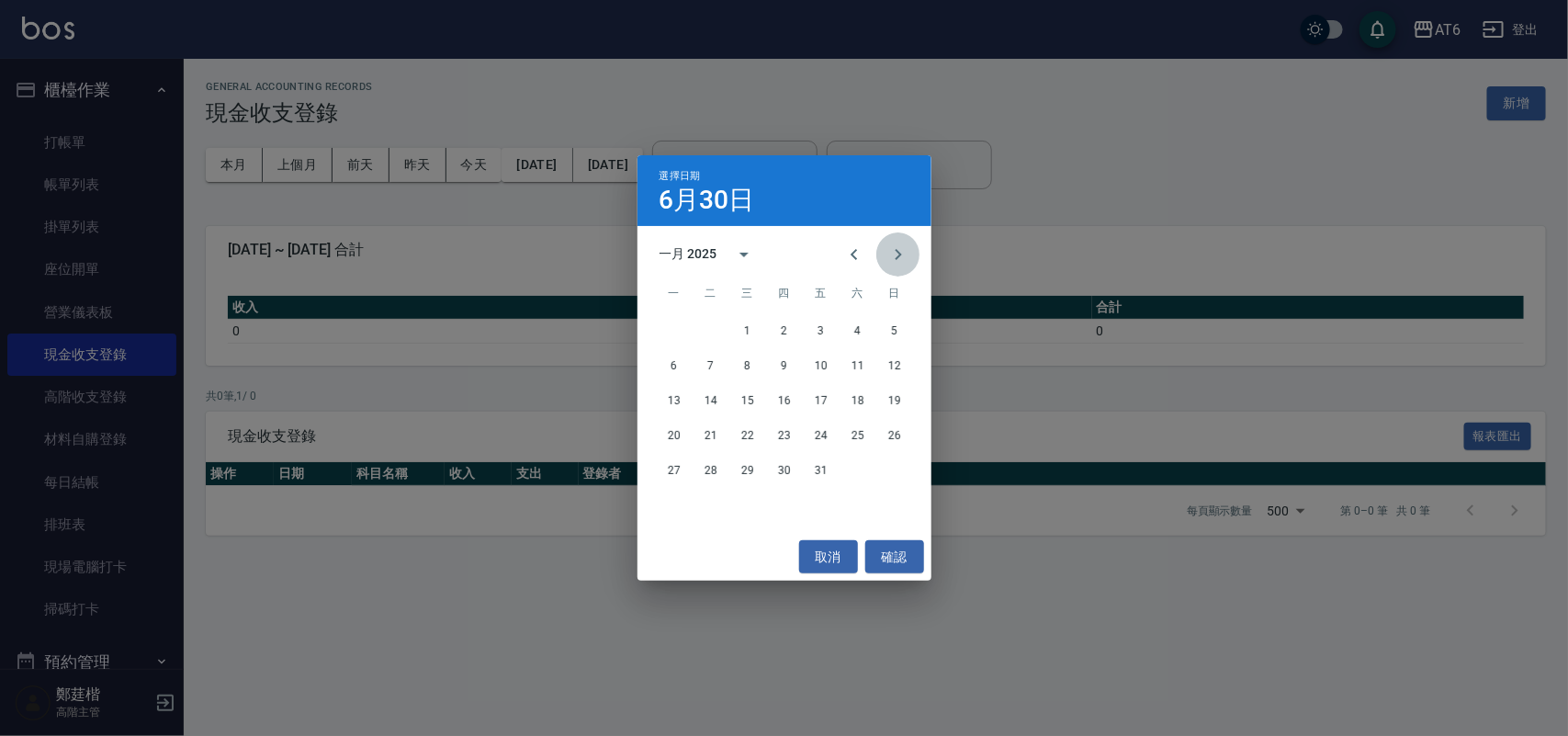
click at [914, 258] on button "Next month" at bounding box center [898, 253] width 44 height 44
click at [863, 319] on button "1" at bounding box center [858, 330] width 33 height 33
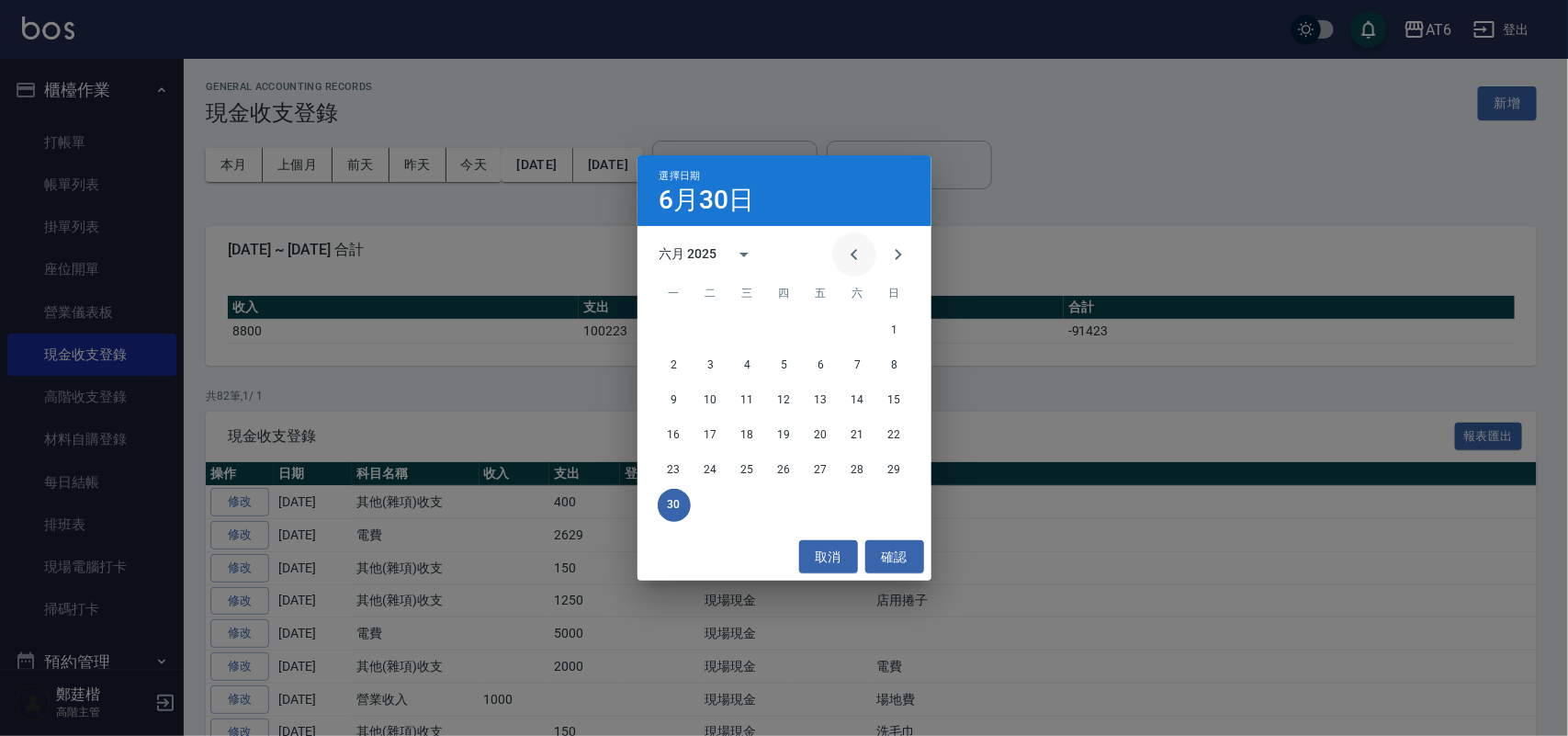
click at [855, 244] on icon "Previous month" at bounding box center [854, 254] width 22 height 22
click at [855, 245] on icon "Previous month" at bounding box center [854, 254] width 22 height 22
click at [819, 466] on button "28" at bounding box center [822, 471] width 33 height 33
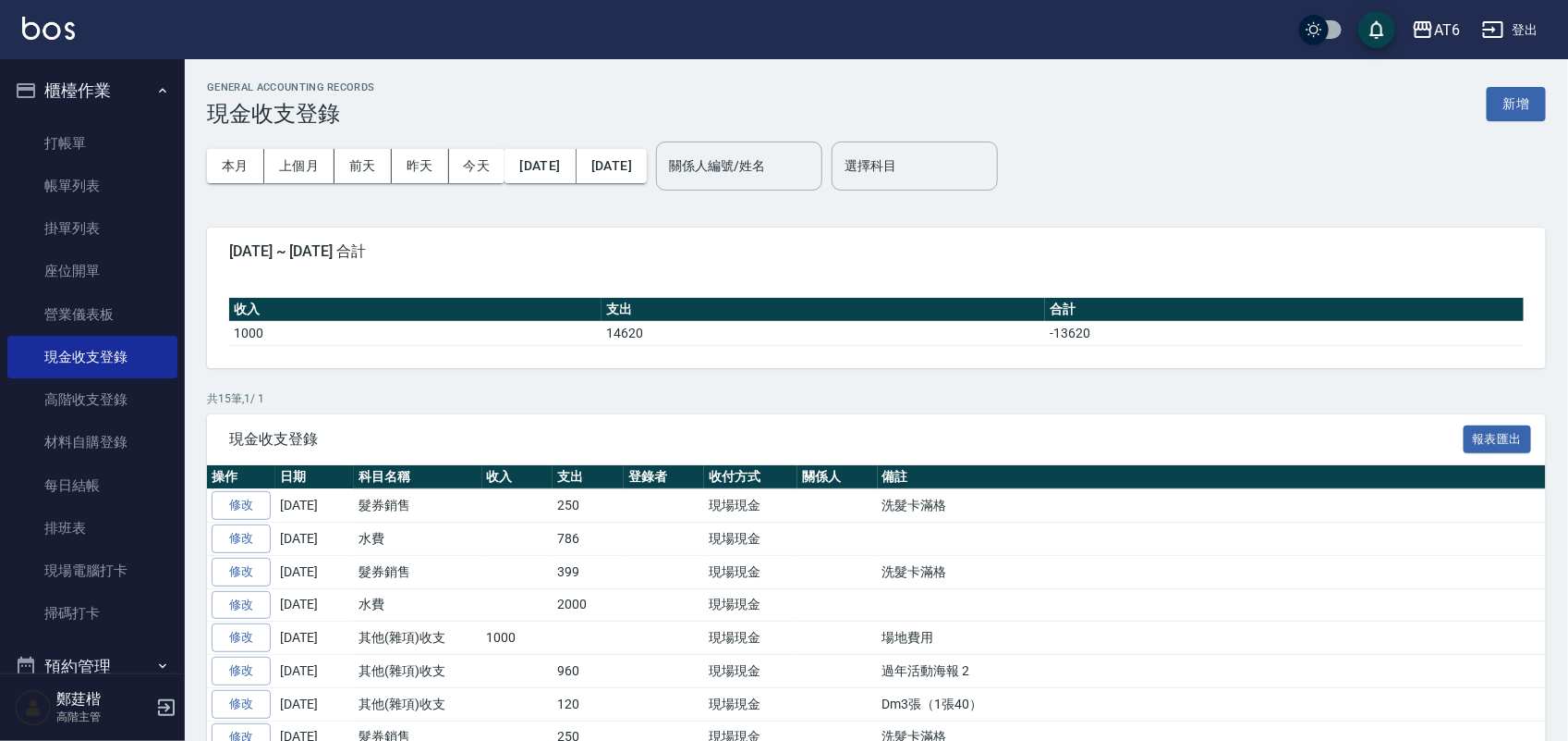
click at [582, 183] on div "本月 上個月 [DATE] [DATE] [DATE] [DATE] [DATE]" at bounding box center [427, 166] width 440 height 78
click at [575, 176] on button "[DATE]" at bounding box center [540, 165] width 71 height 35
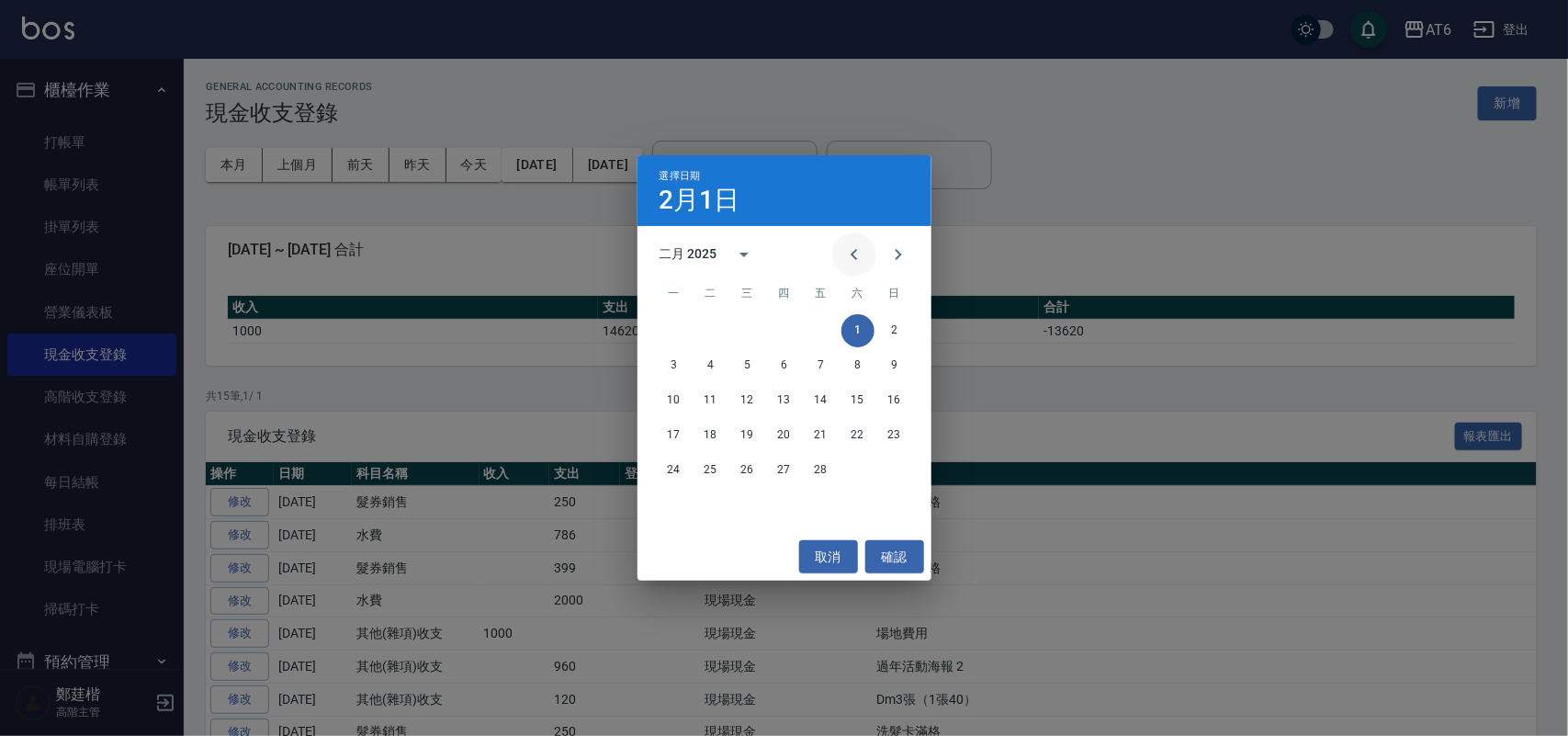
click at [843, 250] on icon "Previous month" at bounding box center [854, 254] width 22 height 22
click at [745, 315] on button "1" at bounding box center [748, 330] width 33 height 33
click at [869, 248] on button "Previous month" at bounding box center [853, 253] width 44 height 44
click at [824, 460] on button "31" at bounding box center [822, 471] width 33 height 33
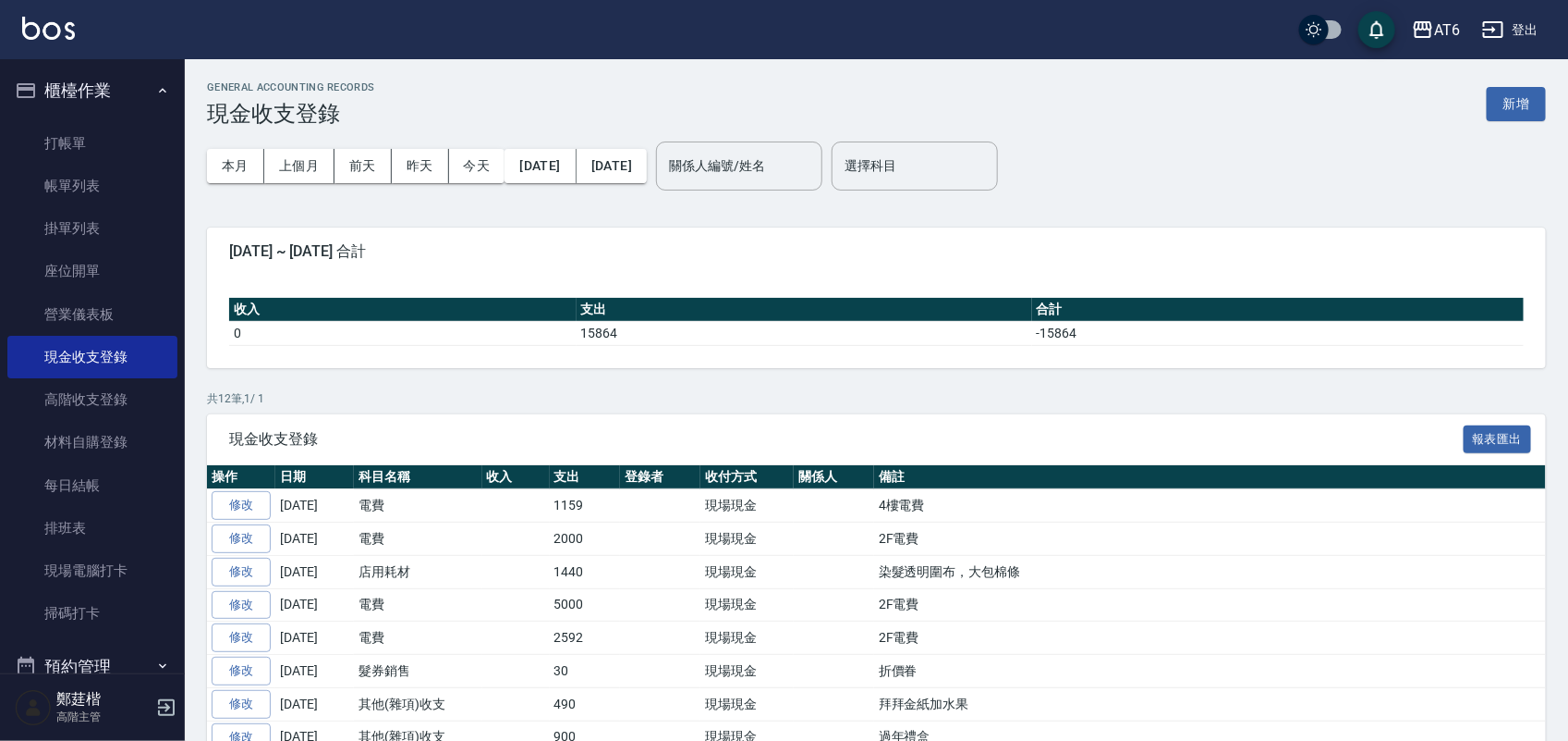
drag, startPoint x: 971, startPoint y: 105, endPoint x: 818, endPoint y: 105, distance: 153.0
click at [818, 105] on div "GENERAL ACCOUNTING RECORDS 現金收支登錄 新增" at bounding box center [877, 104] width 1339 height 45
click at [552, 164] on button "[DATE]" at bounding box center [540, 165] width 71 height 35
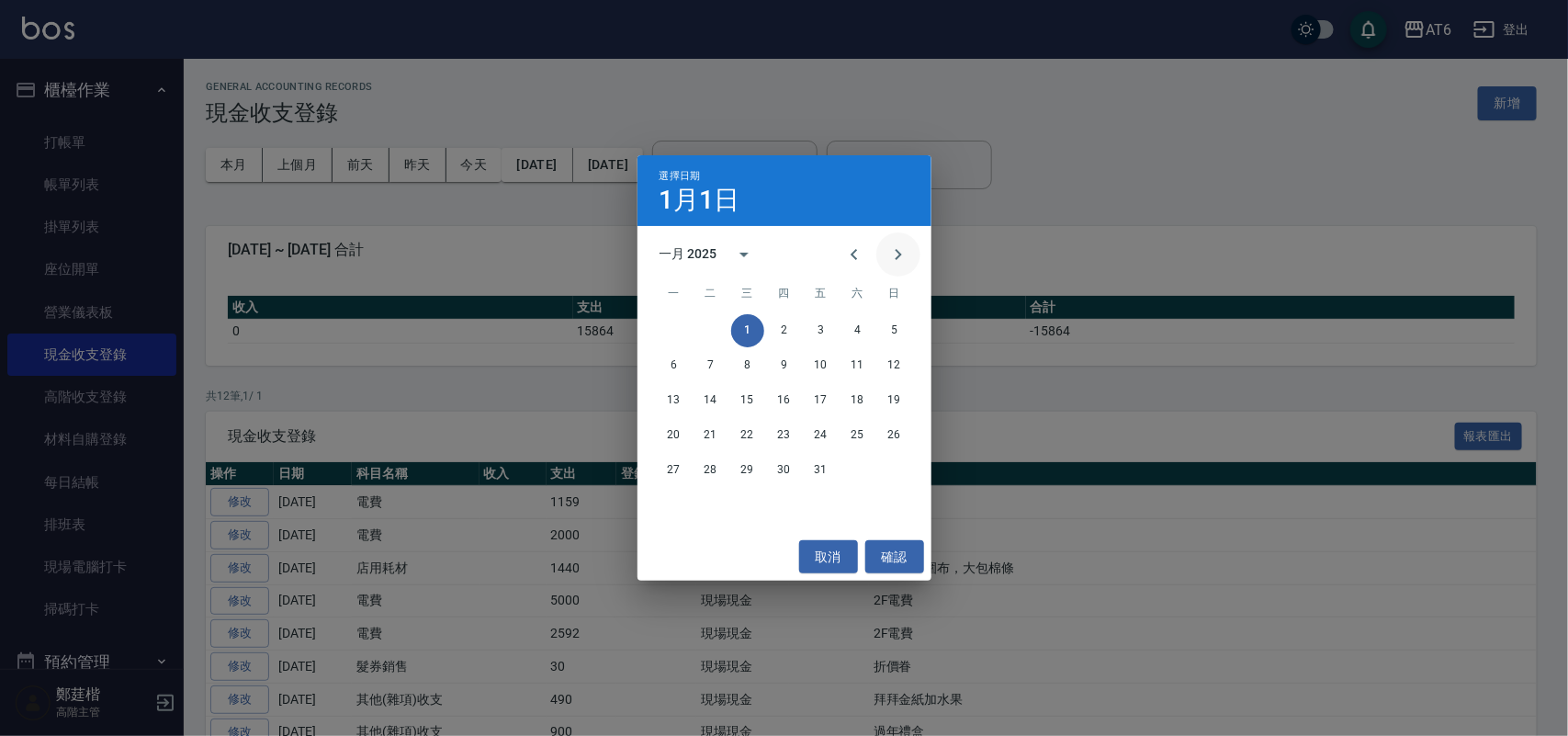
click at [888, 254] on icon "Next month" at bounding box center [899, 254] width 22 height 22
drag, startPoint x: 896, startPoint y: 264, endPoint x: 879, endPoint y: 262, distance: 17.1
click at [896, 263] on icon "Next month" at bounding box center [899, 254] width 22 height 22
click at [715, 321] on button "1" at bounding box center [711, 330] width 33 height 33
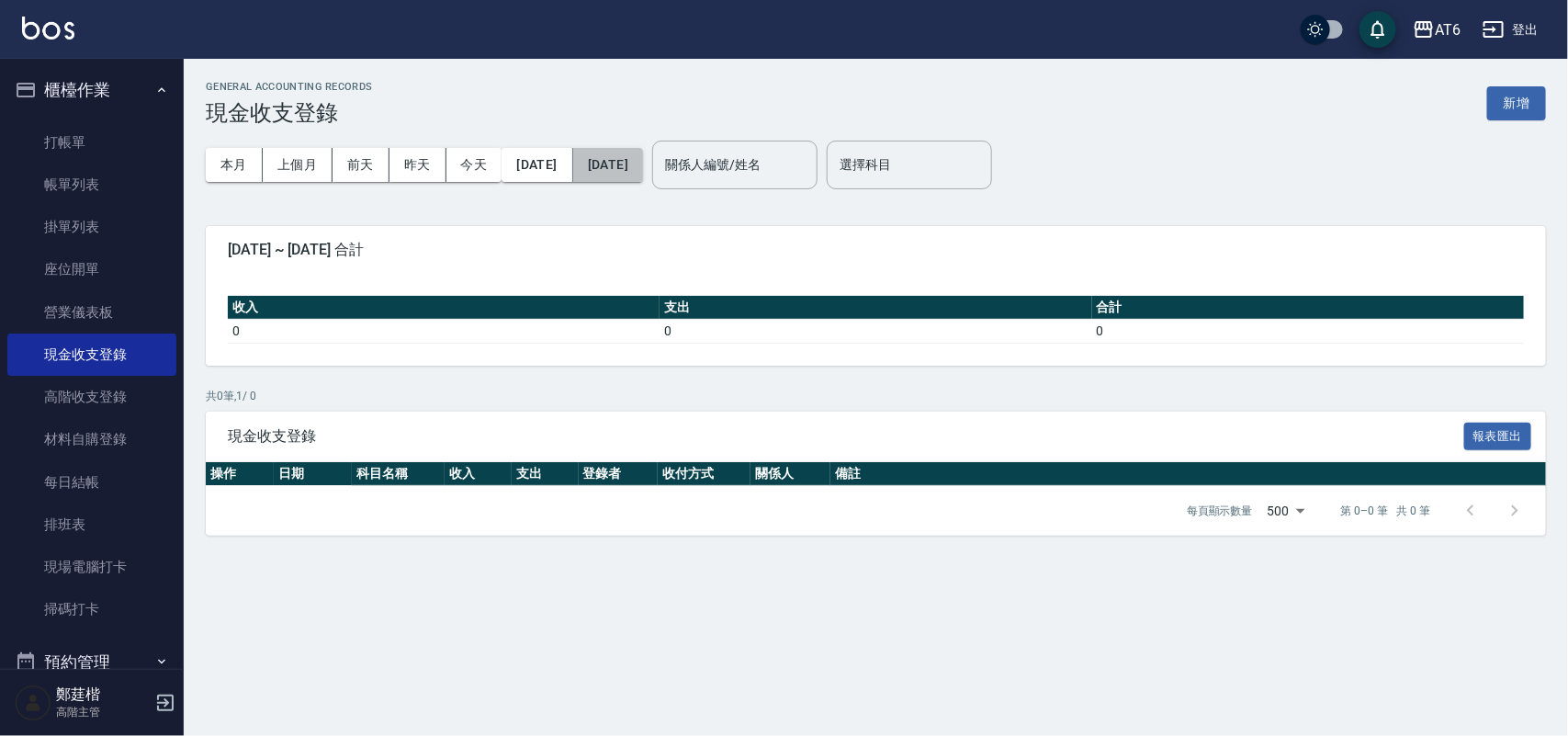
click at [643, 165] on button "[DATE]" at bounding box center [607, 164] width 70 height 34
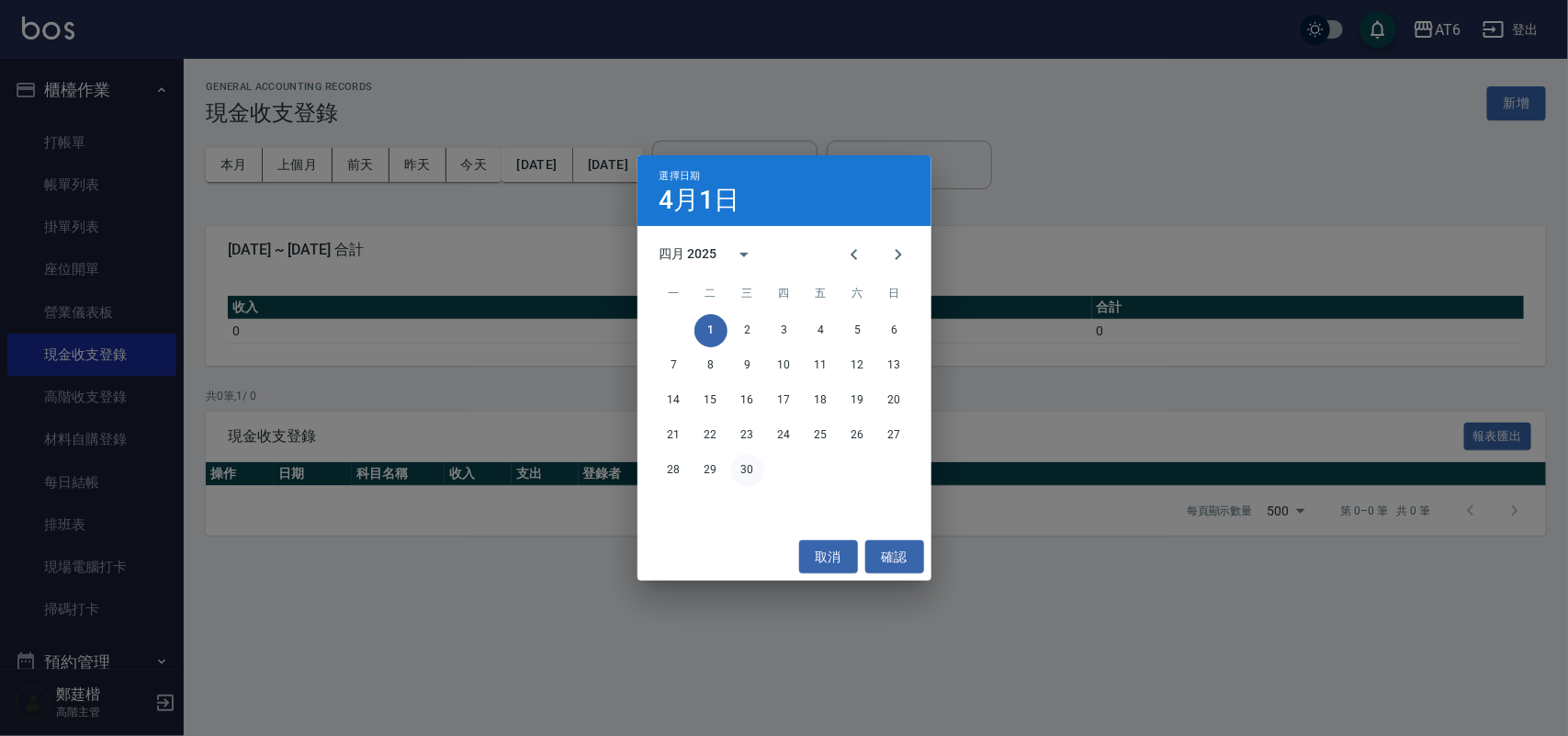
click at [749, 460] on button "30" at bounding box center [748, 471] width 33 height 33
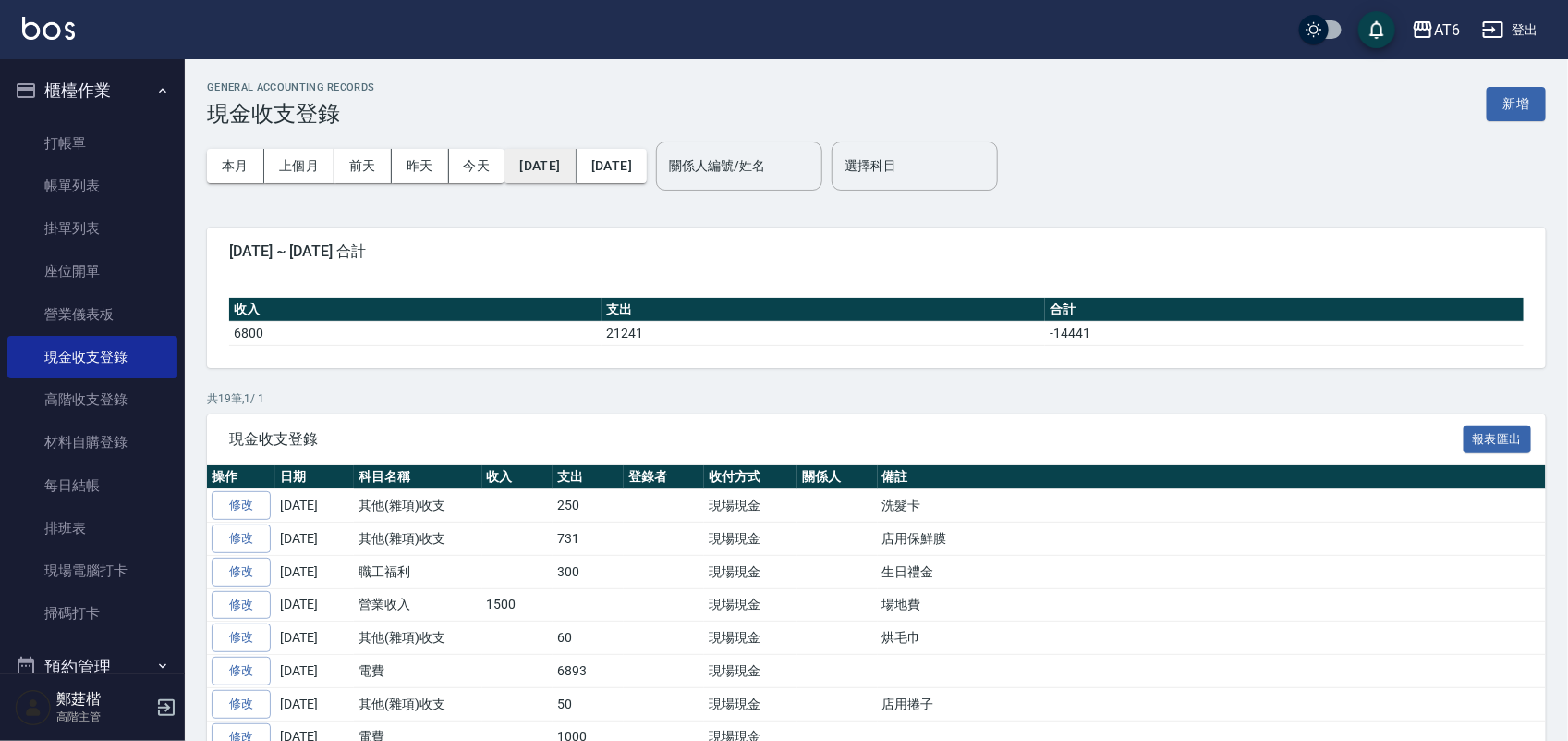
click at [544, 168] on button "[DATE]" at bounding box center [540, 165] width 71 height 35
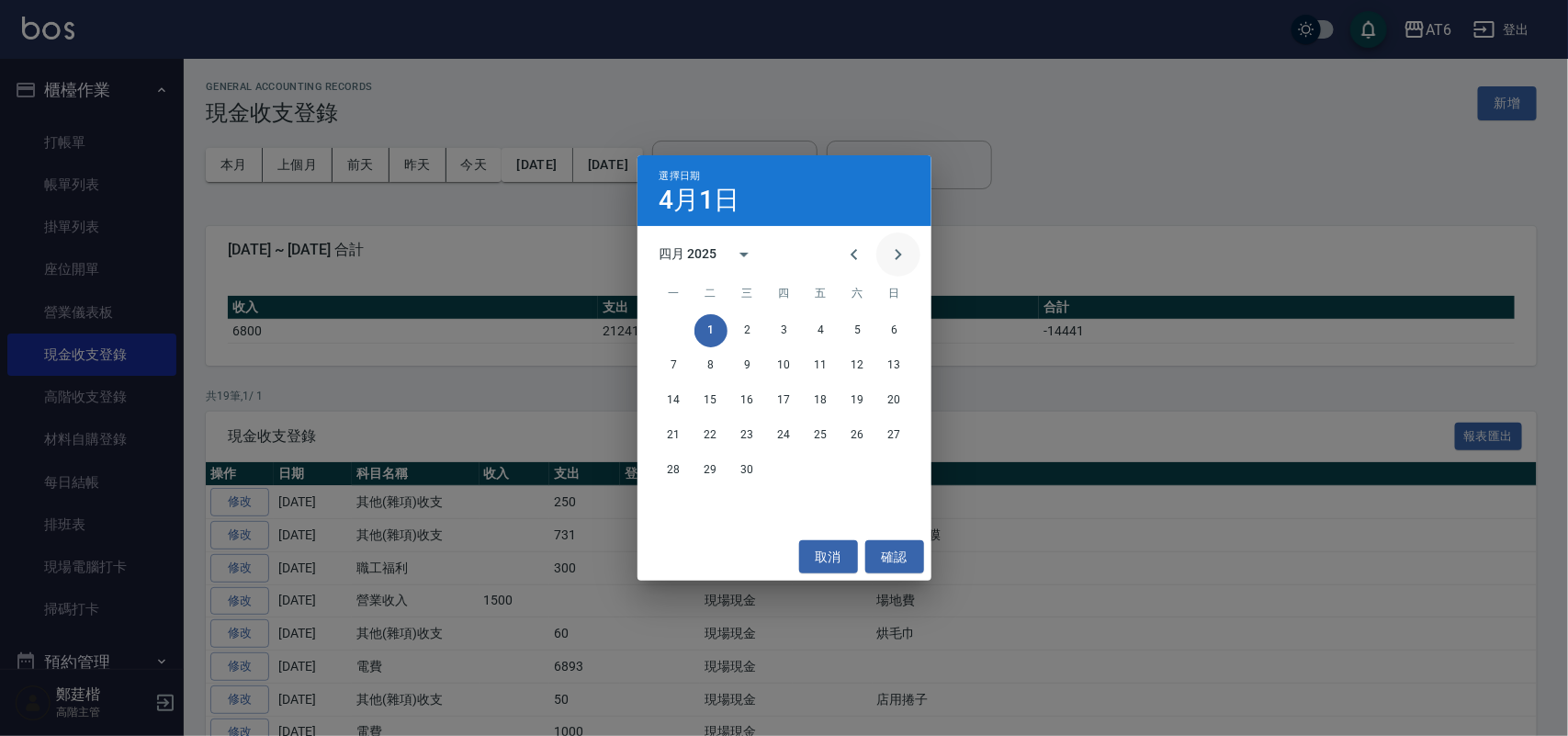
click at [888, 257] on icon "Next month" at bounding box center [899, 254] width 22 height 22
click at [776, 321] on button "1" at bounding box center [784, 330] width 33 height 33
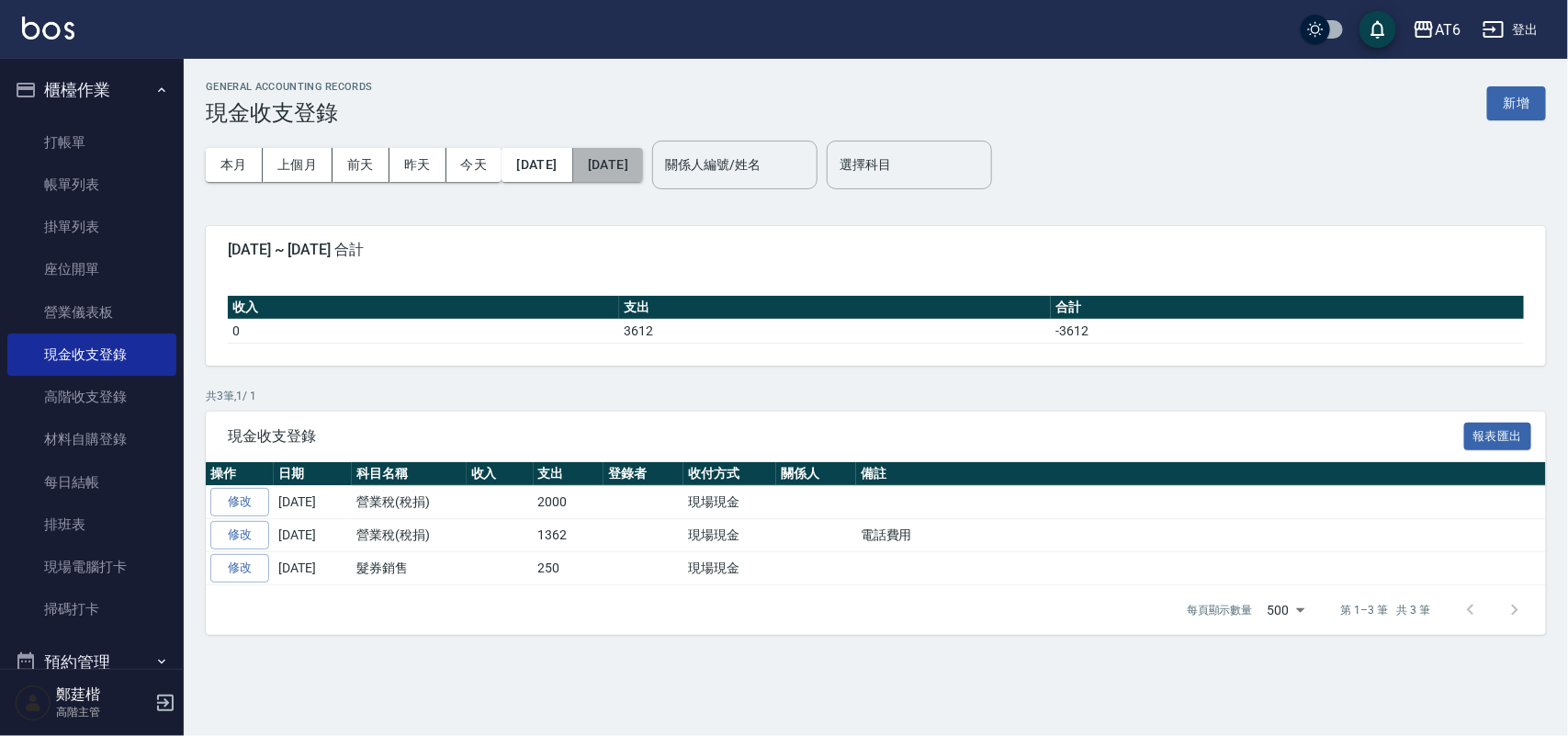
click at [643, 158] on button "[DATE]" at bounding box center [607, 164] width 70 height 34
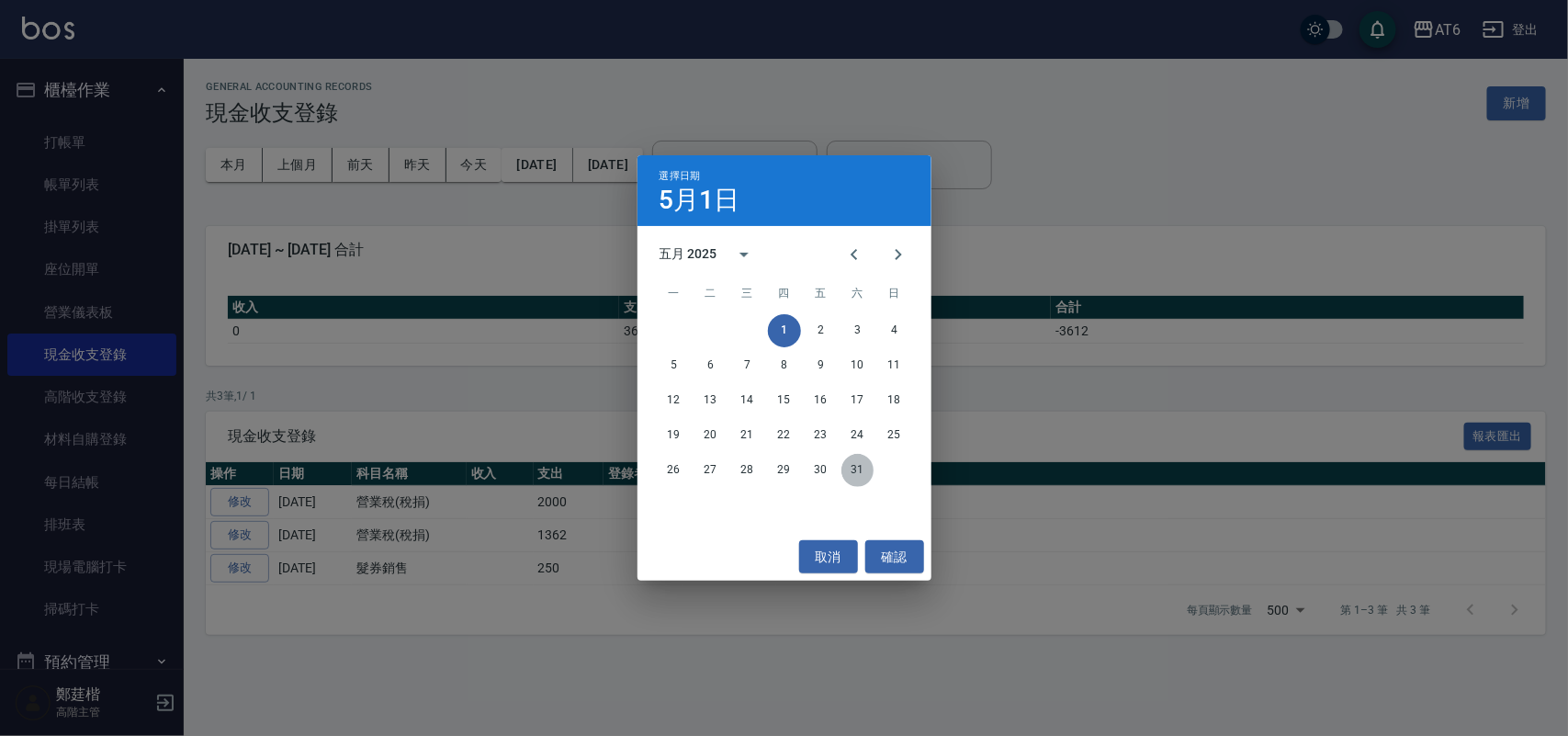
click at [845, 462] on button "31" at bounding box center [858, 471] width 33 height 33
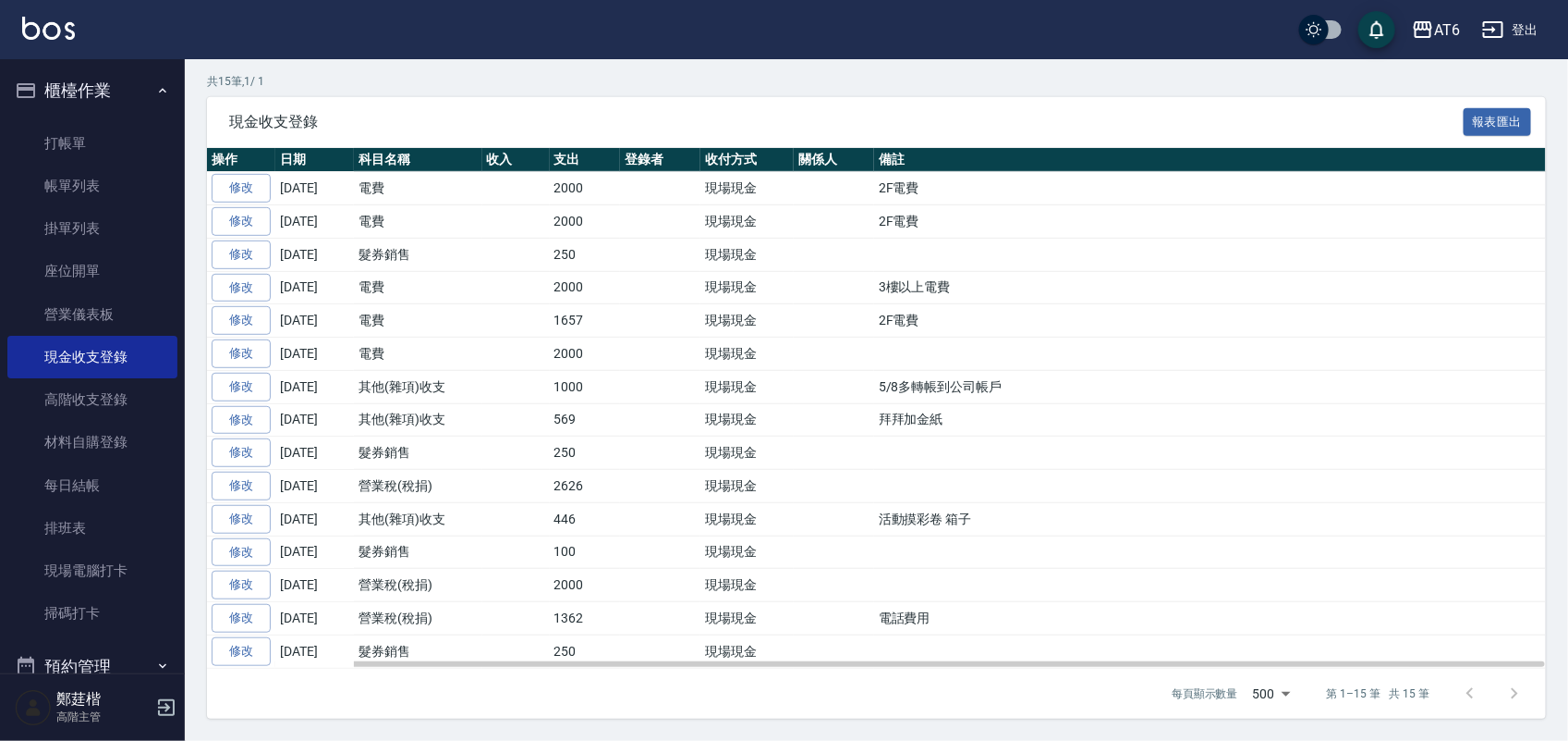
scroll to position [326, 0]
drag, startPoint x: 1004, startPoint y: 483, endPoint x: 961, endPoint y: 473, distance: 44.1
click at [961, 473] on td at bounding box center [1209, 487] width 671 height 34
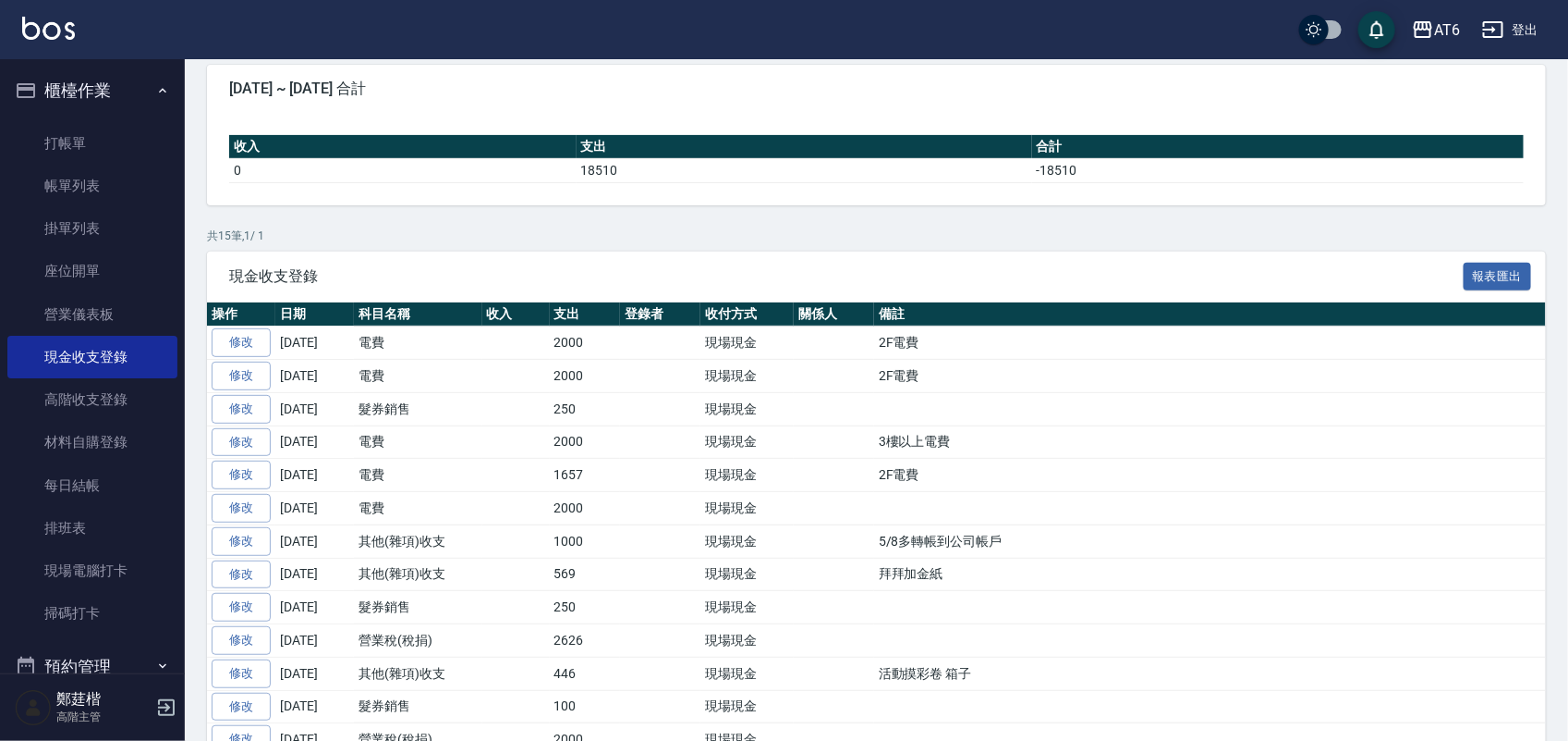
scroll to position [0, 0]
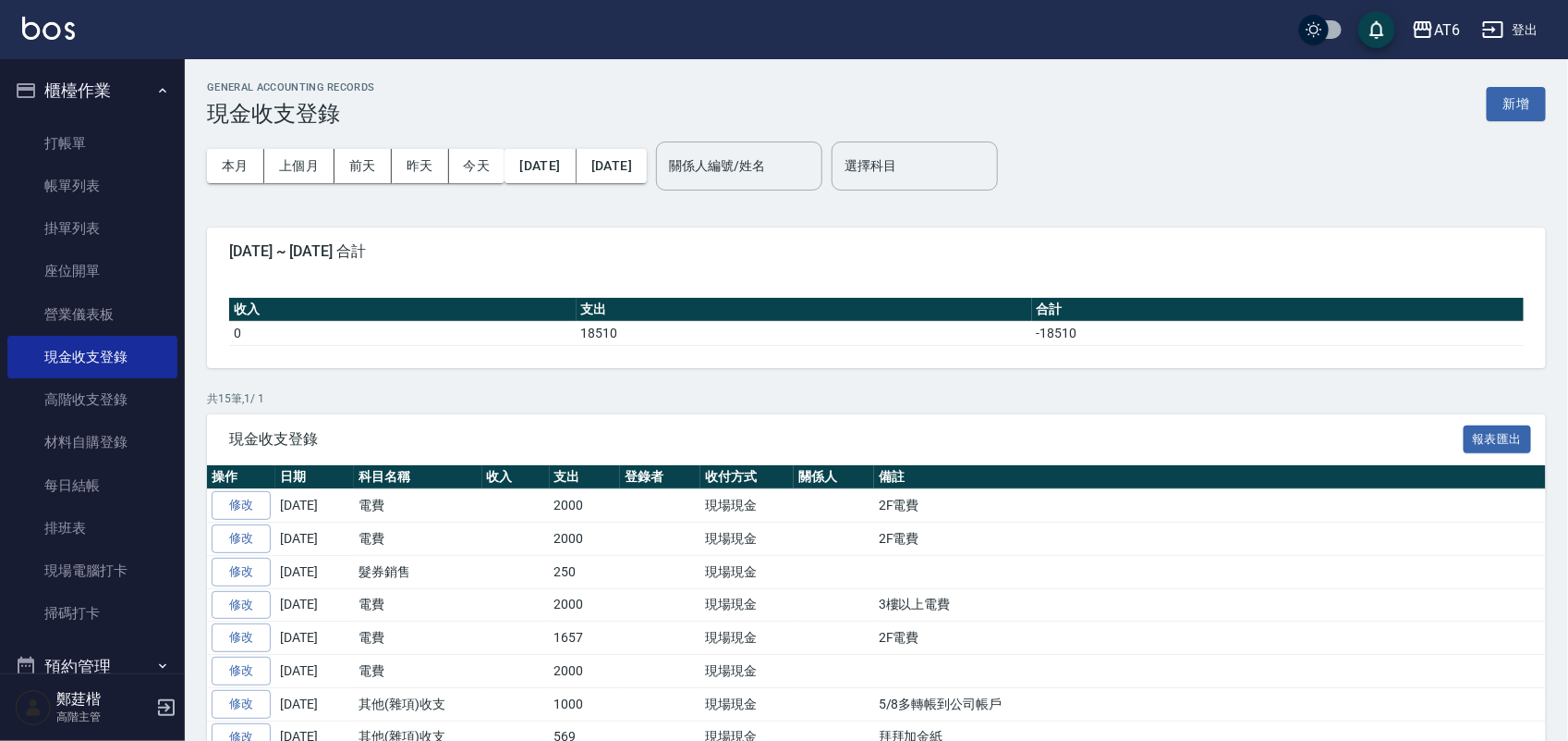
click at [756, 93] on div "GENERAL ACCOUNTING RECORDS 現金收支登錄 新增" at bounding box center [877, 104] width 1339 height 45
click at [742, 91] on div "GENERAL ACCOUNTING RECORDS 現金收支登錄 新增" at bounding box center [877, 104] width 1339 height 45
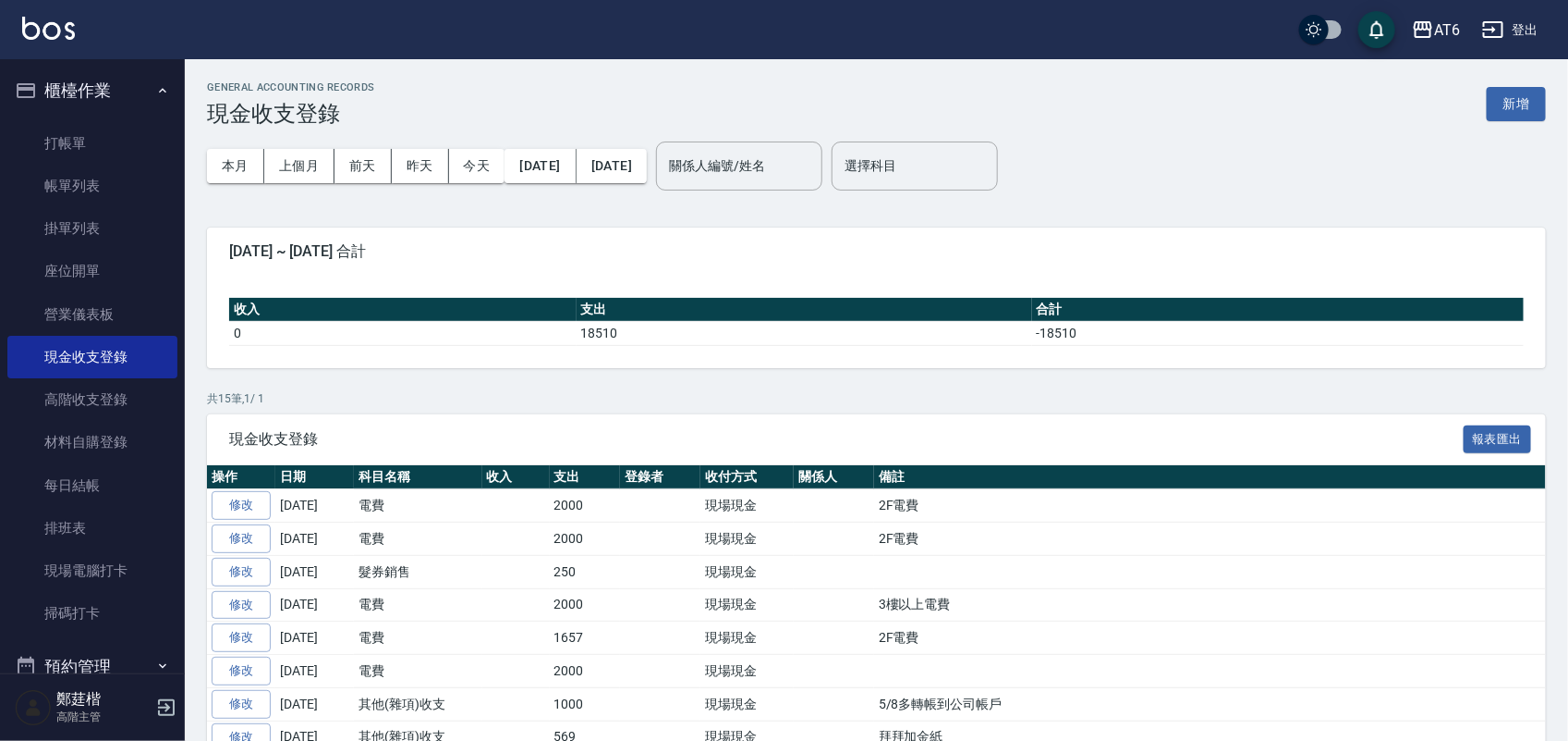
drag, startPoint x: 685, startPoint y: 108, endPoint x: 602, endPoint y: 113, distance: 83.2
click at [684, 108] on div "GENERAL ACCOUNTING RECORDS 現金收支登錄 新增" at bounding box center [877, 104] width 1339 height 45
click at [120, 136] on link "打帳單" at bounding box center [92, 144] width 170 height 43
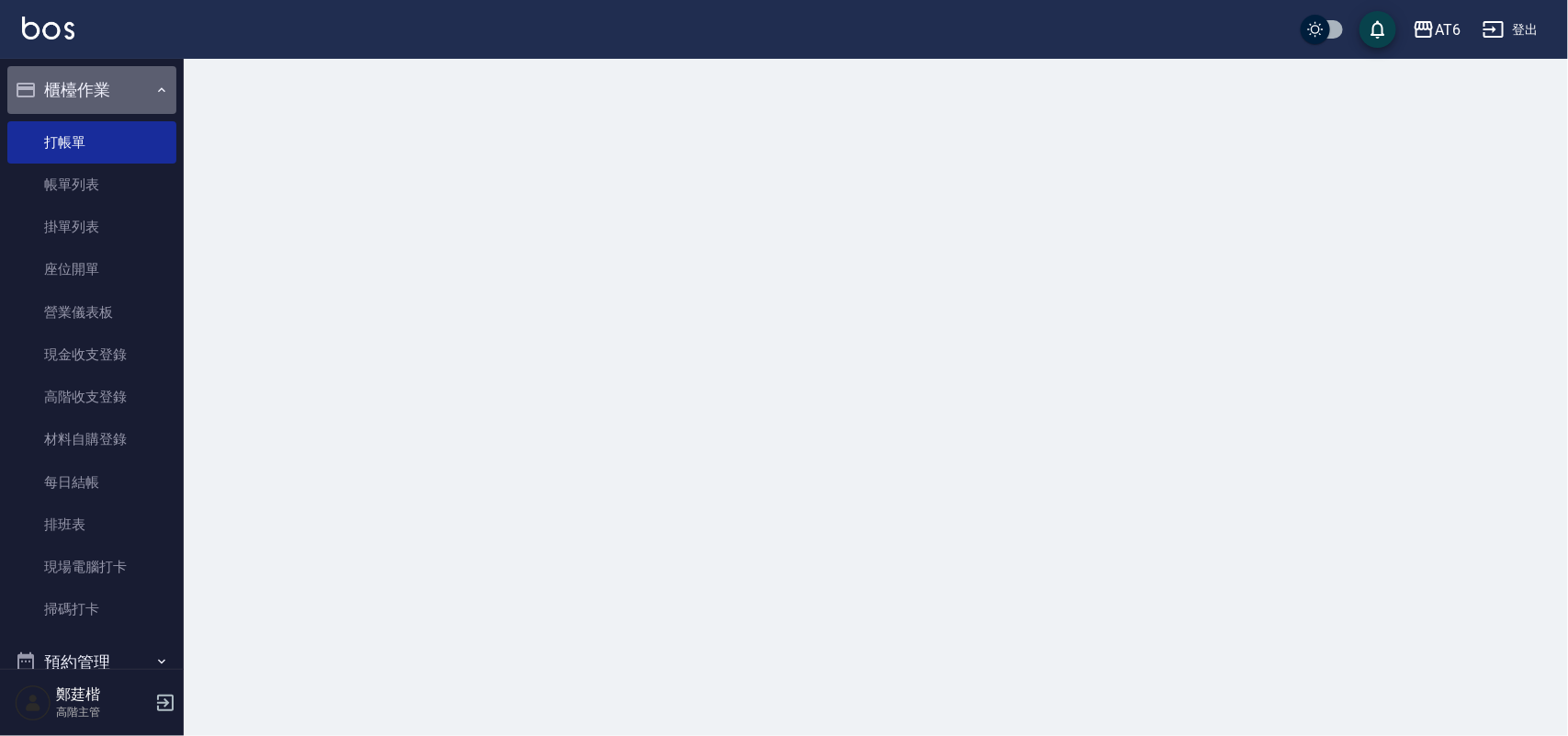
click at [120, 103] on button "櫃檯作業" at bounding box center [92, 89] width 169 height 47
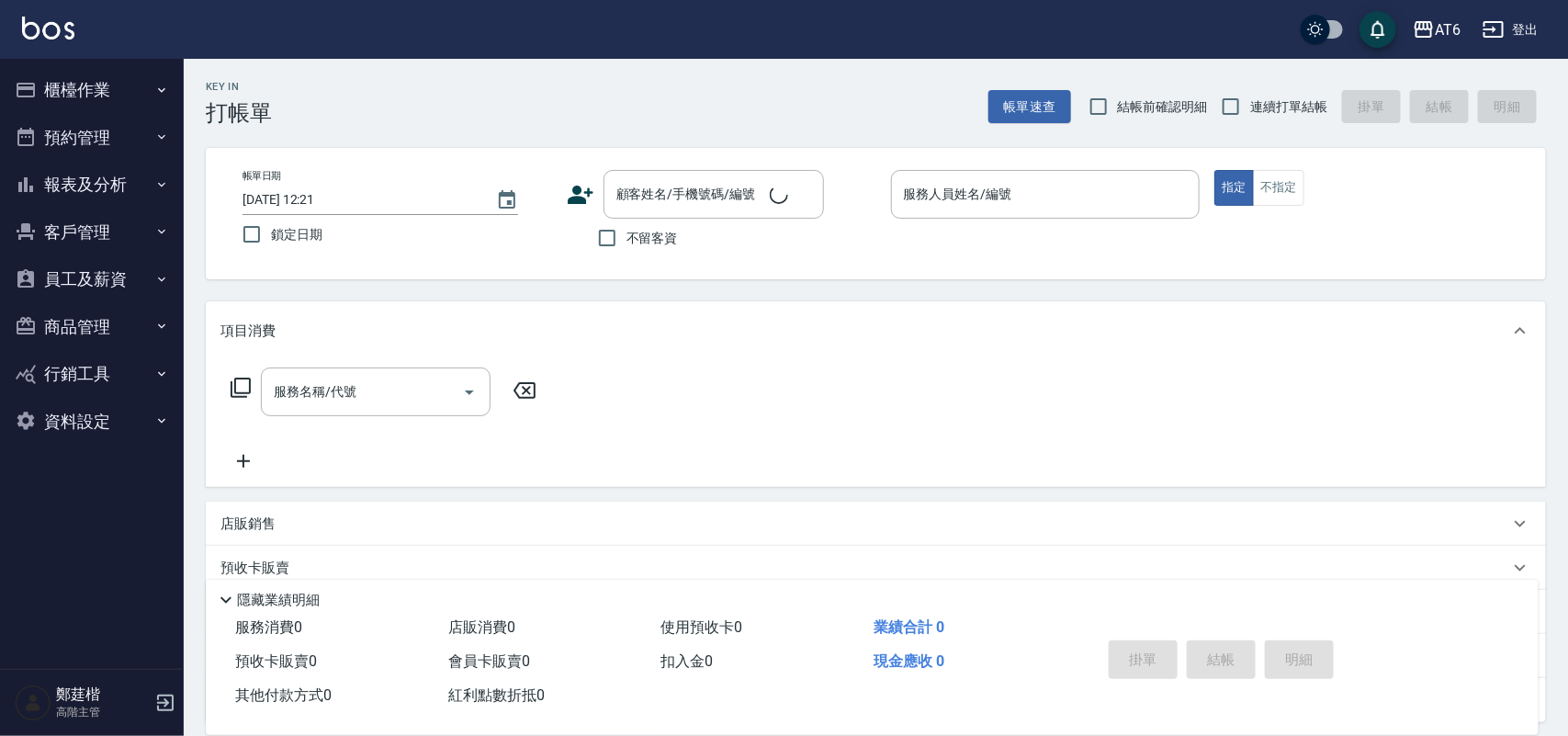
click at [479, 79] on div "Key In 打帳單 帳單速查 結帳前確認明細 連續打單結帳 掛單 結帳 明細" at bounding box center [864, 92] width 1362 height 67
click at [136, 83] on button "櫃檯作業" at bounding box center [92, 89] width 169 height 47
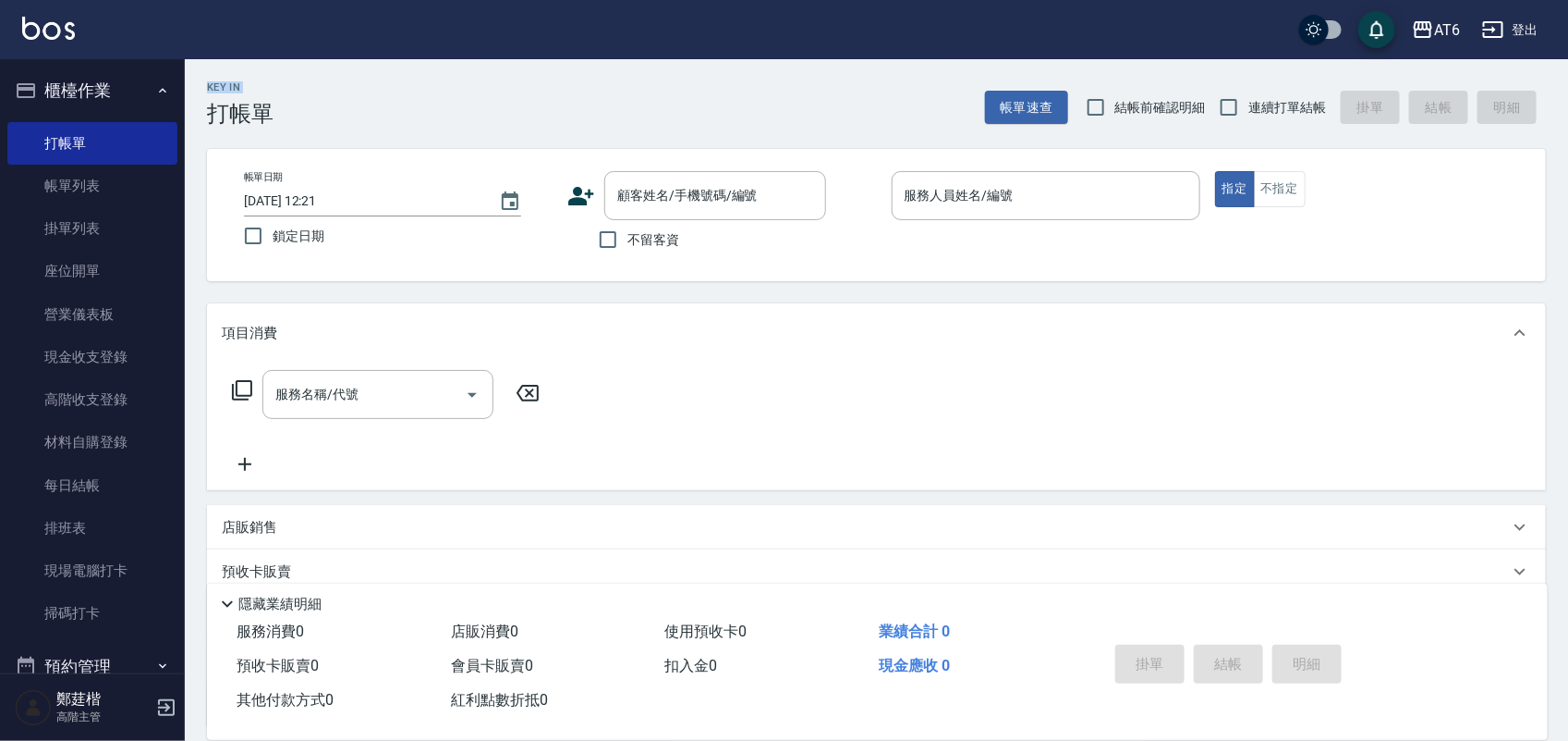
click at [577, 69] on div "Key In 打帳單 帳單速查 結帳前確認明細 連續打單結帳 掛單 結帳 明細" at bounding box center [865, 93] width 1361 height 67
click at [569, 76] on div "Key In 打帳單 帳單速查 結帳前確認明細 連續打單結帳 掛單 結帳 明細" at bounding box center [865, 93] width 1361 height 67
click at [575, 76] on div "Key In 打帳單 帳單速查 結帳前確認明細 連續打單結帳 掛單 結帳 明細" at bounding box center [865, 93] width 1361 height 67
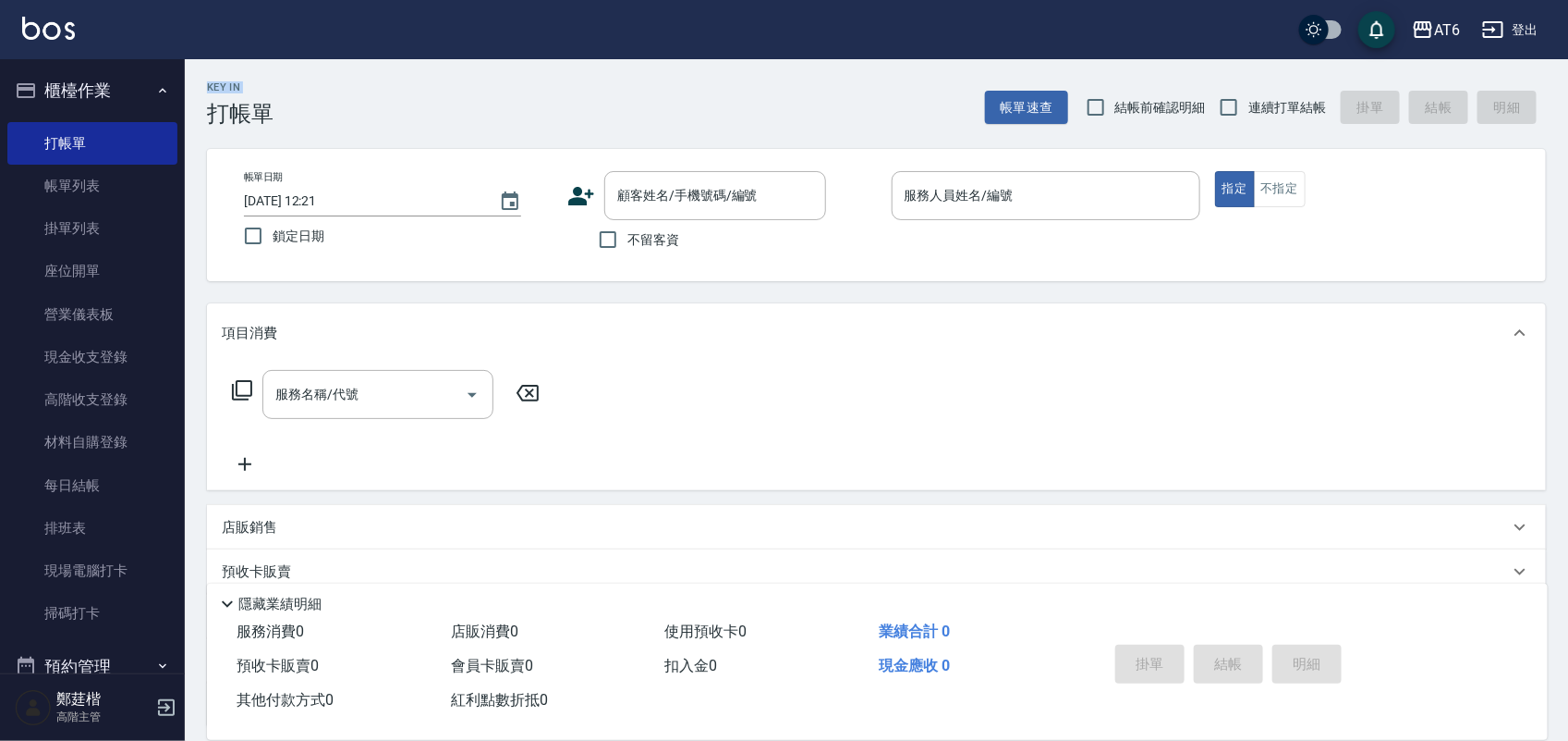
click at [575, 76] on div "Key In 打帳單 帳單速查 結帳前確認明細 連續打單結帳 掛單 結帳 明細" at bounding box center [865, 93] width 1361 height 67
